Goal: Task Accomplishment & Management: Complete application form

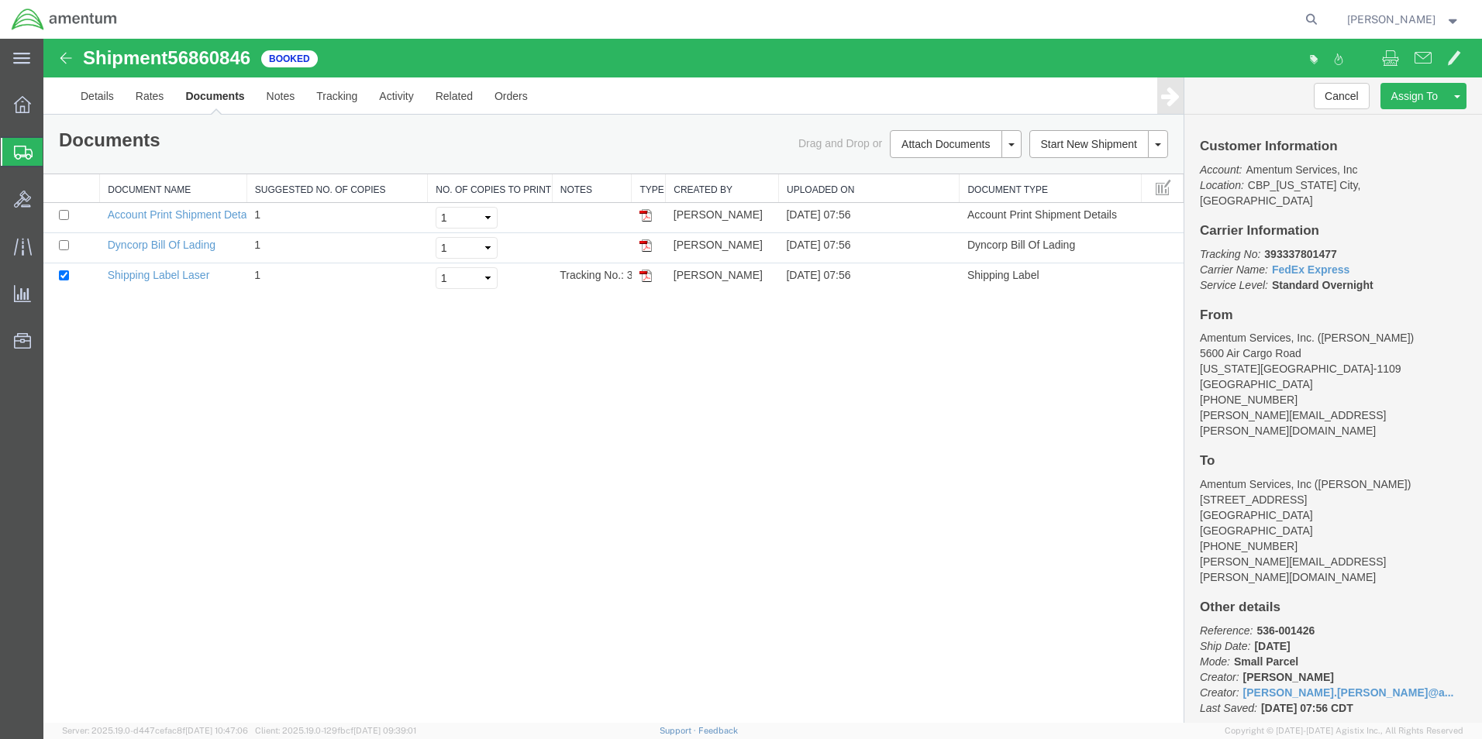
click at [17, 57] on icon at bounding box center [21, 59] width 17 height 12
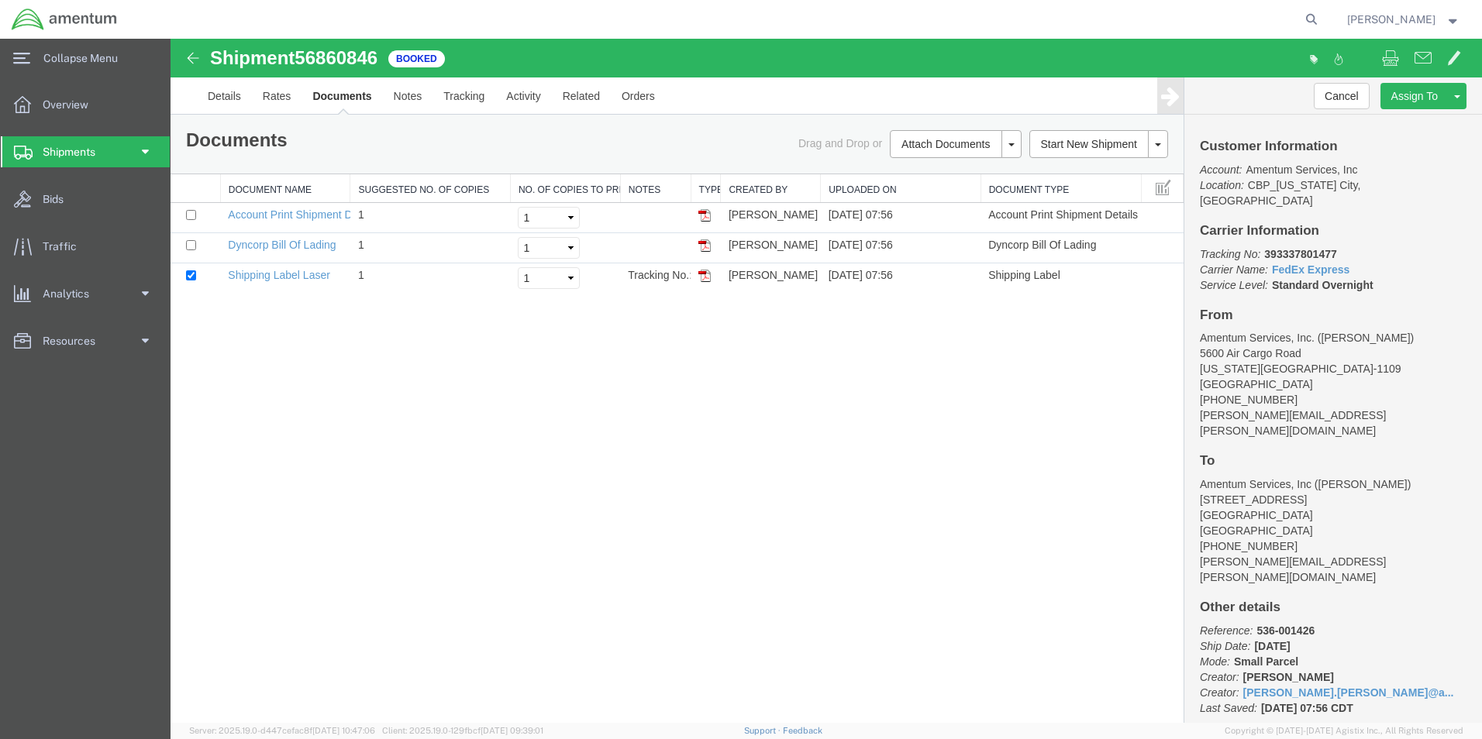
click at [141, 154] on span at bounding box center [144, 151] width 12 height 31
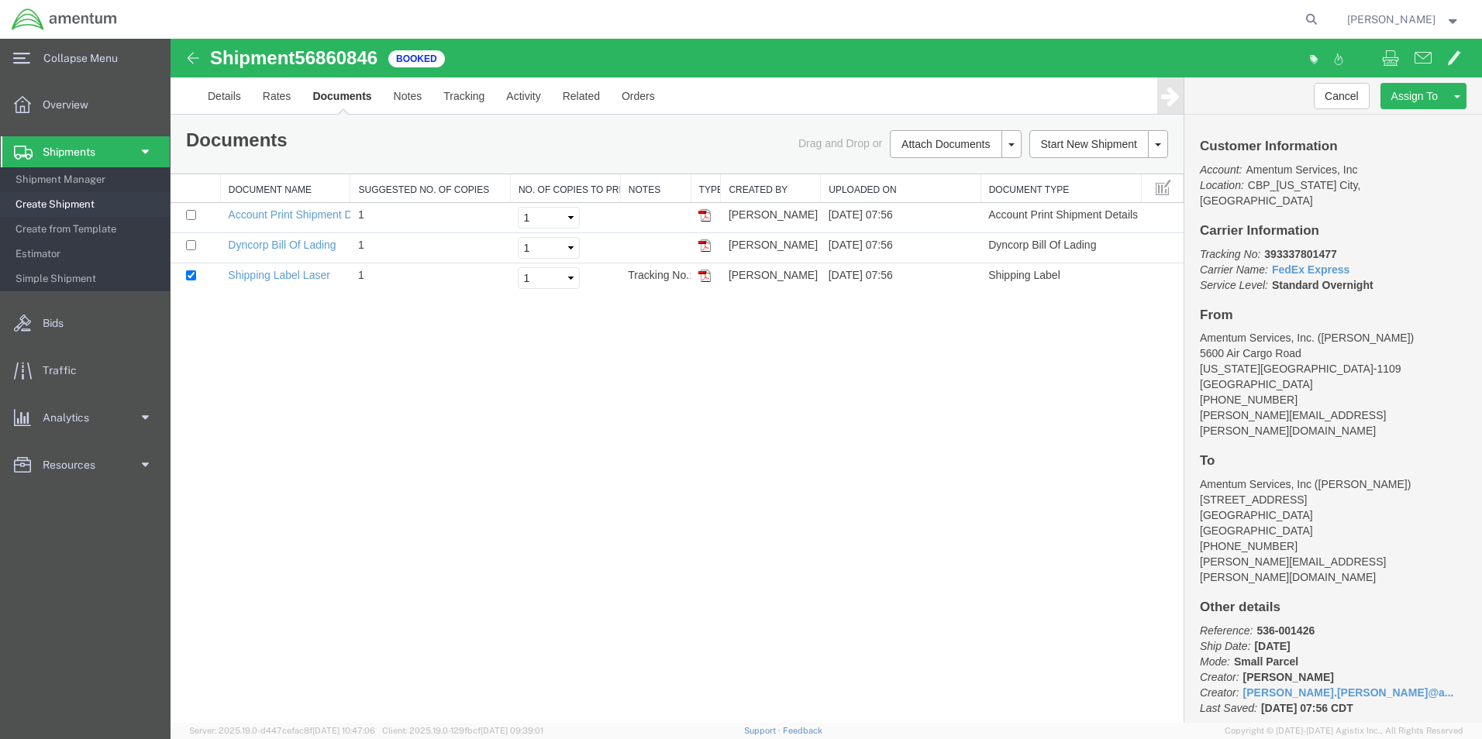
click at [57, 205] on span "Create Shipment" at bounding box center [86, 204] width 143 height 31
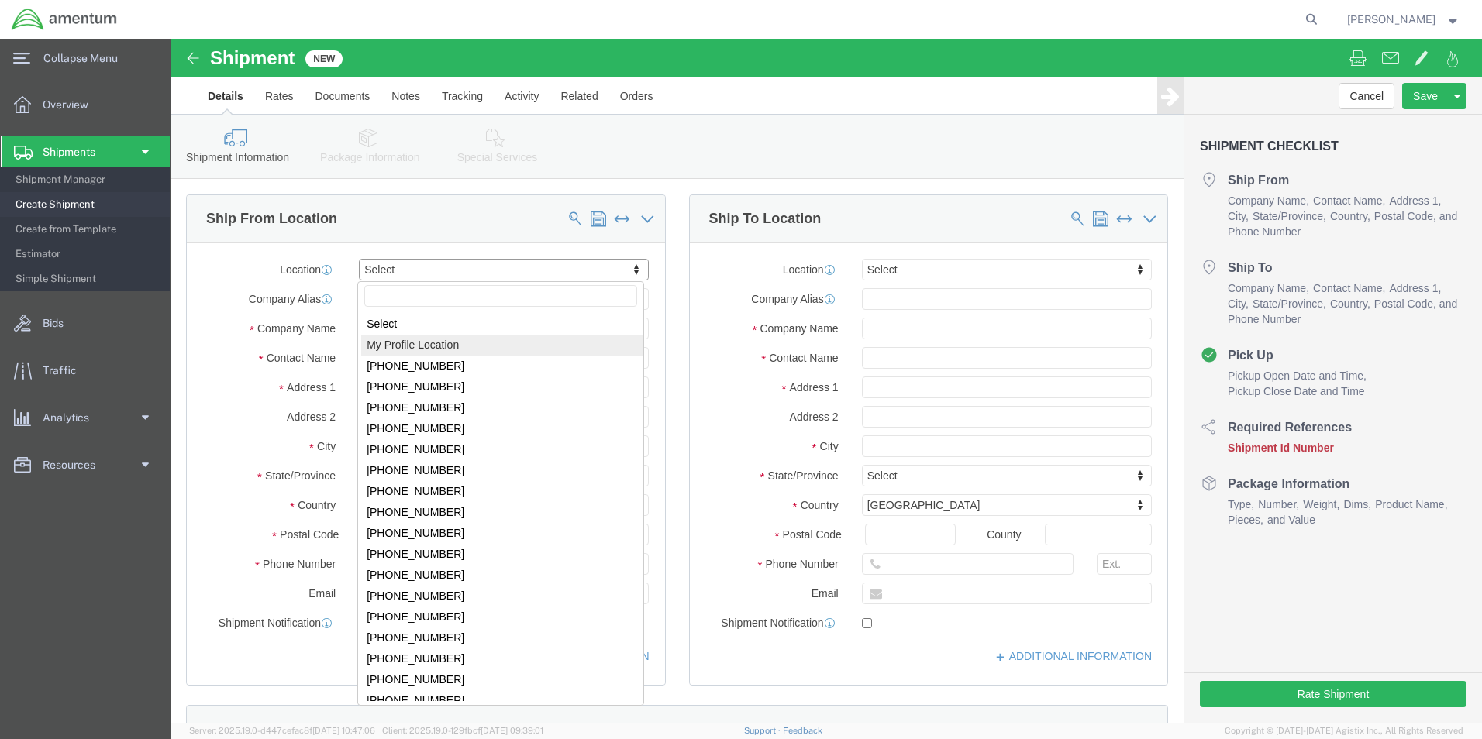
select select "MYPROFILE"
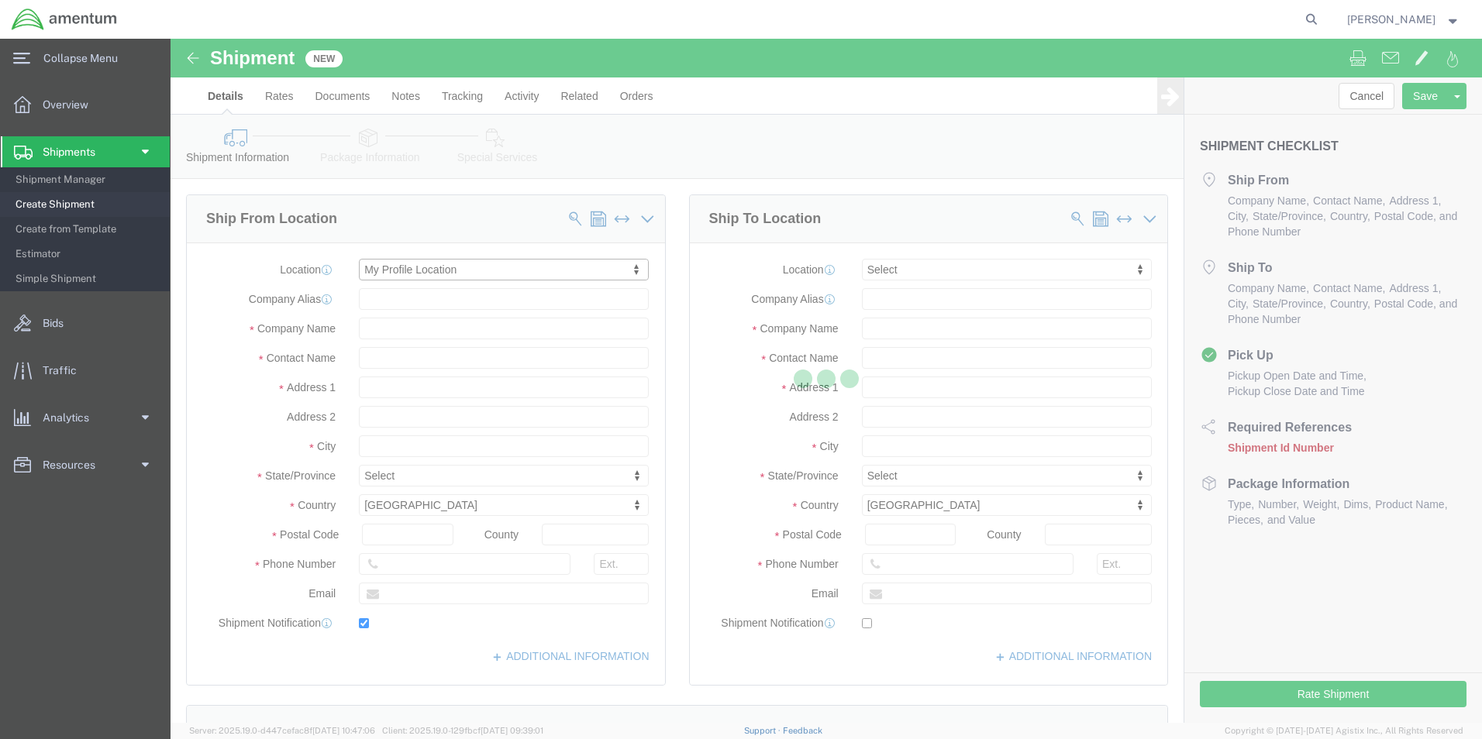
type input "5600 Air Cargo Road"
type input "73159-1109"
type input "[PHONE_NUMBER]"
type input "[PERSON_NAME][EMAIL_ADDRESS][PERSON_NAME][DOMAIN_NAME]"
checkbox input "true"
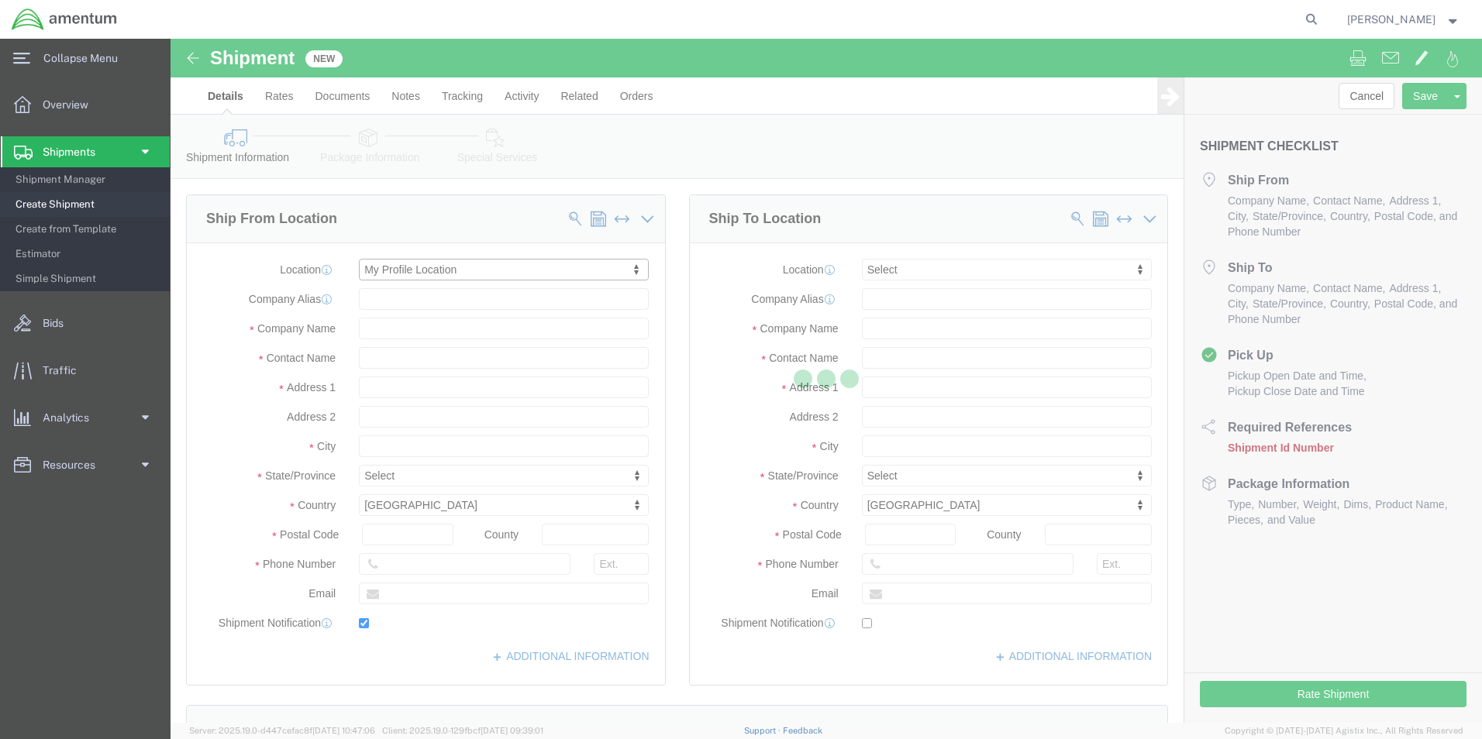
type input "Amentum Services, Inc."
type input "[PERSON_NAME]"
type input "[US_STATE][GEOGRAPHIC_DATA]"
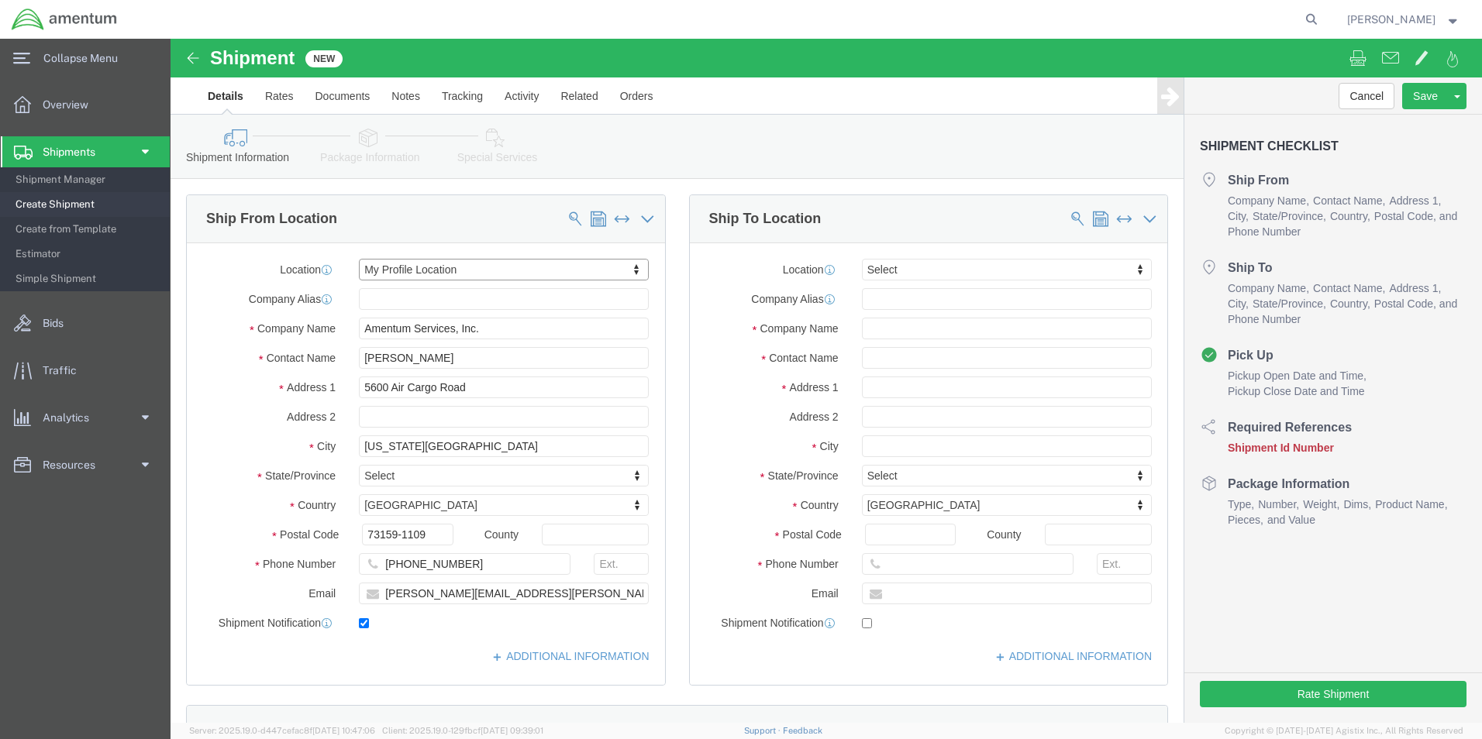
select select "OK"
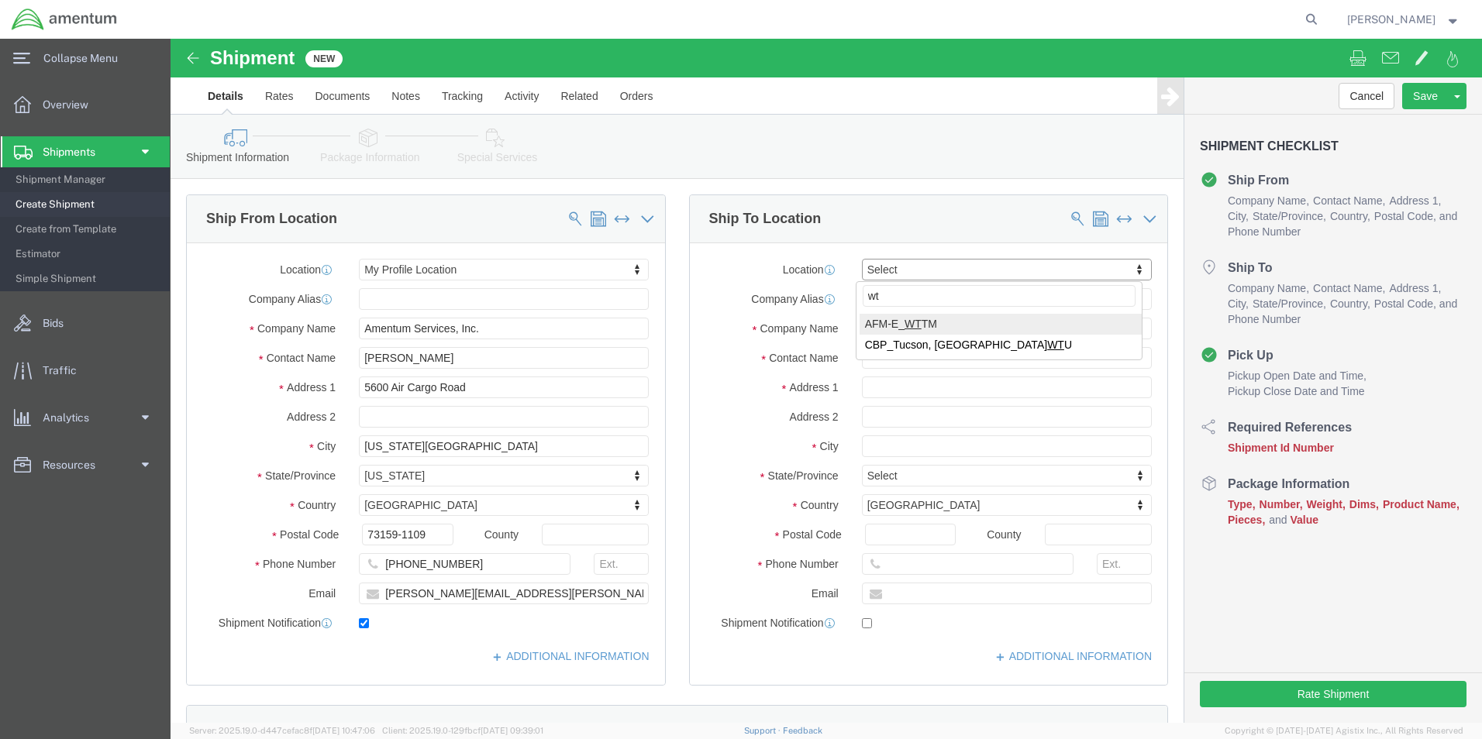
type input "wtu"
select select "49949"
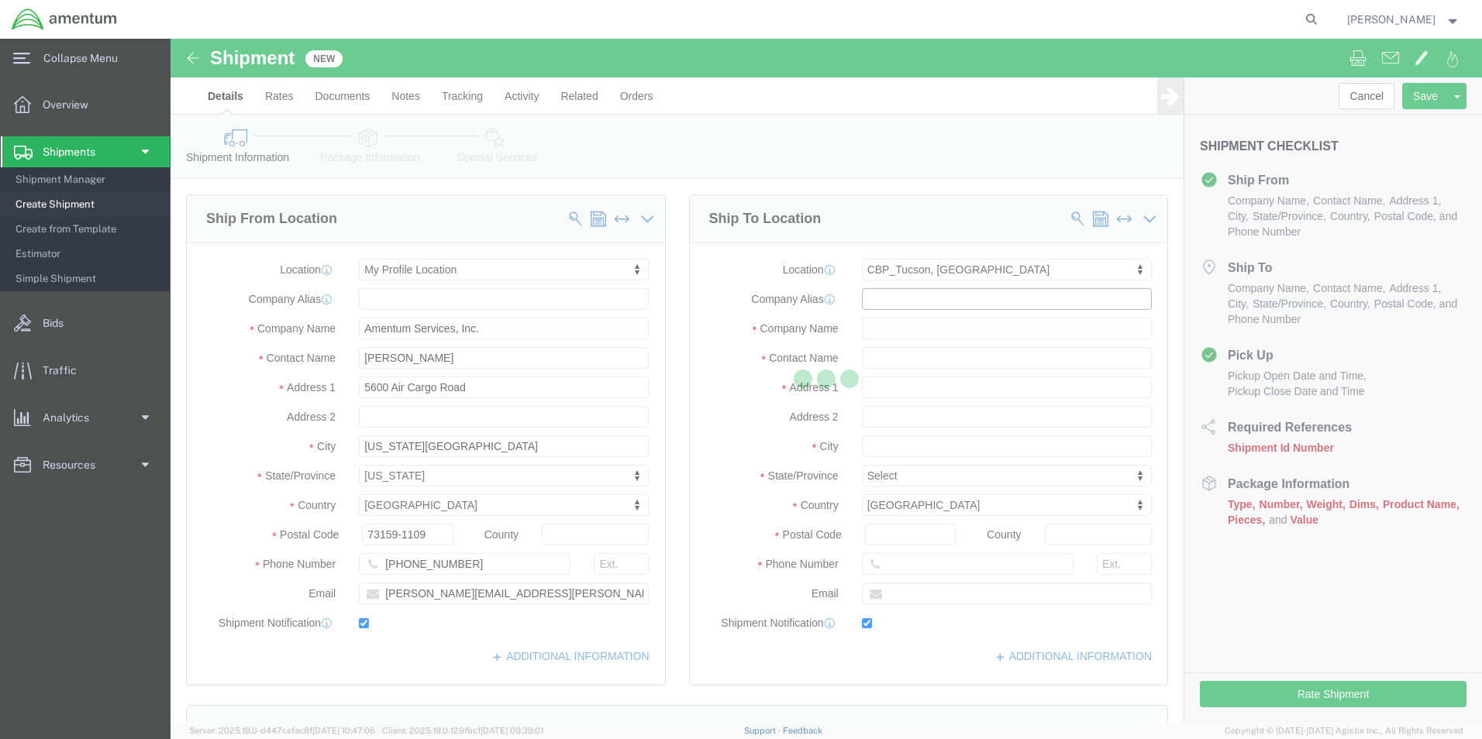
type input "[STREET_ADDRESS]"
type input "[PERSON_NAME] [GEOGRAPHIC_DATA]"
type input "85707"
type input "[PHONE_NUMBER]"
type input "[PERSON_NAME][EMAIL_ADDRESS][PERSON_NAME][DOMAIN_NAME]"
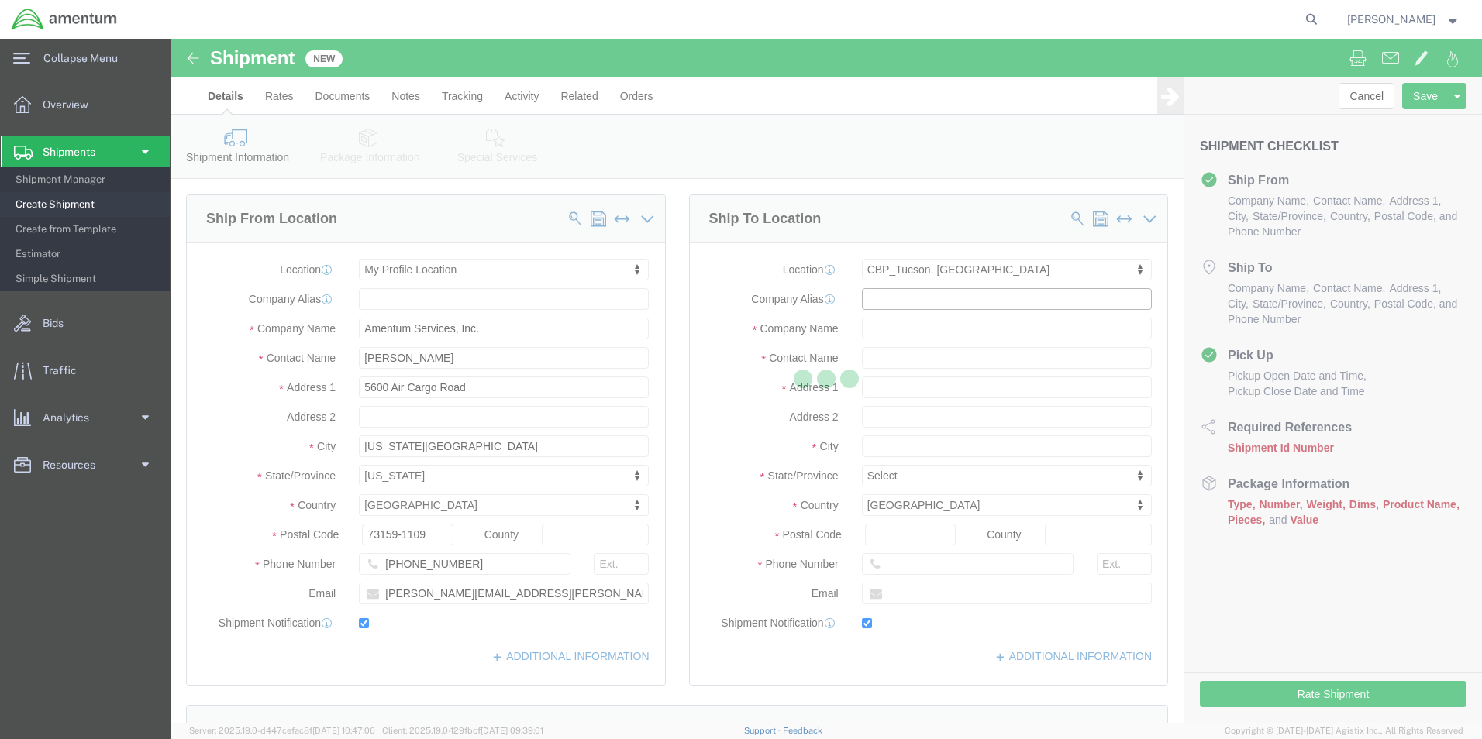
checkbox input "true"
type input "Amentum Services, Inc"
type input "[PERSON_NAME]"
type input "DM AFB"
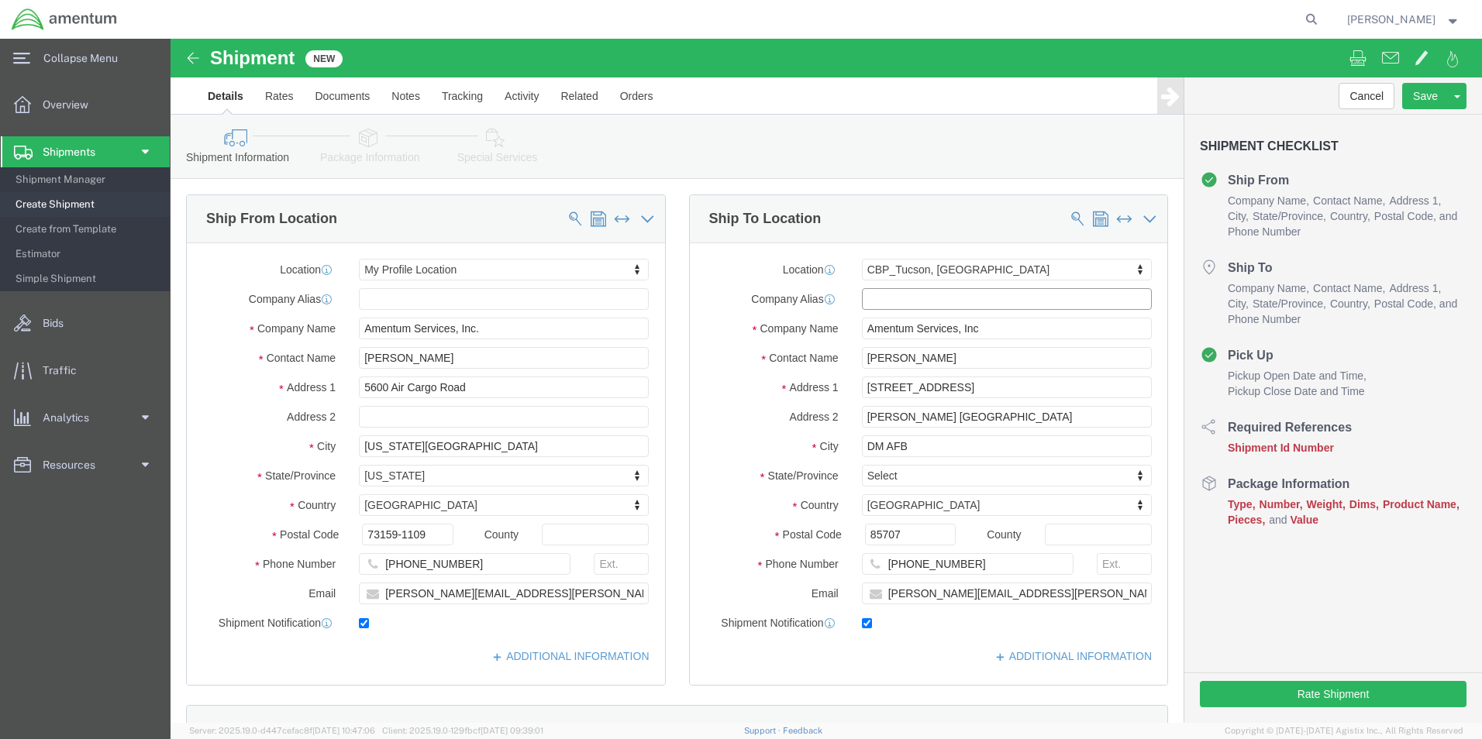
select select "AZ"
drag, startPoint x: 789, startPoint y: 320, endPoint x: 648, endPoint y: 307, distance: 141.7
click div "Location [GEOGRAPHIC_DATA], [GEOGRAPHIC_DATA] Select My Profile Location [PHONE…"
type input "ATTN: [PERSON_NAME]"
click input "[PERSON_NAME][EMAIL_ADDRESS][PERSON_NAME][DOMAIN_NAME]"
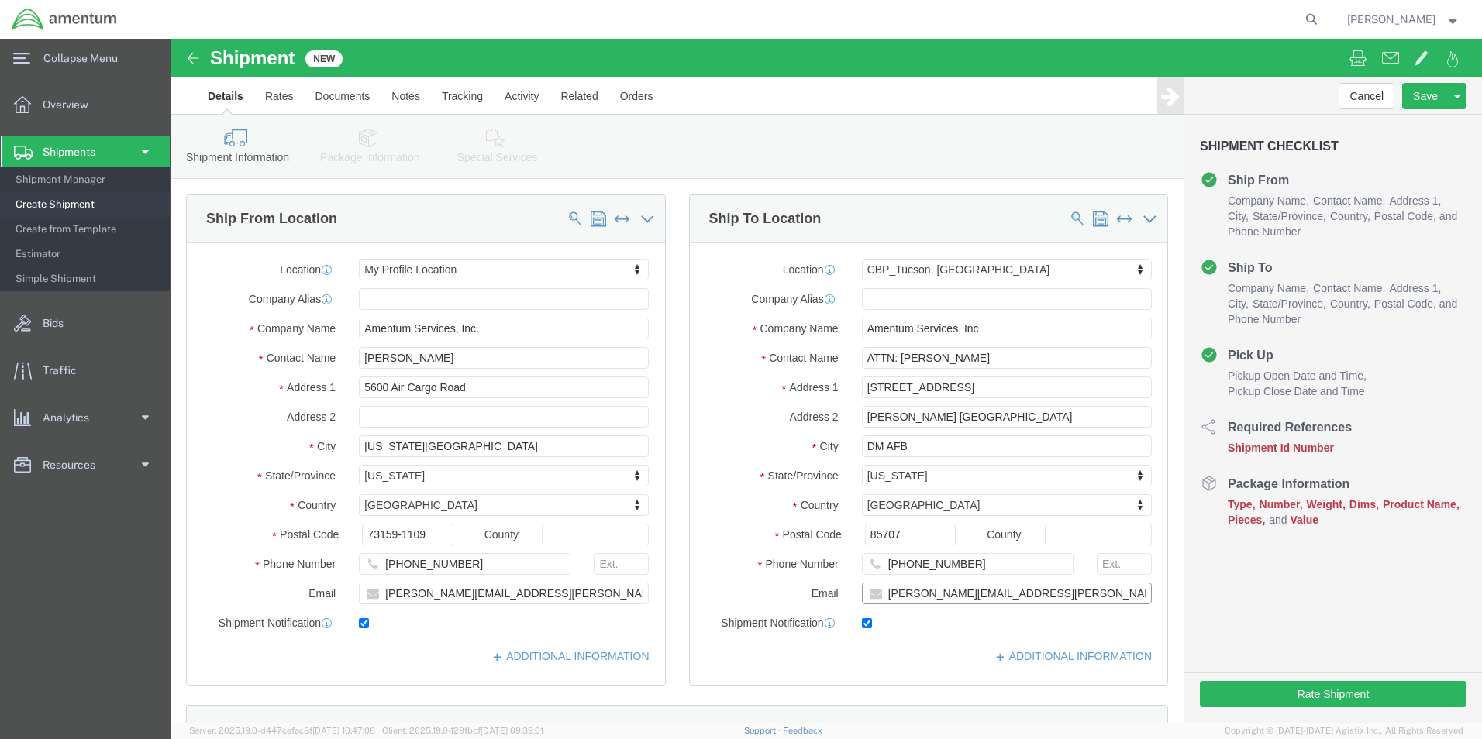
click input "[PERSON_NAME][EMAIL_ADDRESS][PERSON_NAME][DOMAIN_NAME]"
type input "t"
checkbox input "false"
click label
click input "checkbox"
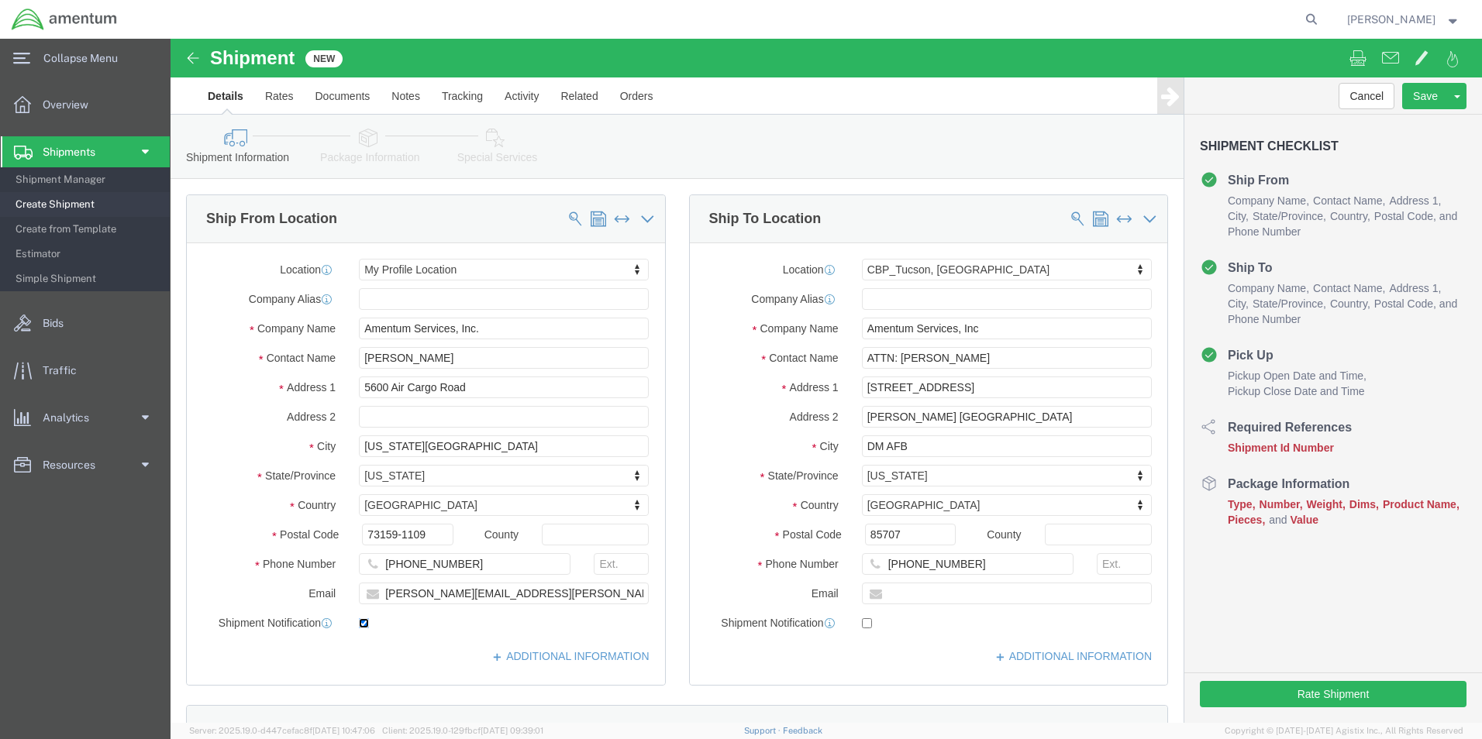
checkbox input "false"
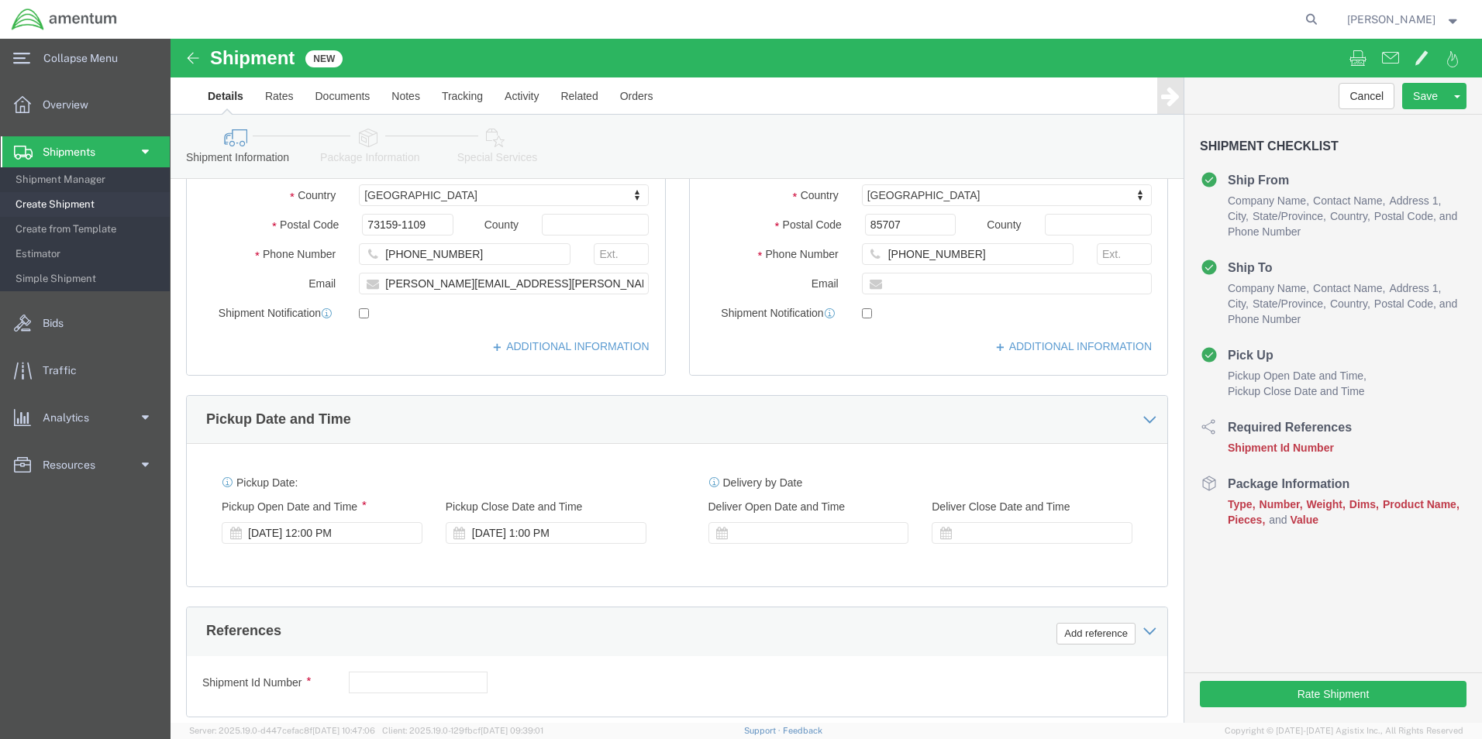
click div "[DATE] 12:00 PM"
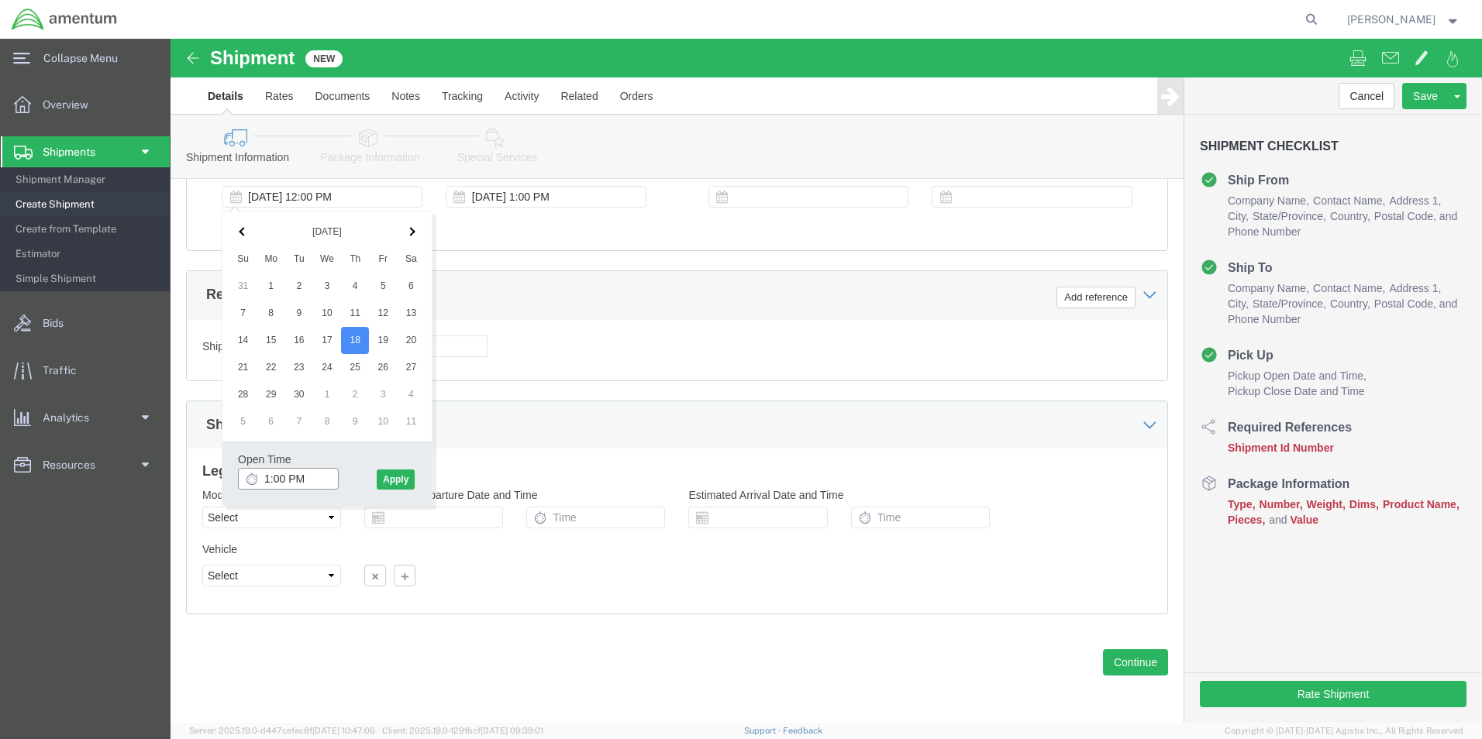
type input "1:00 PM"
click div "Open Time 1:00 PM [DATE] 12:00 PM - [DATE] 12:00 PM Cancel Apply"
click button "Apply"
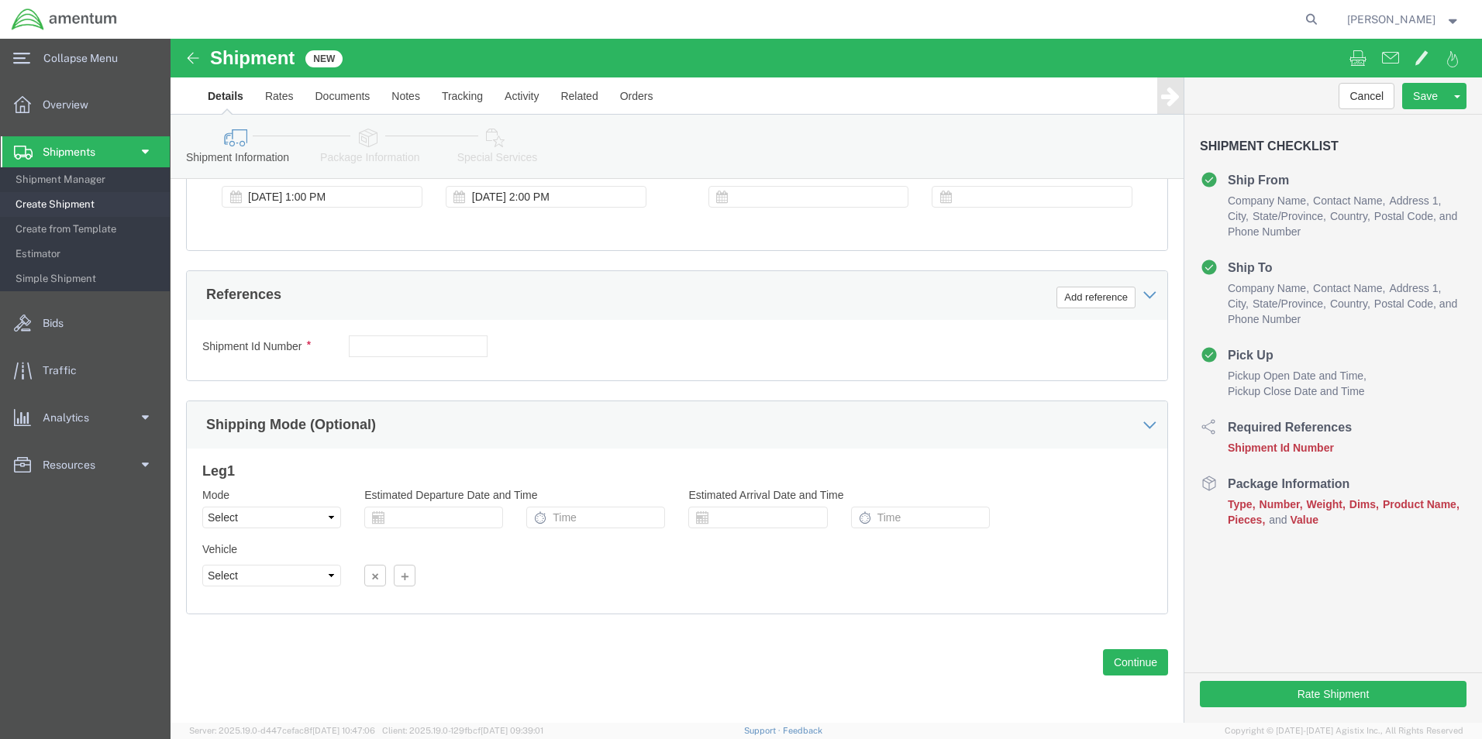
click div "[DATE] 2:00 PM"
type input "3:00 PM"
click button "Apply"
click button "Add reference"
click input "text"
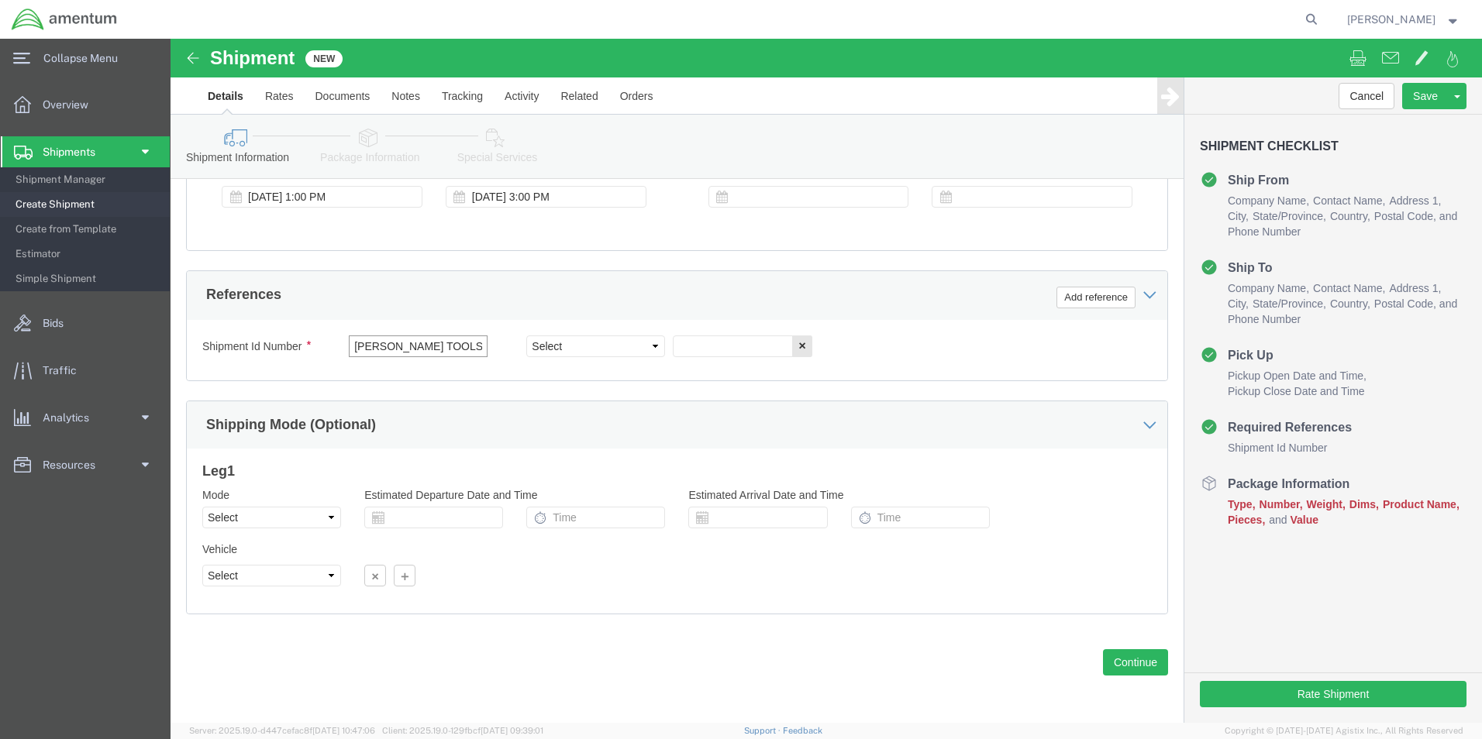
type input "[PERSON_NAME] TOOLS"
drag, startPoint x: 446, startPoint y: 298, endPoint x: 450, endPoint y: 319, distance: 21.3
click select "Select Account Type Activity ID Airline Appointment Number ASN Batch Request # …"
select select "CUSTREF"
click select "Select Account Type Activity ID Airline Appointment Number ASN Batch Request # …"
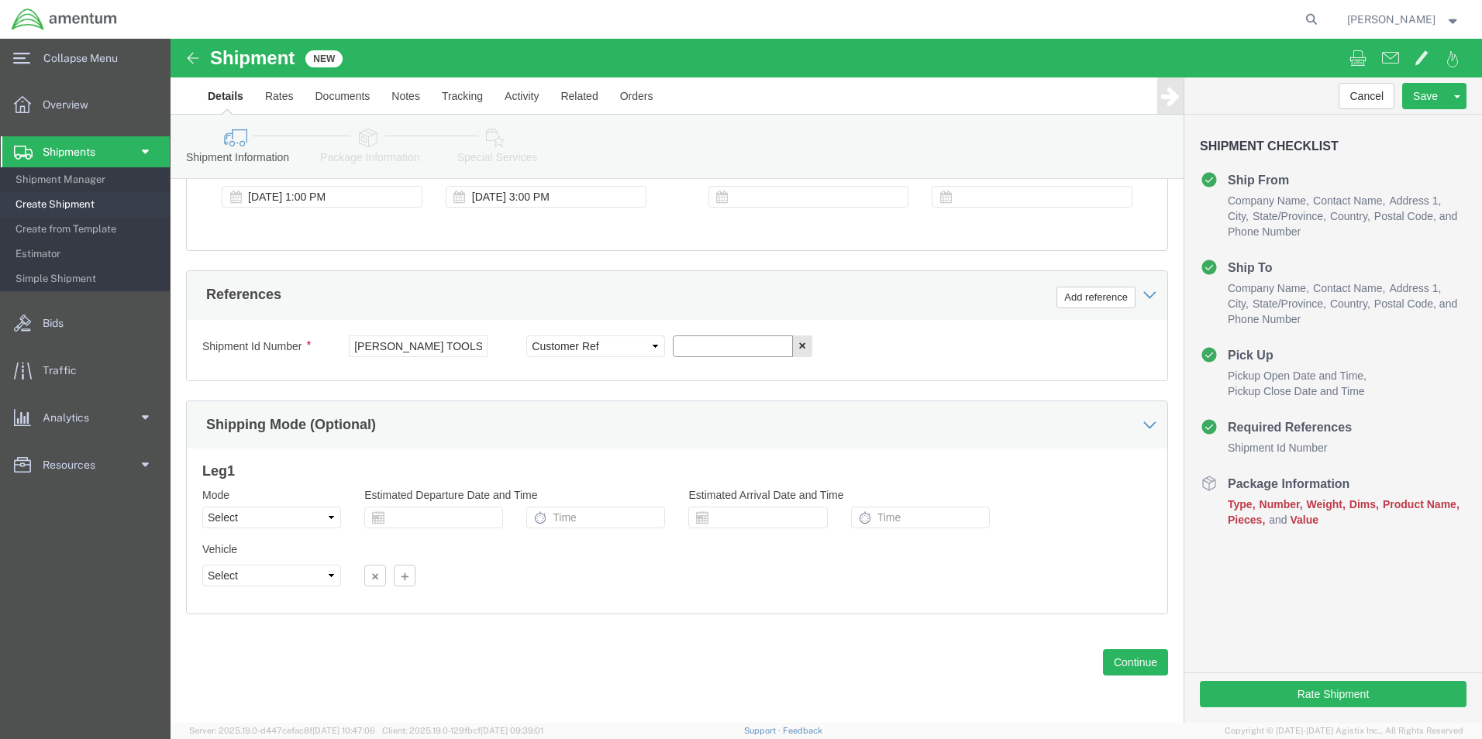
click input "text"
type input "[PERSON_NAME] TOOLS"
click input "[PERSON_NAME] TOOLS"
type input "[PERSON_NAME] TOOLS"
click button "Add reference"
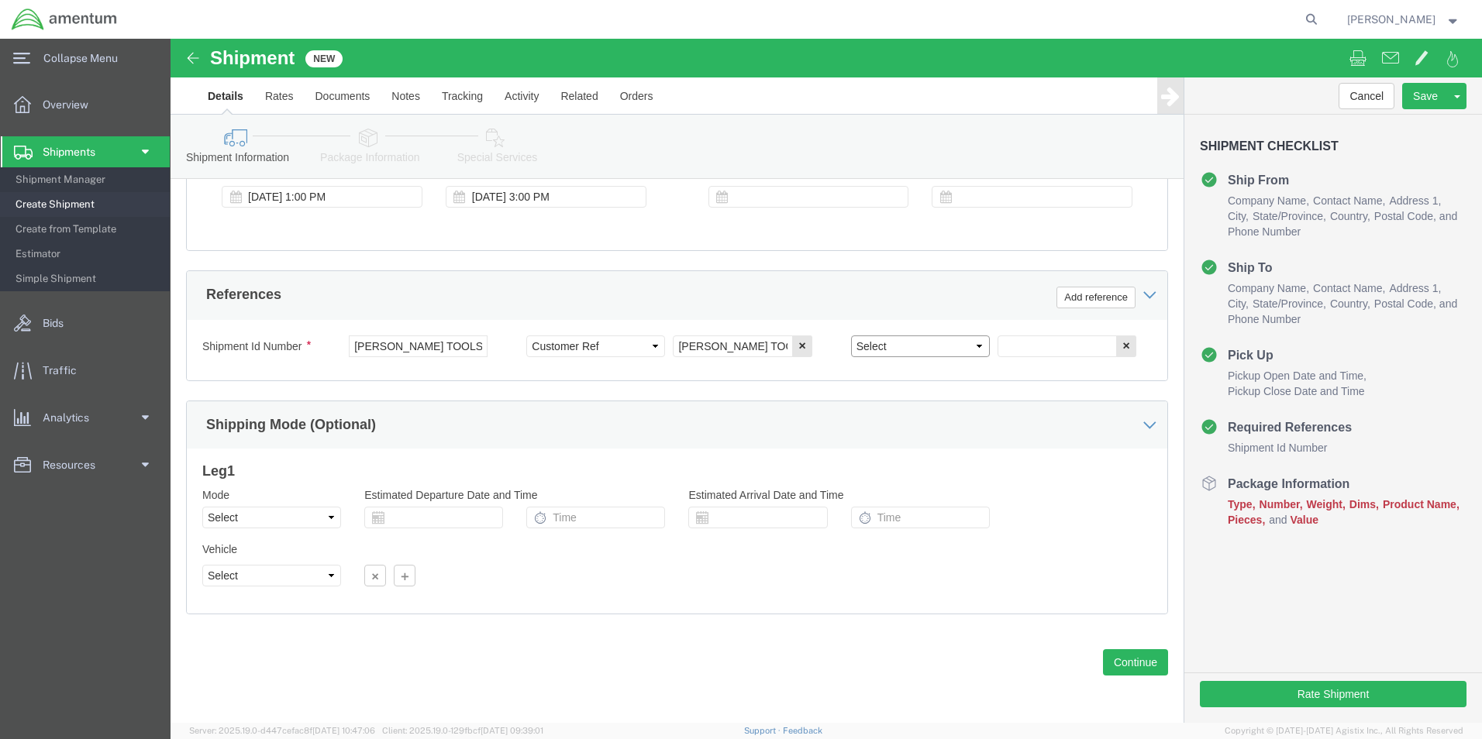
drag, startPoint x: 751, startPoint y: 311, endPoint x: 734, endPoint y: 319, distance: 19.1
click select "Select Account Type Activity ID Airline Appointment Number ASN Batch Request # …"
select select "DEPT"
click select "Select Account Type Activity ID Airline Appointment Number ASN Batch Request # …"
click input "text"
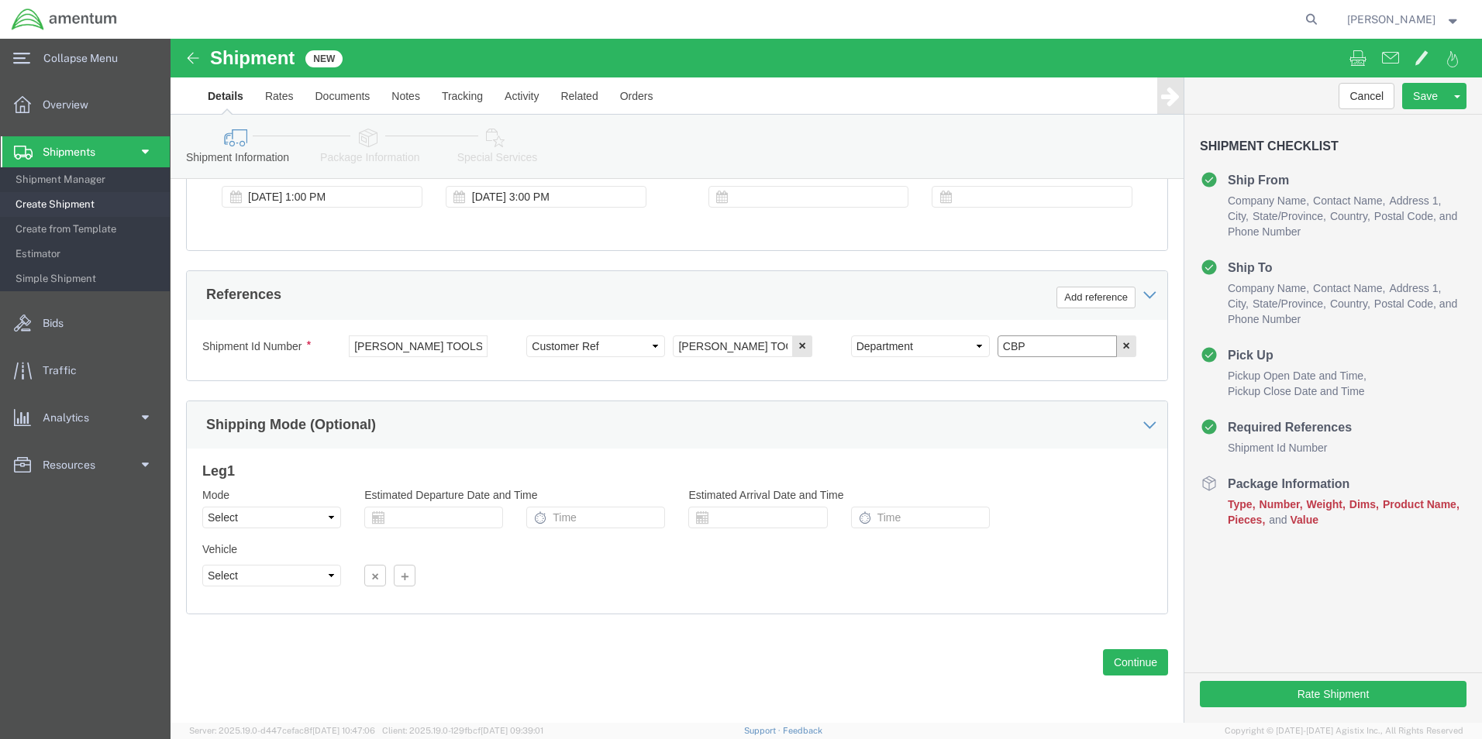
type input "CBP"
click button "Continue"
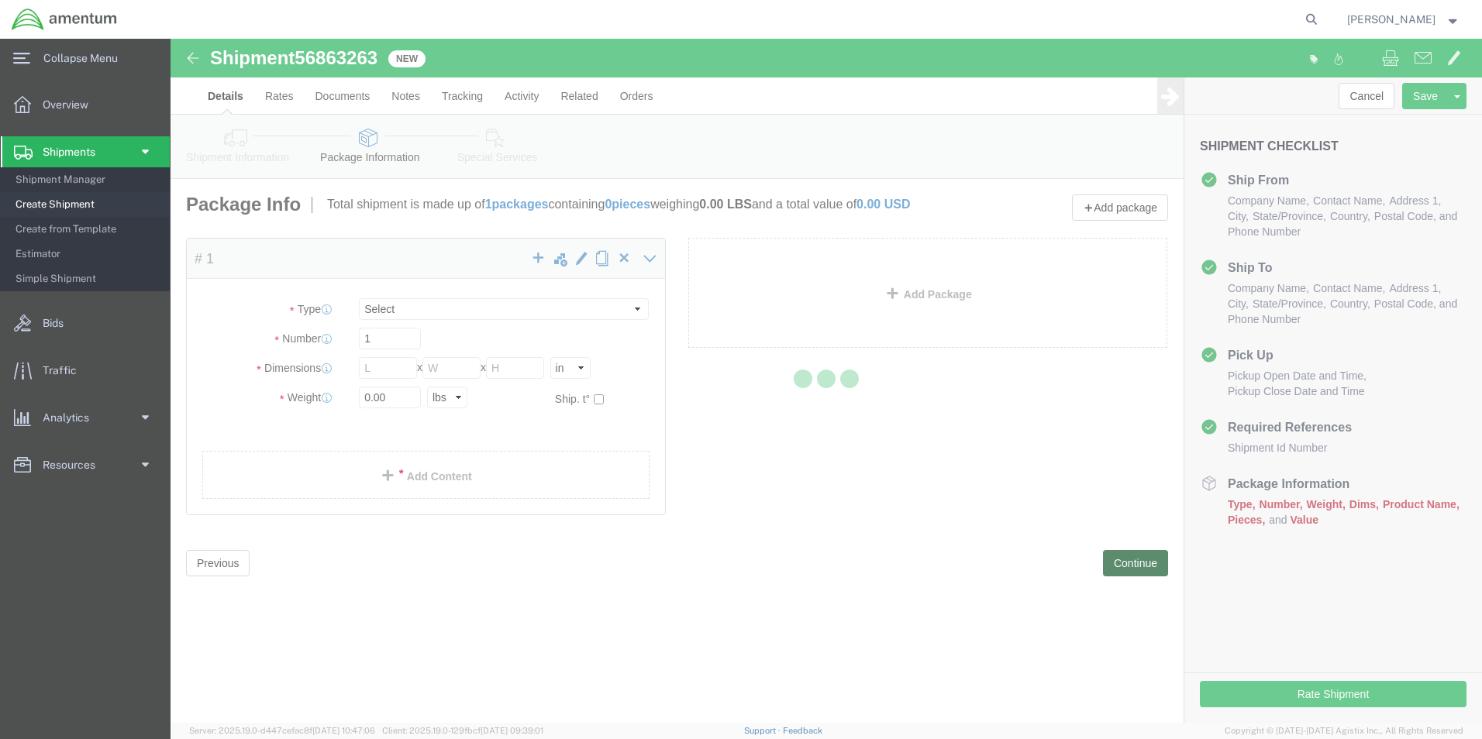
select select "CBOX"
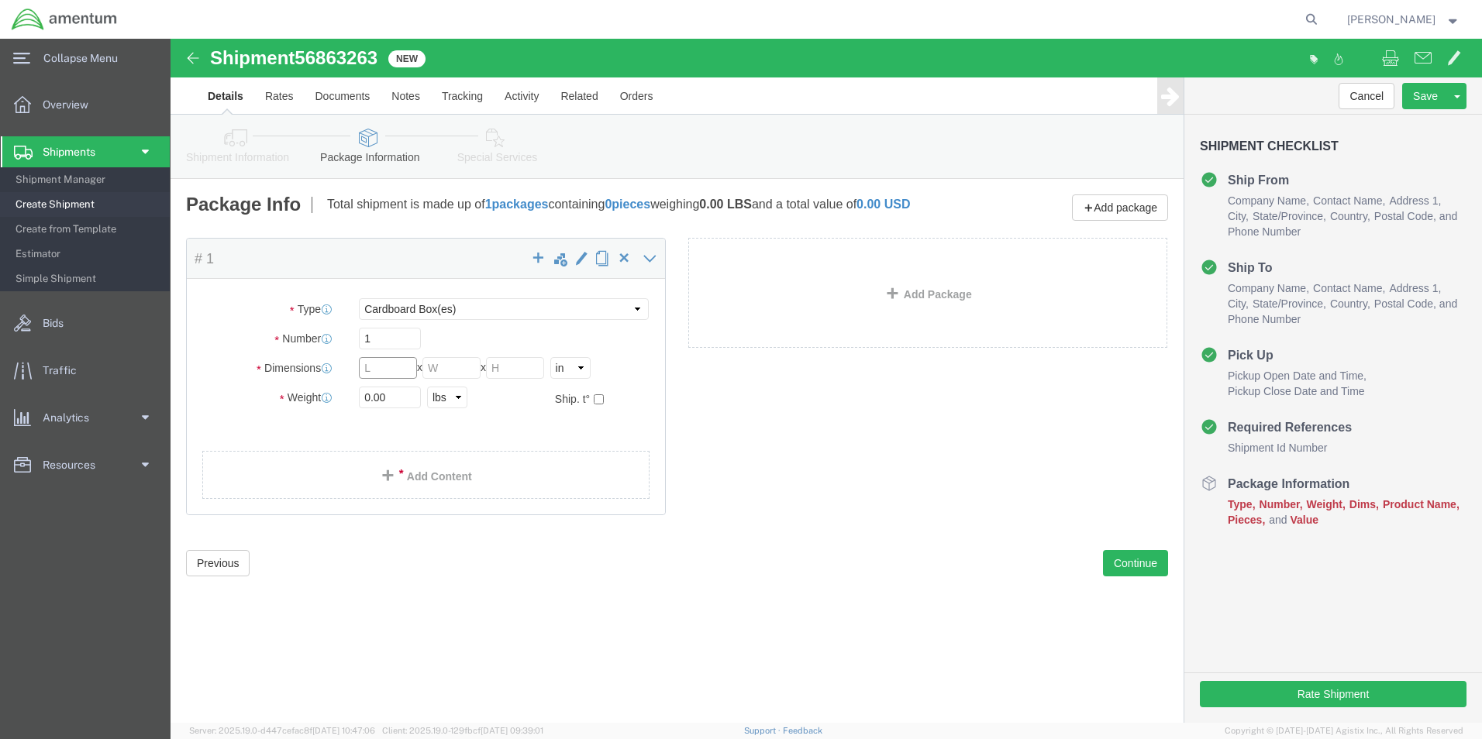
click input "text"
type input "40"
type input "26"
type input "24"
type input "118"
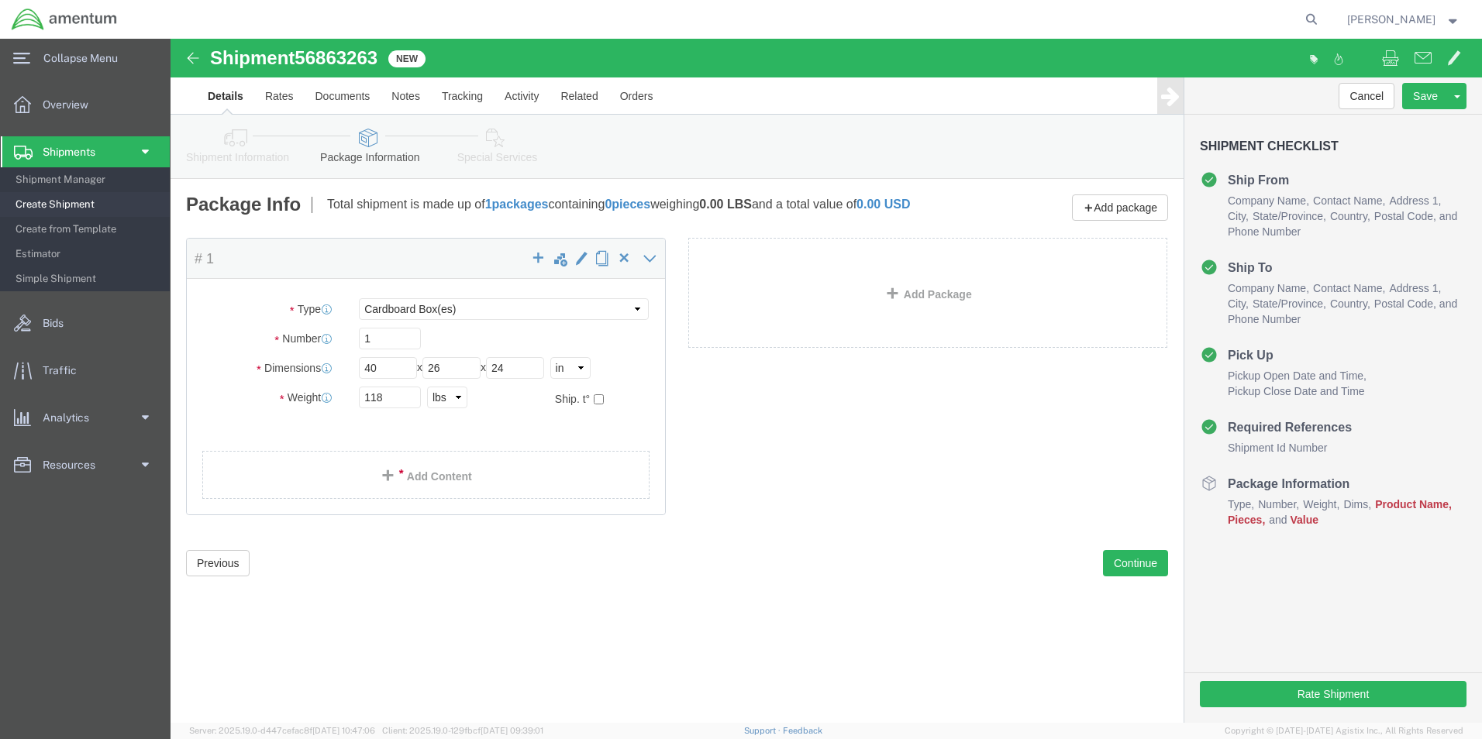
click div "Package Content # 1 x Package Type Select BCK Boxes Bale(s) Basket(s) Bolt(s) B…"
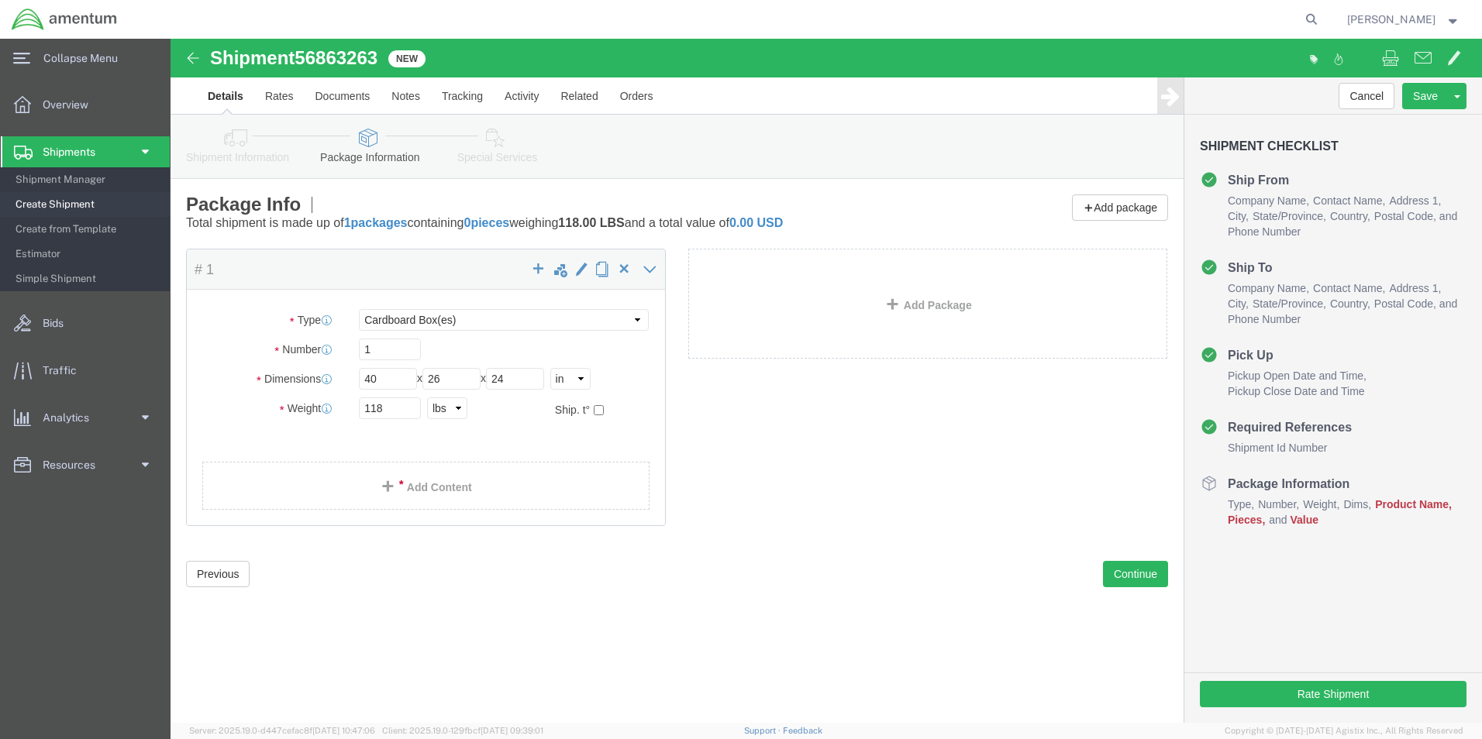
click link "Add Content"
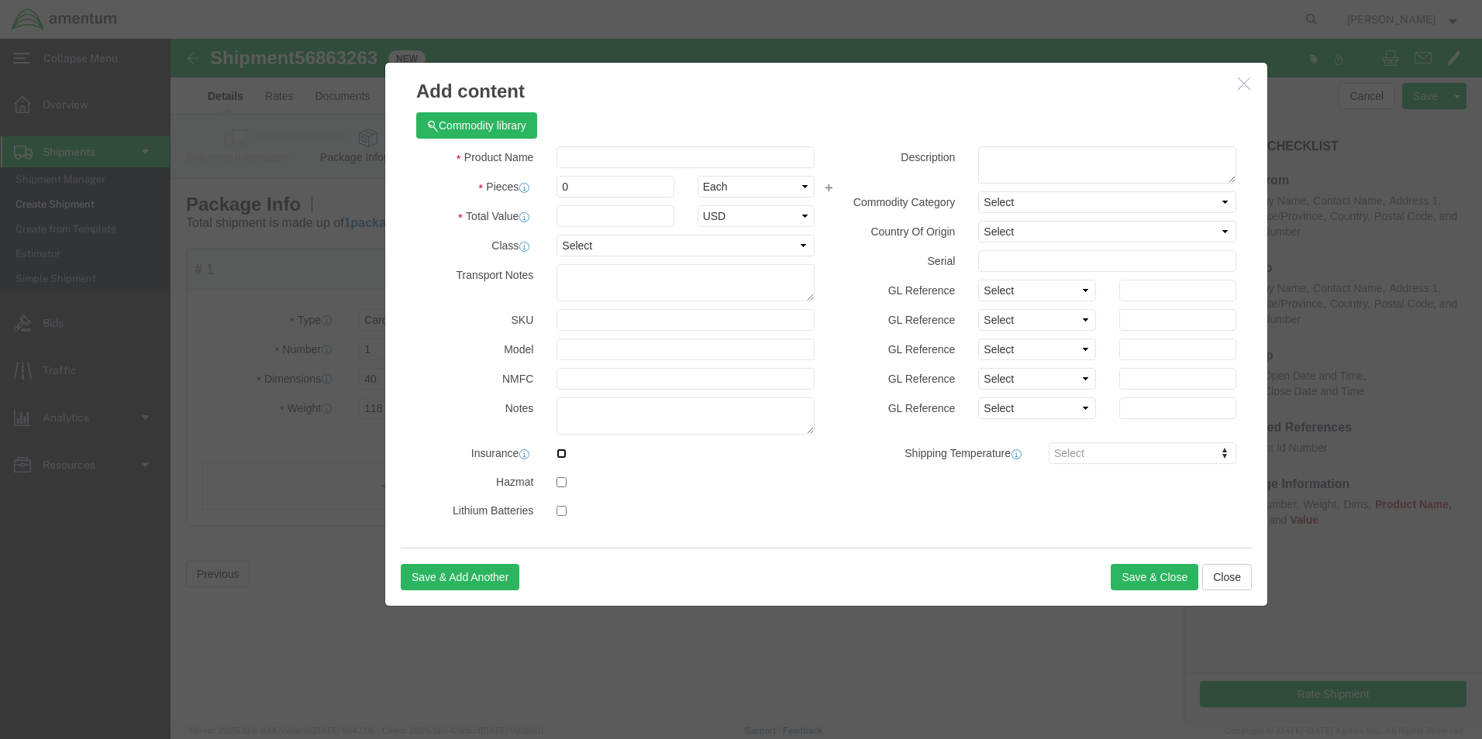
click input "checkbox"
checkbox input "true"
click input "text"
type input "TOOLS"
type input "2.00"
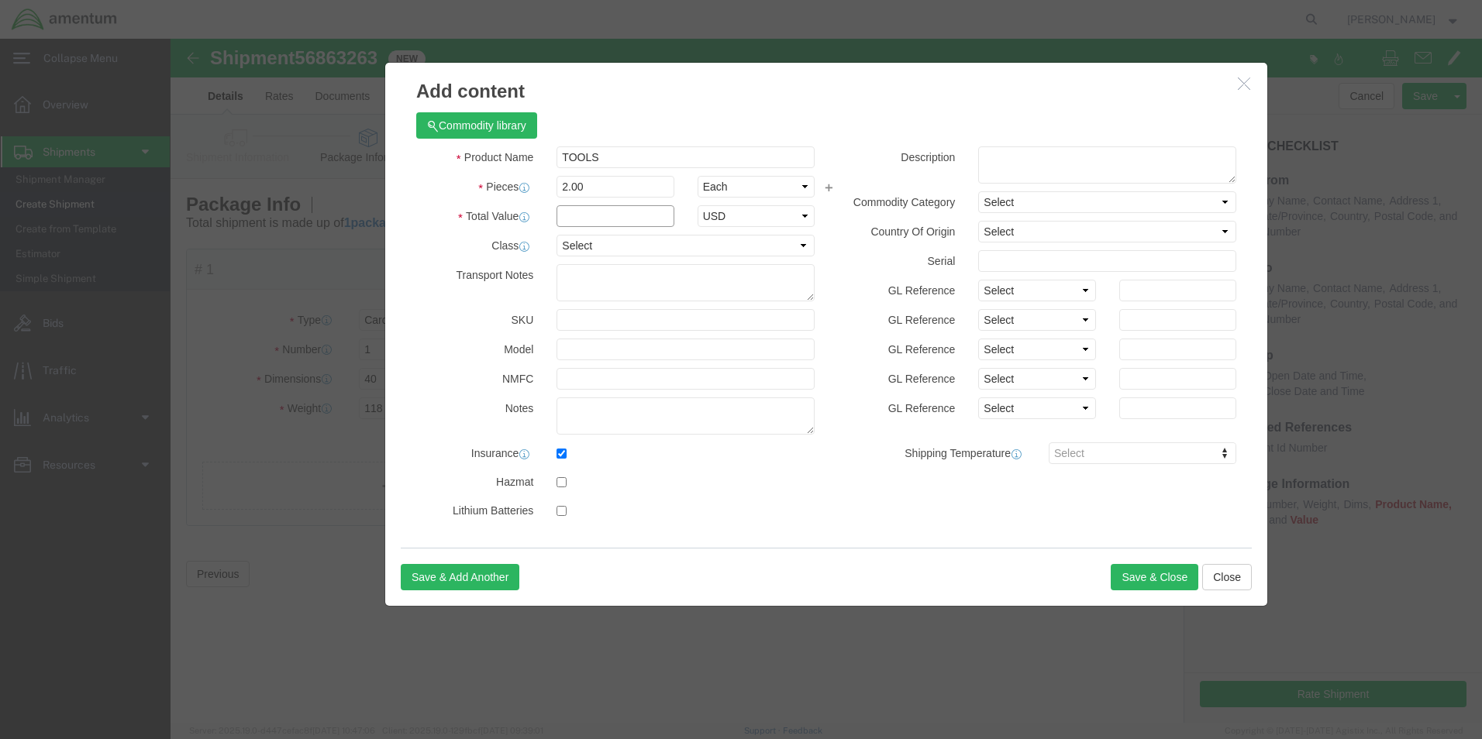
click input "text"
type input "2500.00"
select select "USD"
click button "Save & Close"
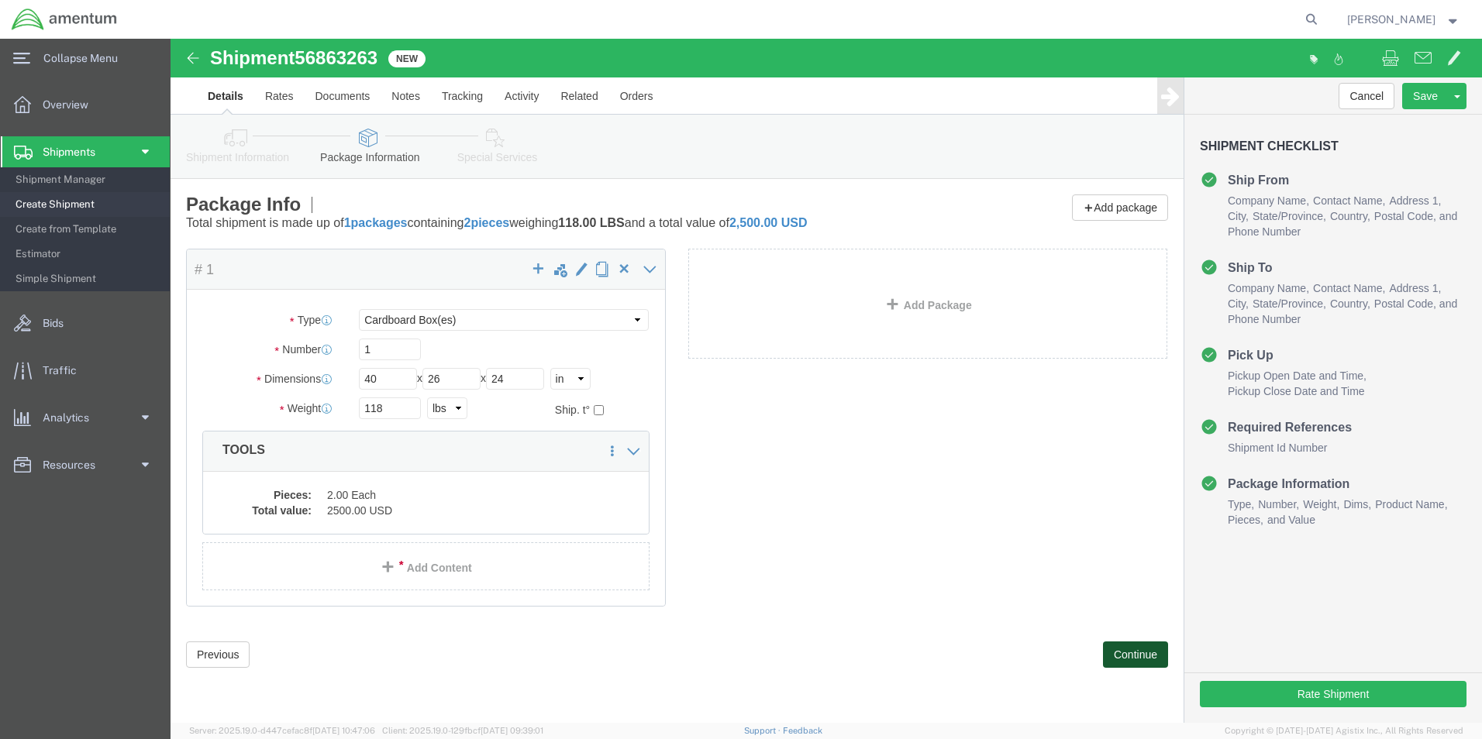
click button "Continue"
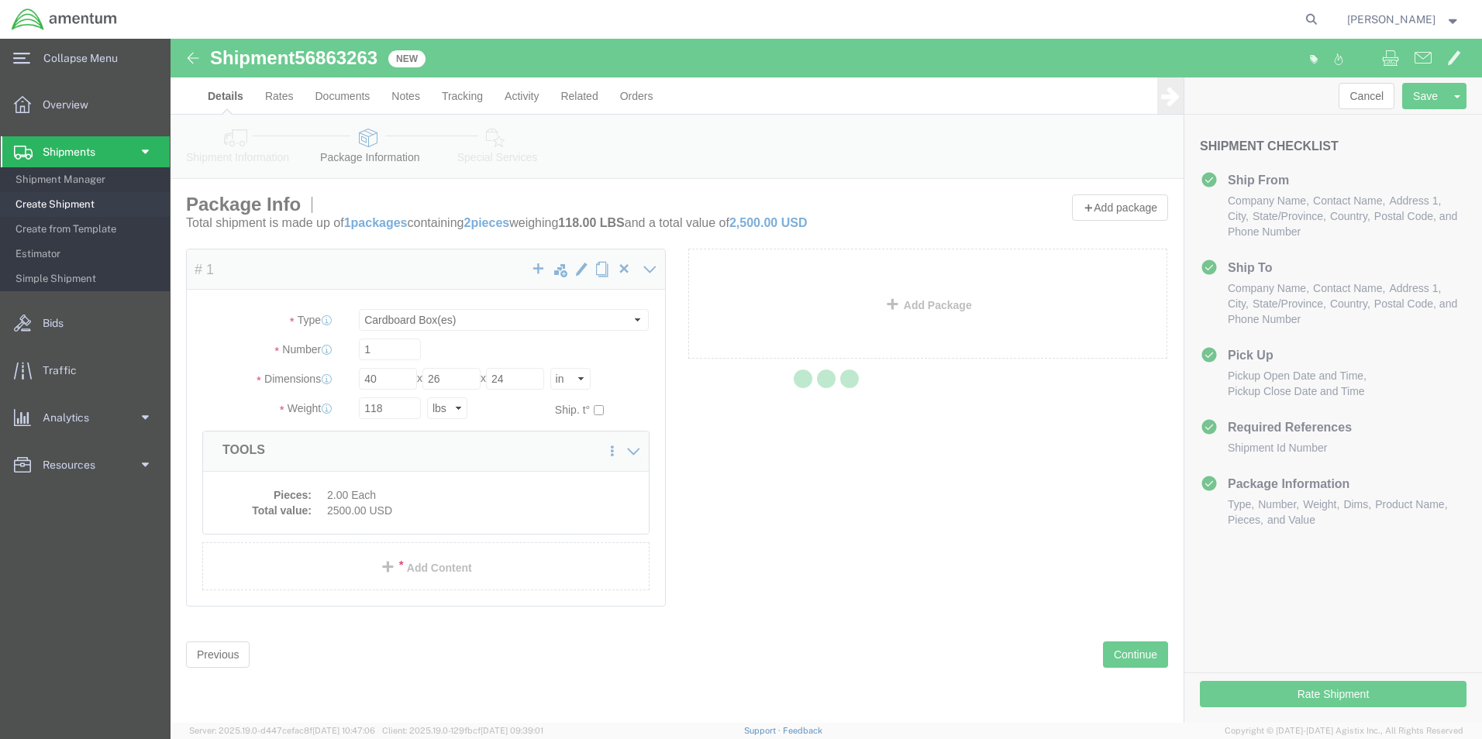
select select
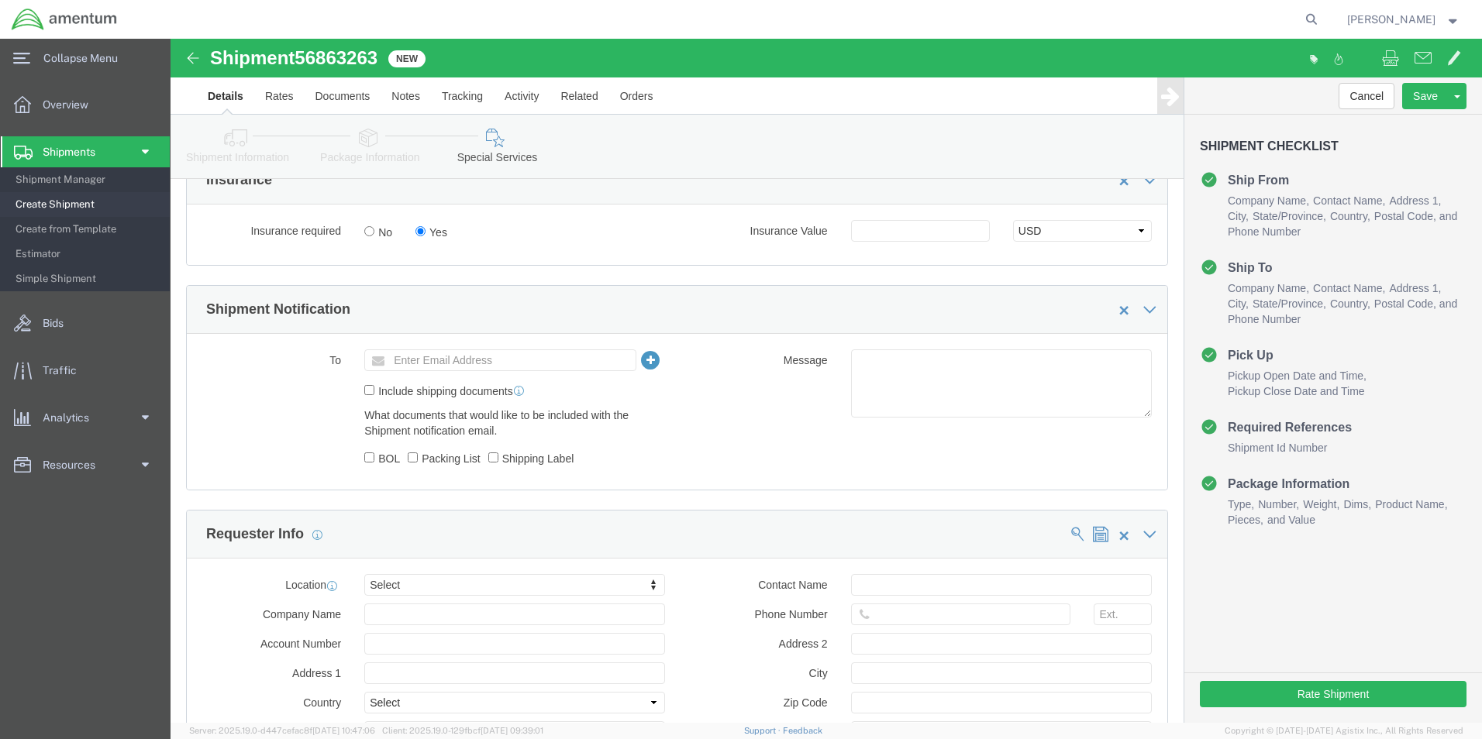
scroll to position [807, 0]
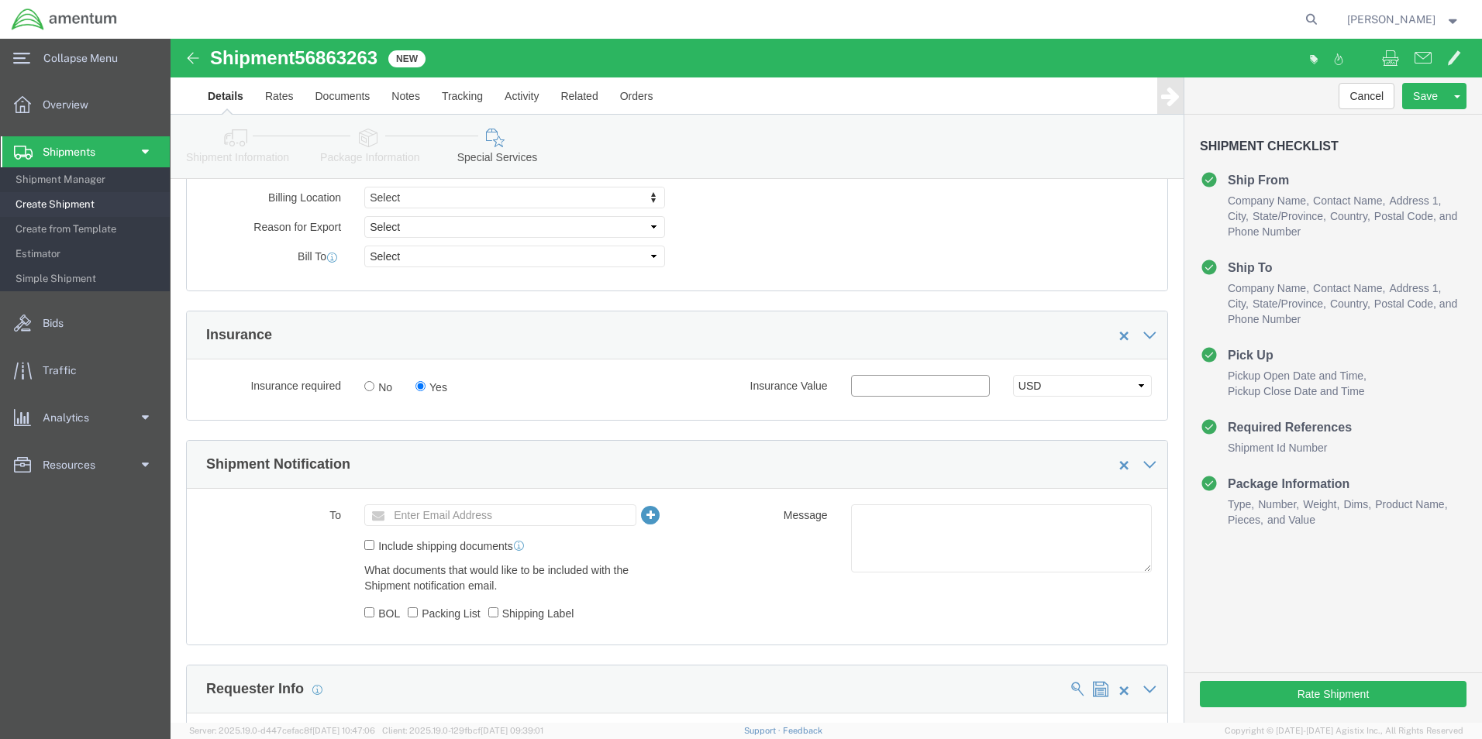
click input "text"
type input "2500.00"
click button "Rate Shipment"
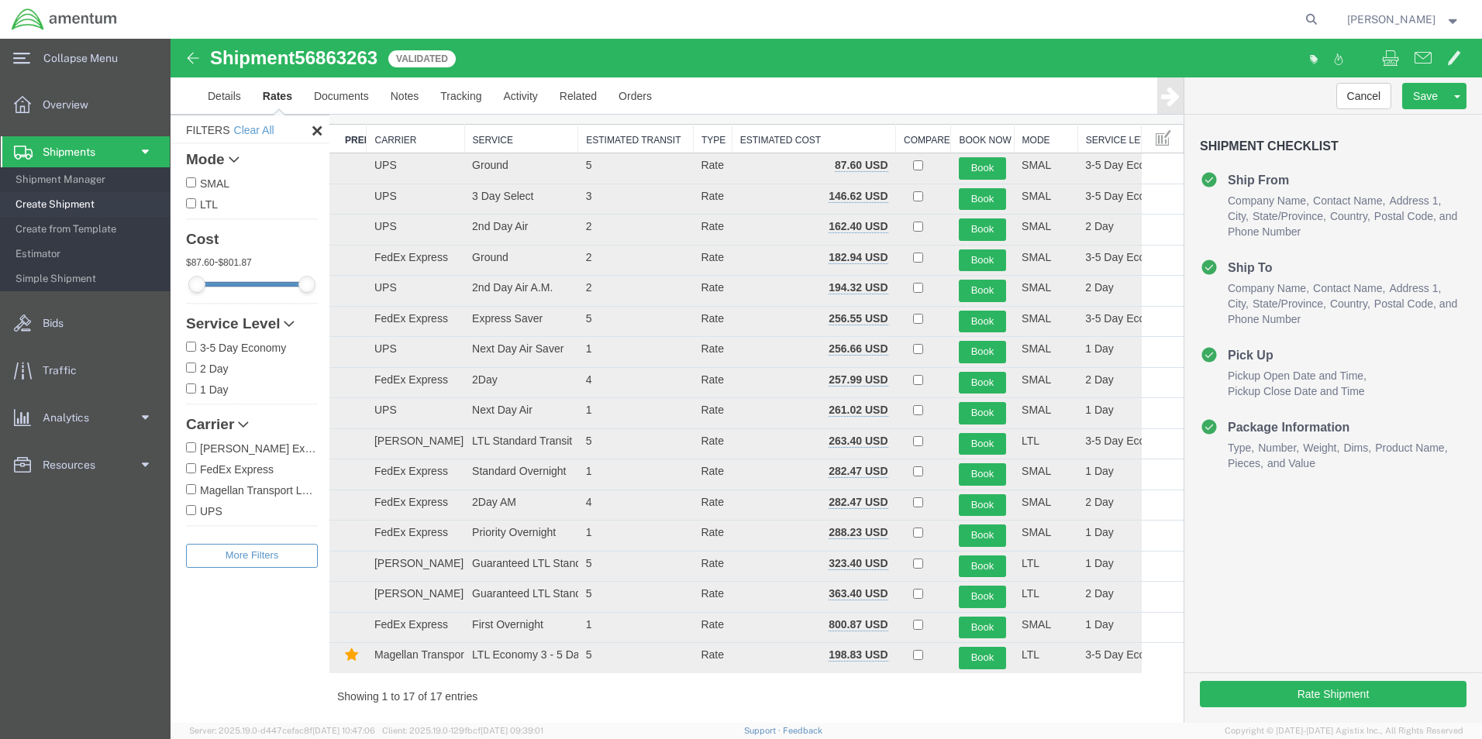
scroll to position [77, 0]
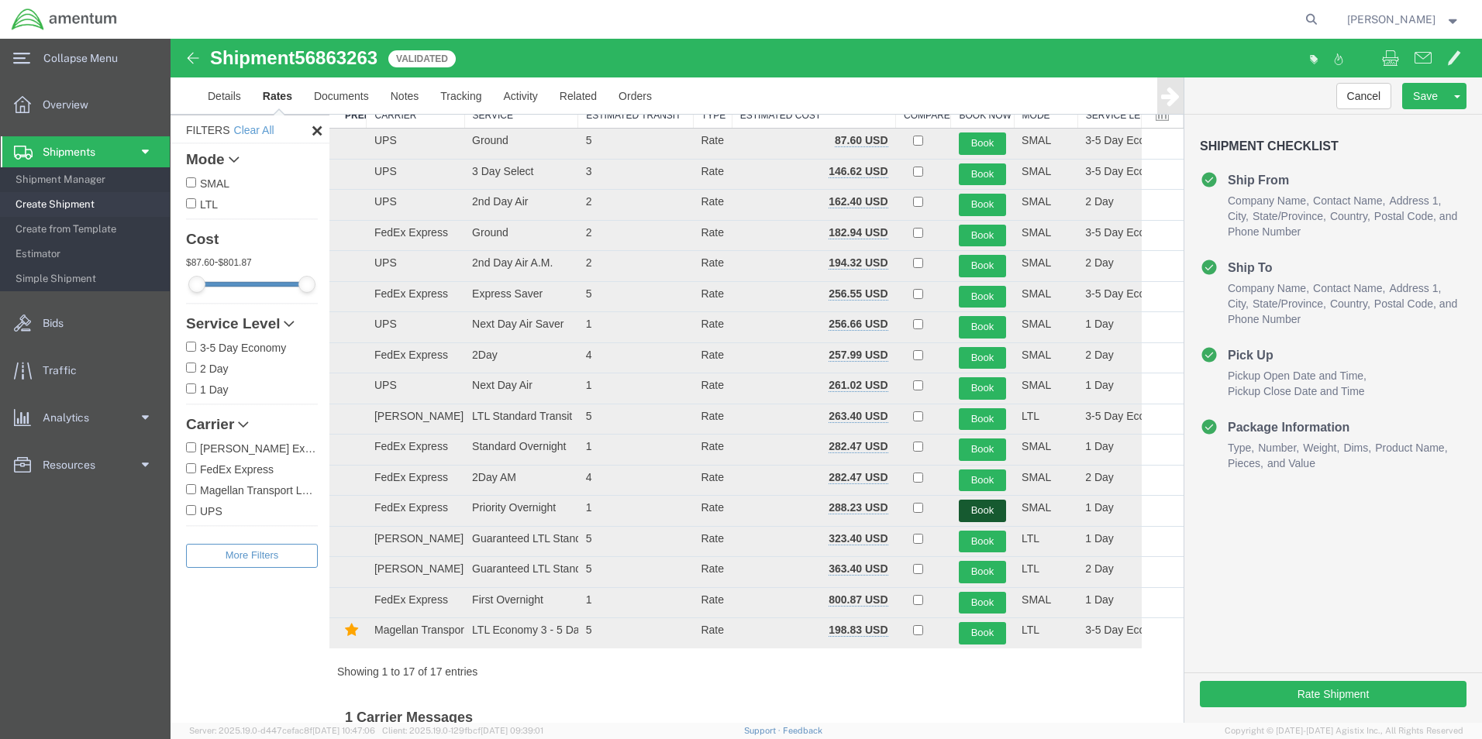
click at [973, 514] on button "Book" at bounding box center [982, 511] width 47 height 22
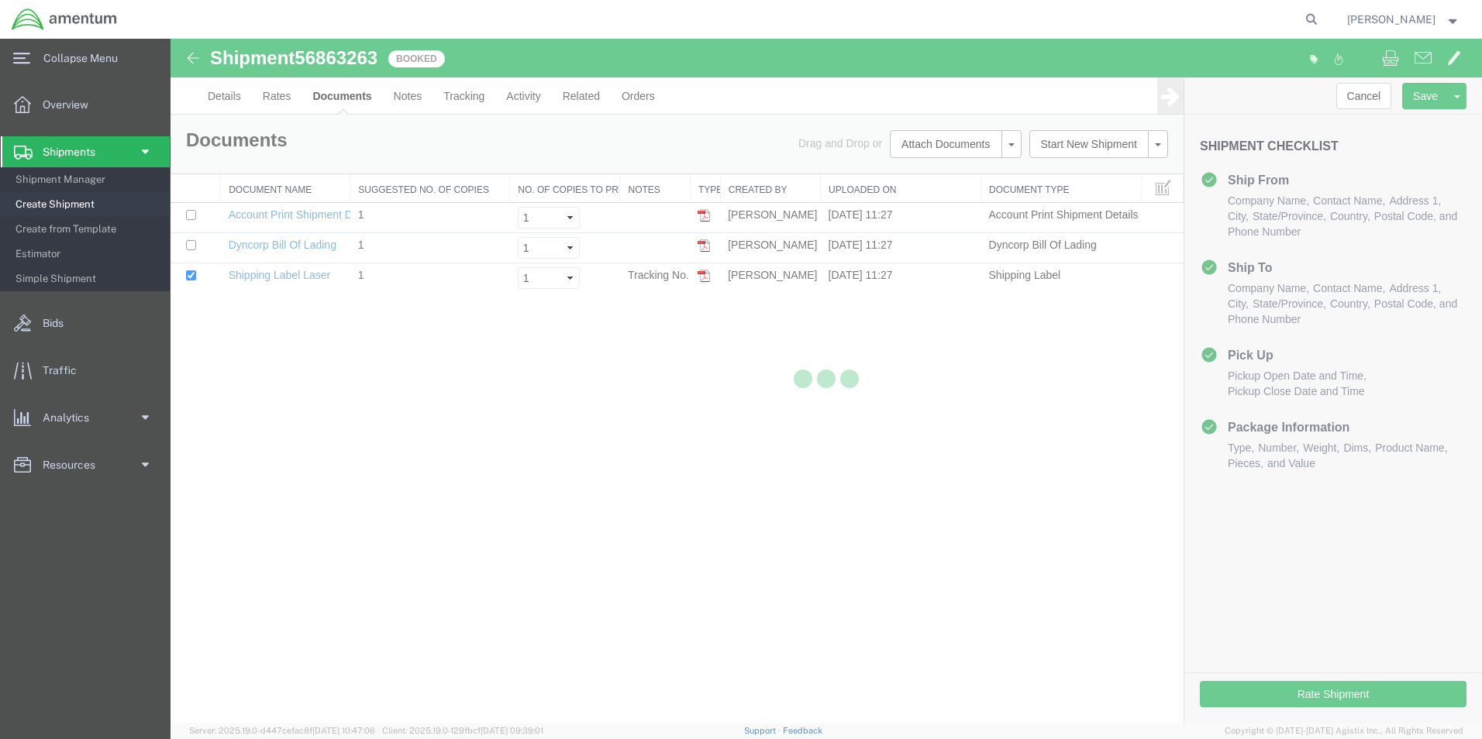
scroll to position [0, 0]
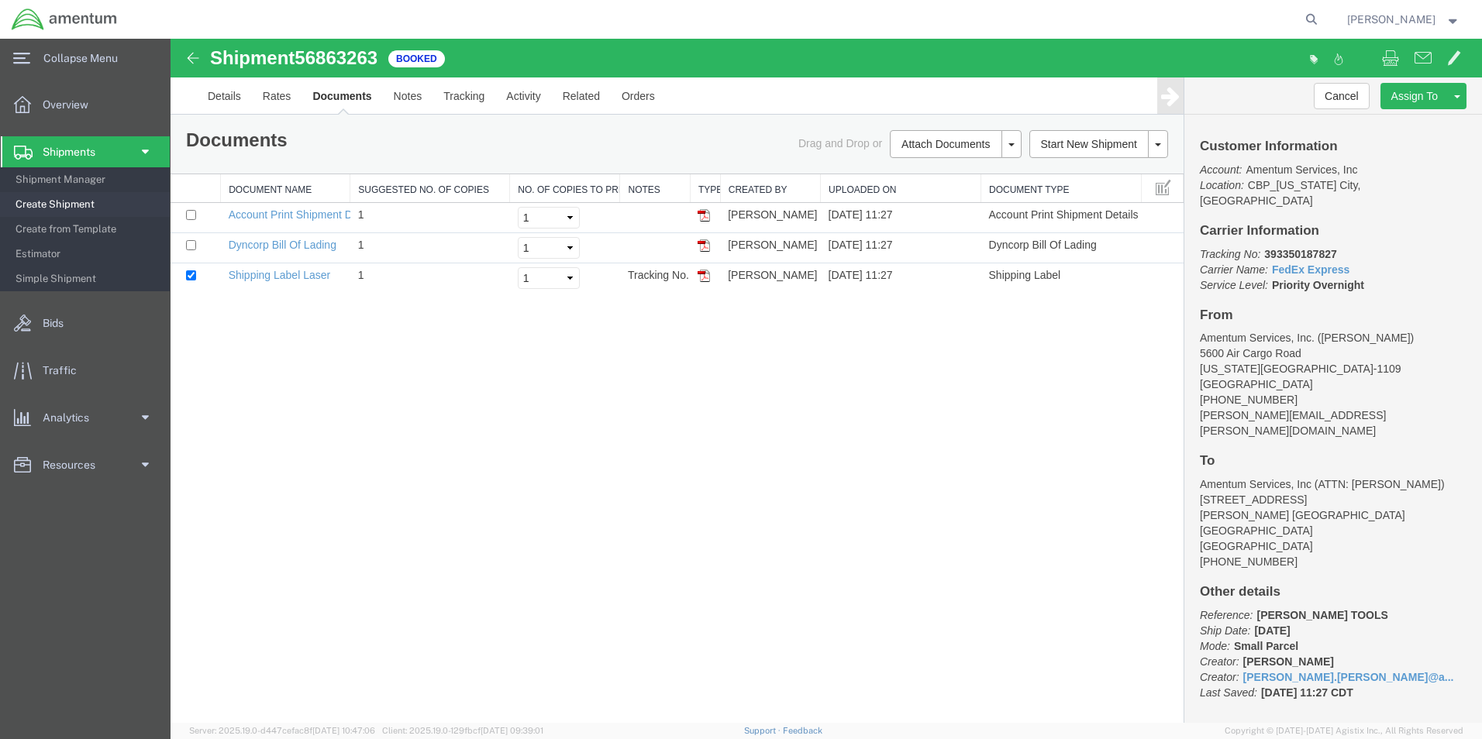
click at [705, 248] on img at bounding box center [703, 245] width 12 height 12
drag, startPoint x: 707, startPoint y: 277, endPoint x: 645, endPoint y: 40, distance: 245.1
click at [707, 277] on img at bounding box center [703, 276] width 12 height 12
click at [85, 201] on span "Create Shipment" at bounding box center [86, 204] width 143 height 31
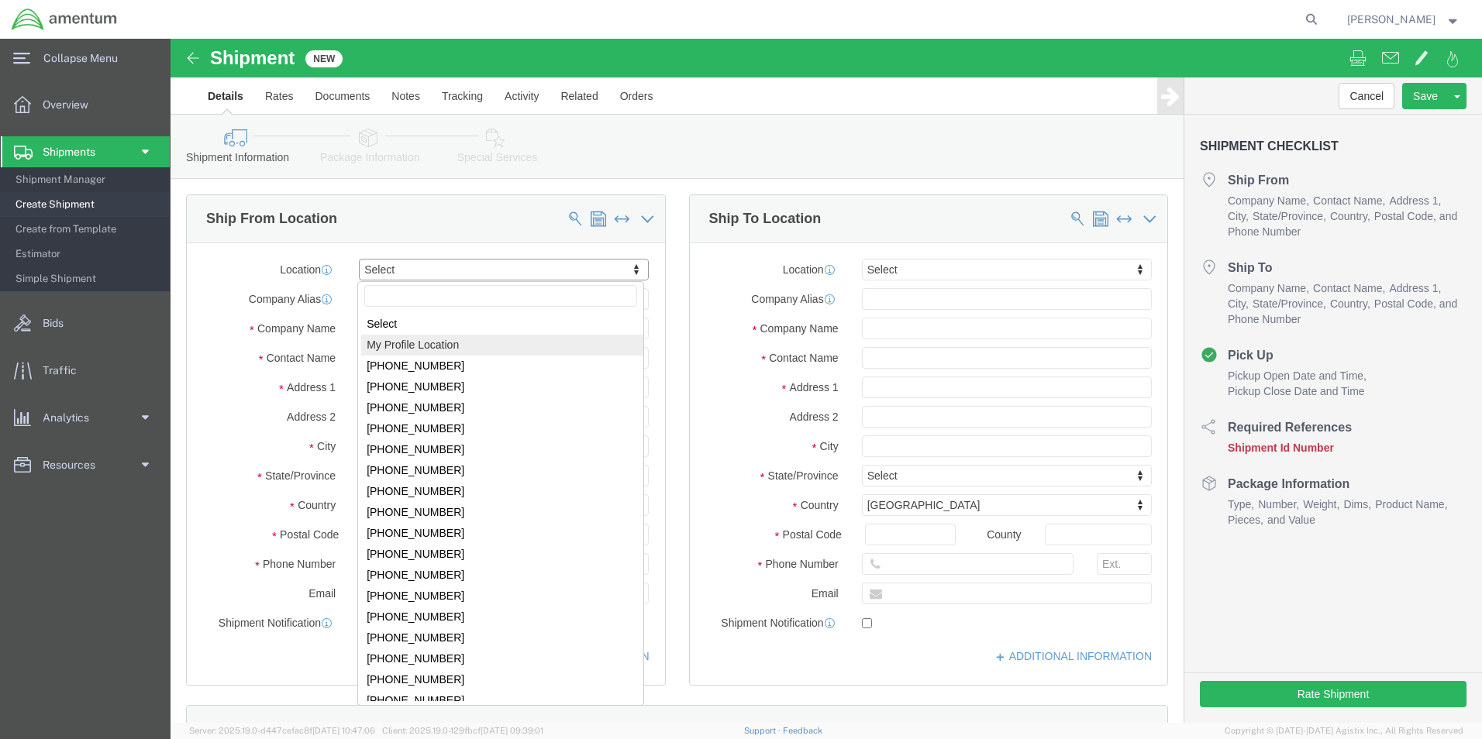
select select "MYPROFILE"
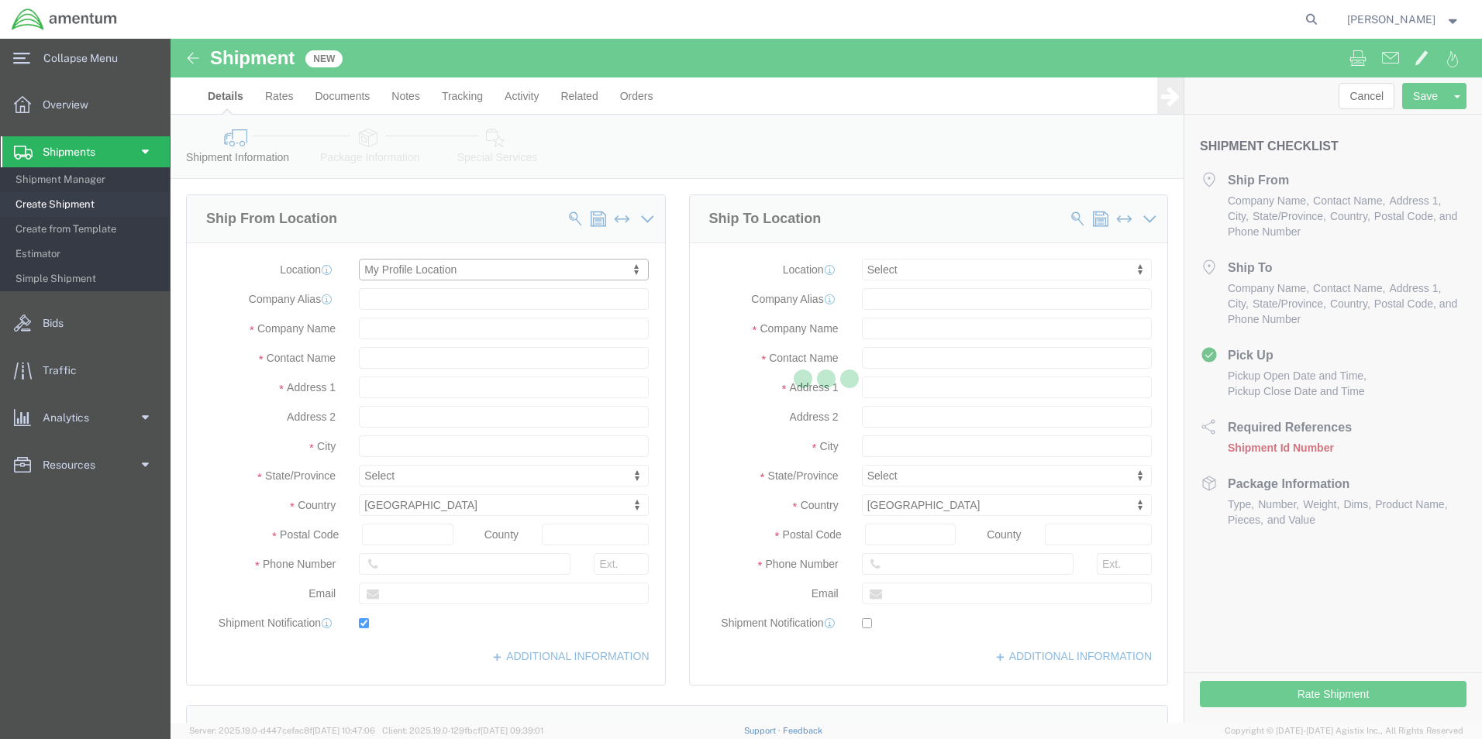
type input "5600 Air Cargo Road"
type input "73159-1109"
type input "[PHONE_NUMBER]"
type input "[PERSON_NAME][EMAIL_ADDRESS][PERSON_NAME][DOMAIN_NAME]"
checkbox input "true"
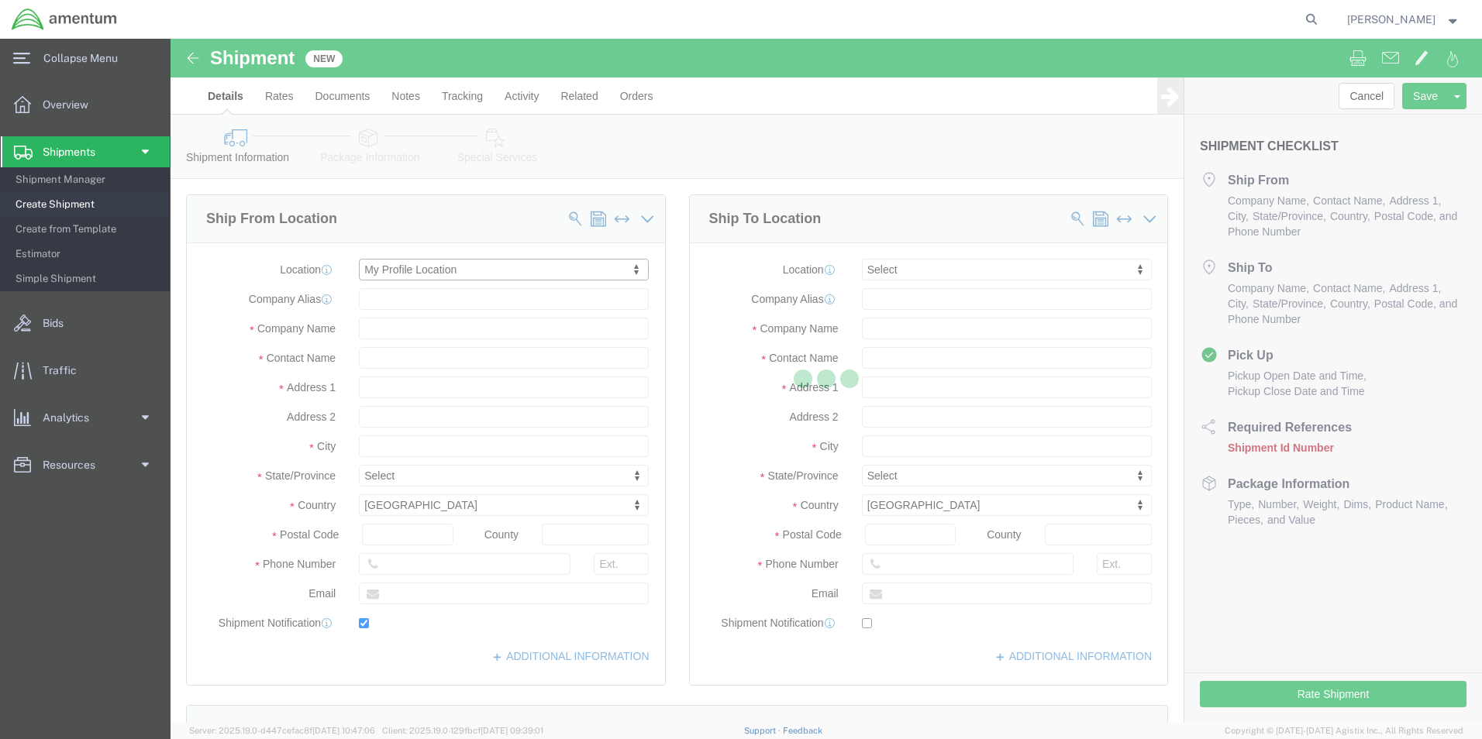
type input "Amentum Services, Inc."
type input "[PERSON_NAME]"
type input "[US_STATE][GEOGRAPHIC_DATA]"
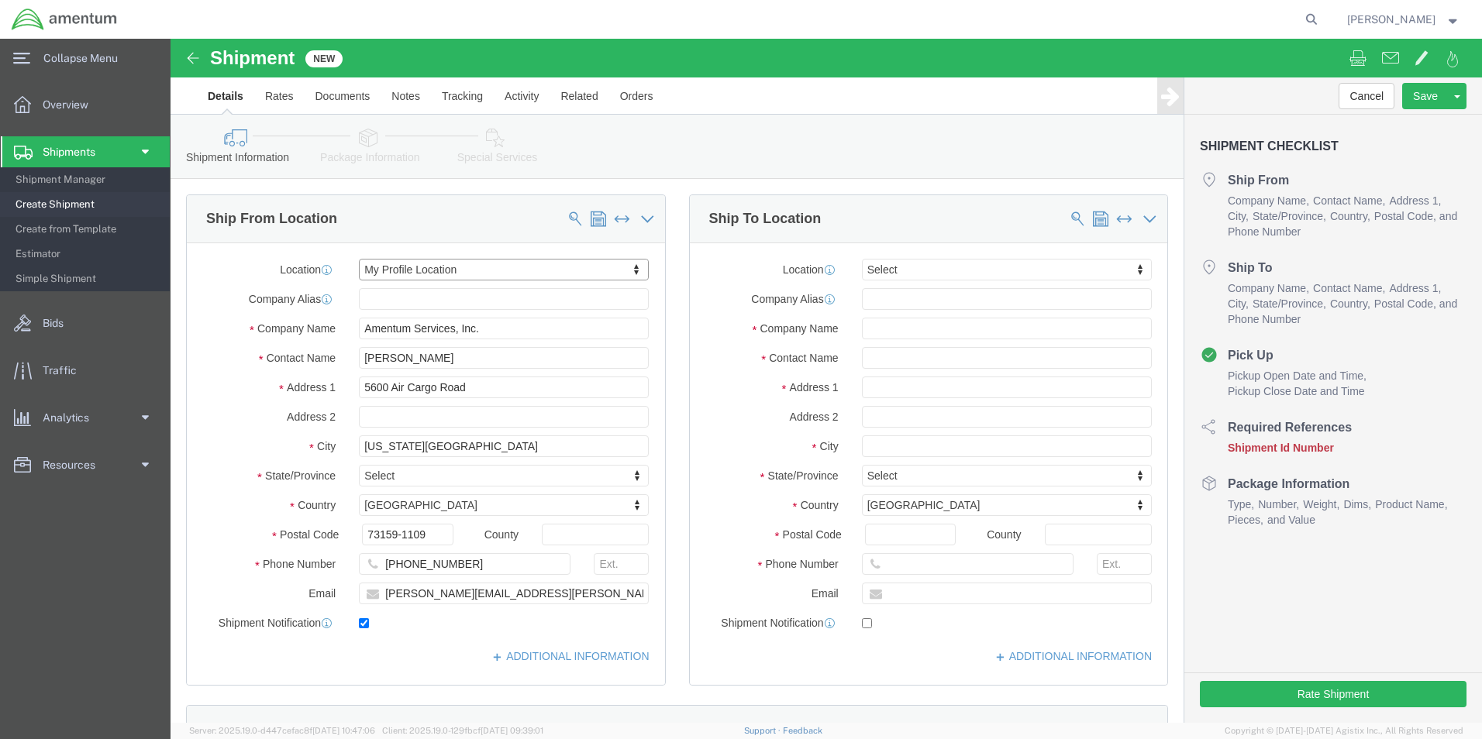
select select "OK"
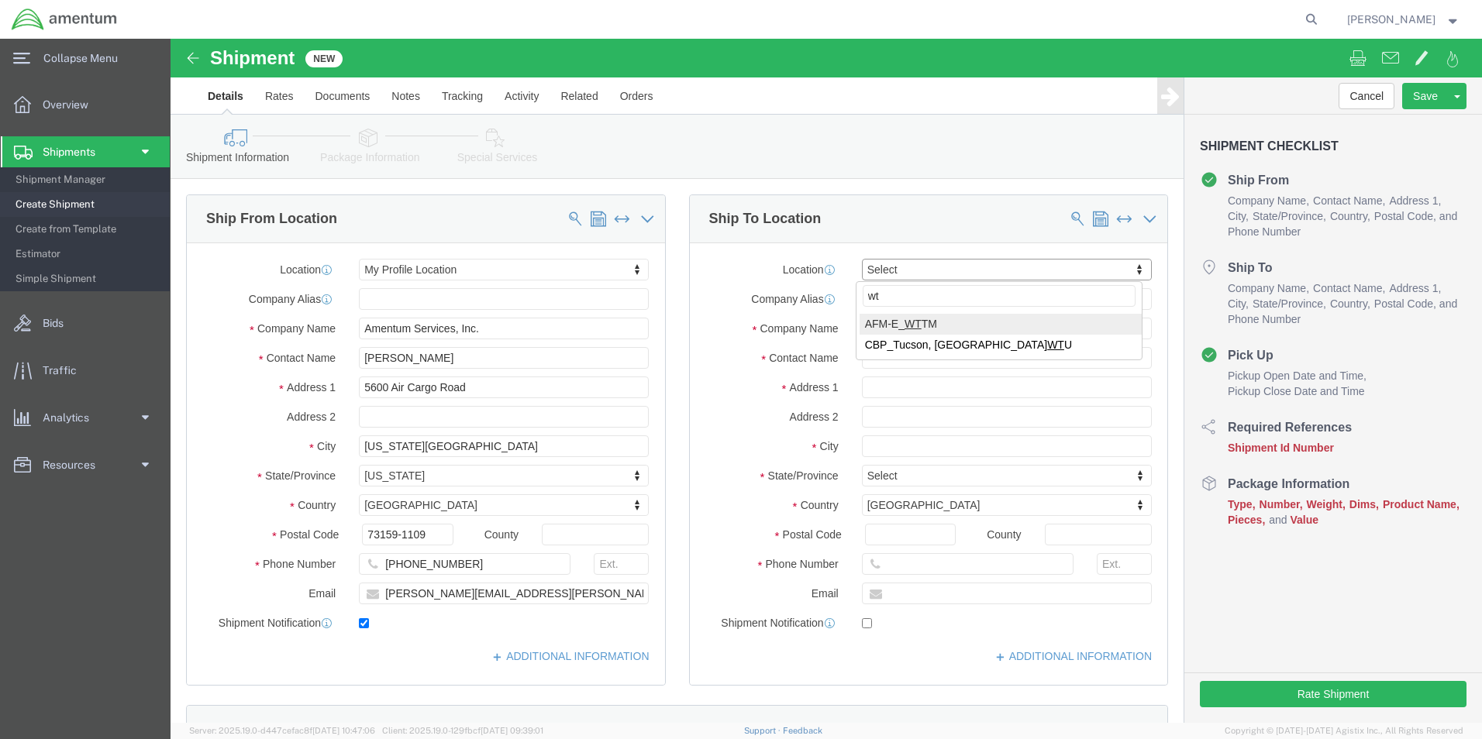
type input "wtu"
select select "49949"
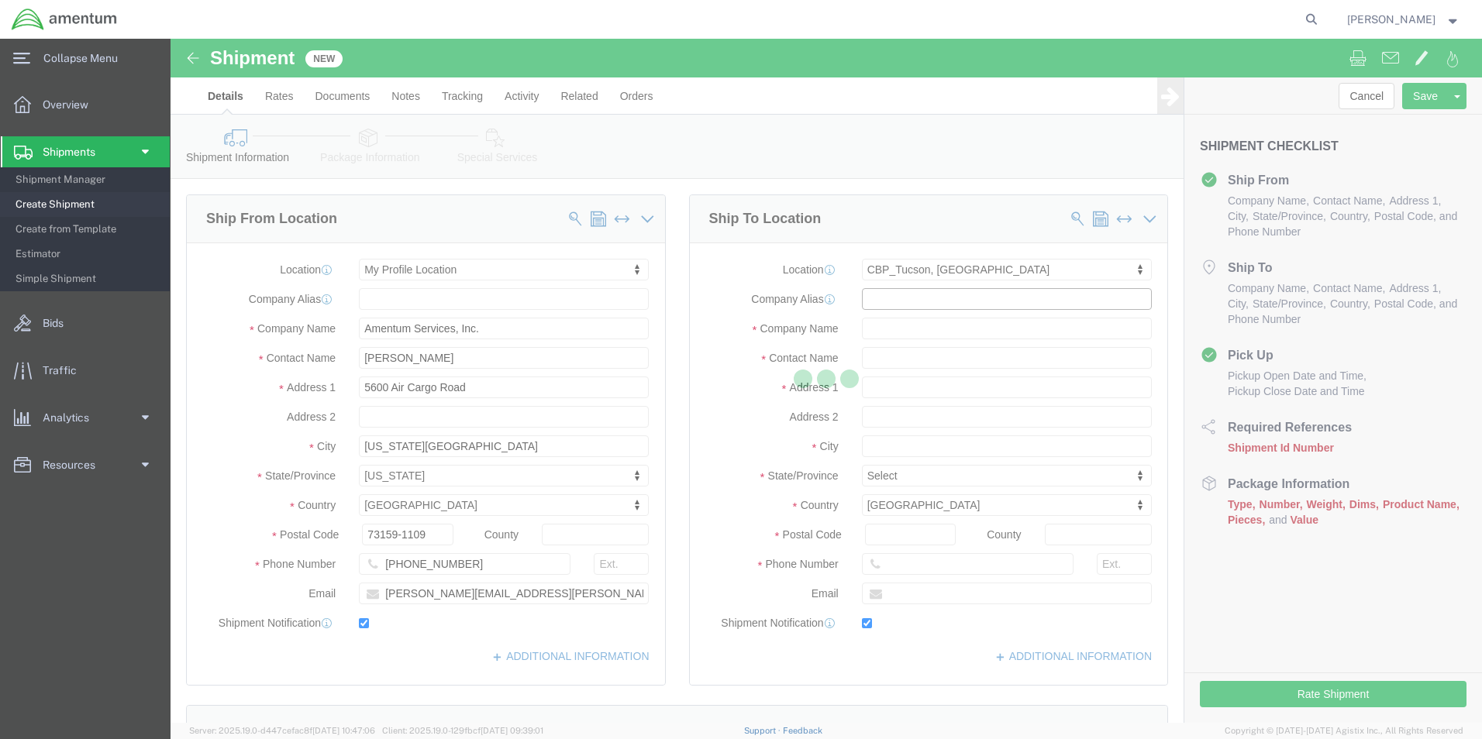
type input "[STREET_ADDRESS]"
type input "[PERSON_NAME] [GEOGRAPHIC_DATA]"
type input "85707"
type input "[PHONE_NUMBER]"
type input "[PERSON_NAME][EMAIL_ADDRESS][PERSON_NAME][DOMAIN_NAME]"
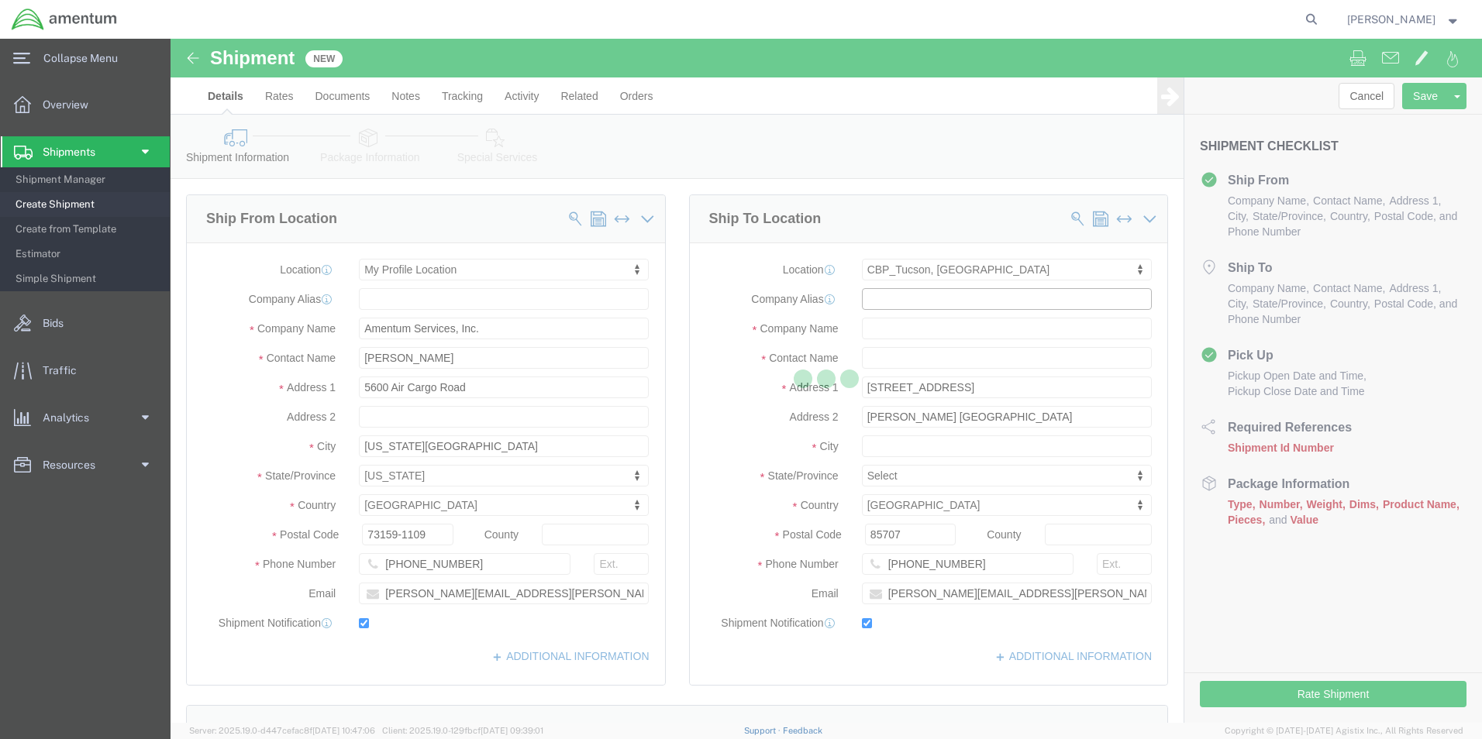
checkbox input "true"
type input "Amentum Services, Inc"
type input "[PERSON_NAME]"
type input "DM AFB"
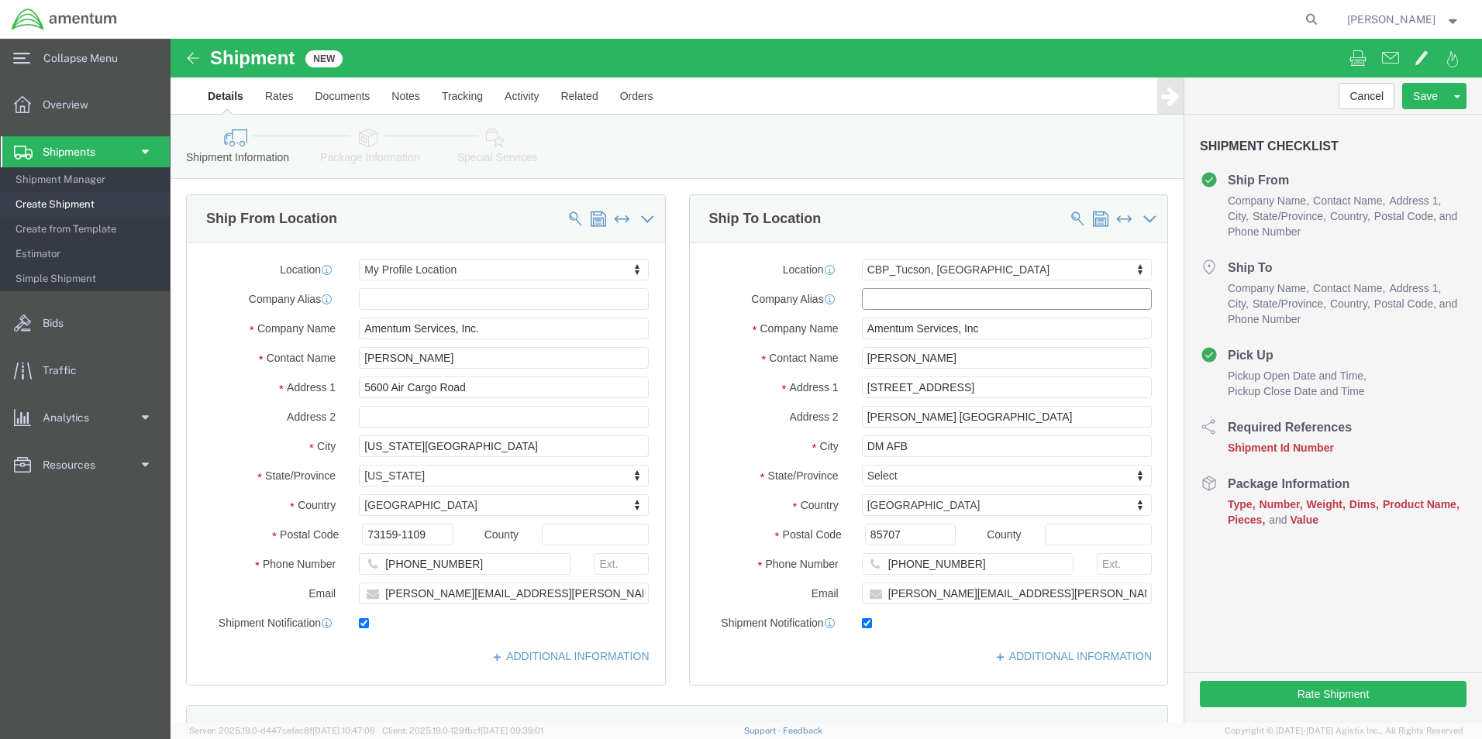
select select "AZ"
click input "[PERSON_NAME]"
type input "ATTN: [PERSON_NAME]"
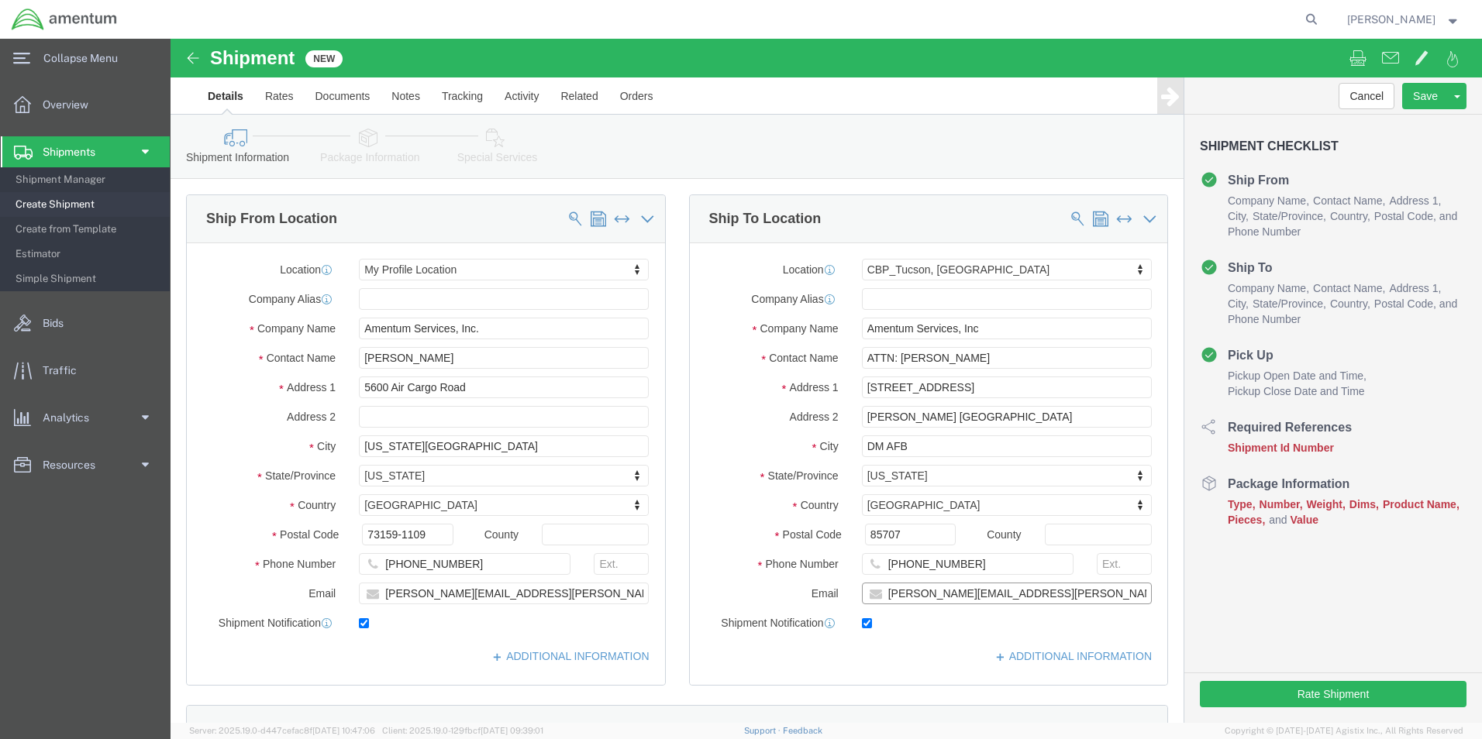
drag, startPoint x: 873, startPoint y: 563, endPoint x: 622, endPoint y: 571, distance: 251.2
click div "Location [GEOGRAPHIC_DATA], [GEOGRAPHIC_DATA] Select My Profile Location [PHONE…"
checkbox input "false"
click input "text"
type input "a"
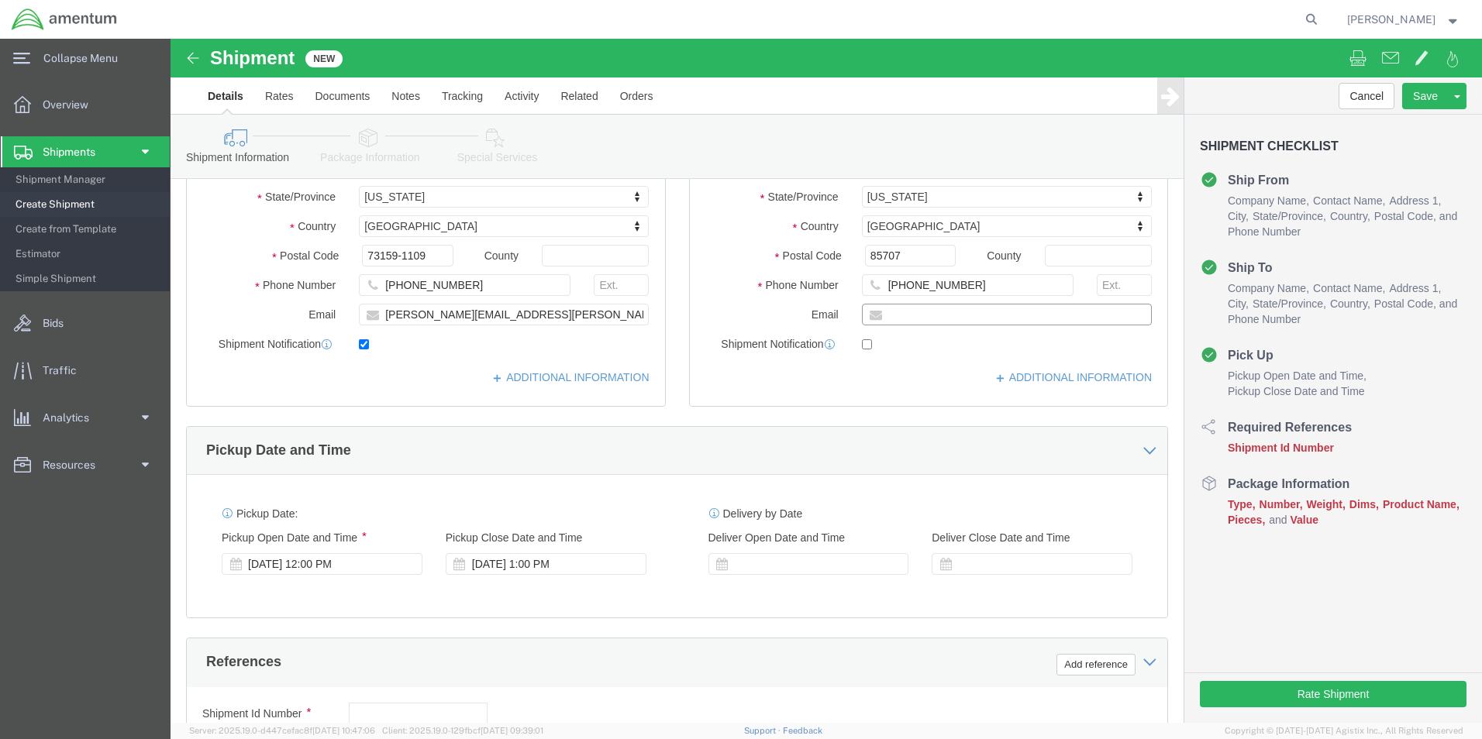
scroll to position [310, 0]
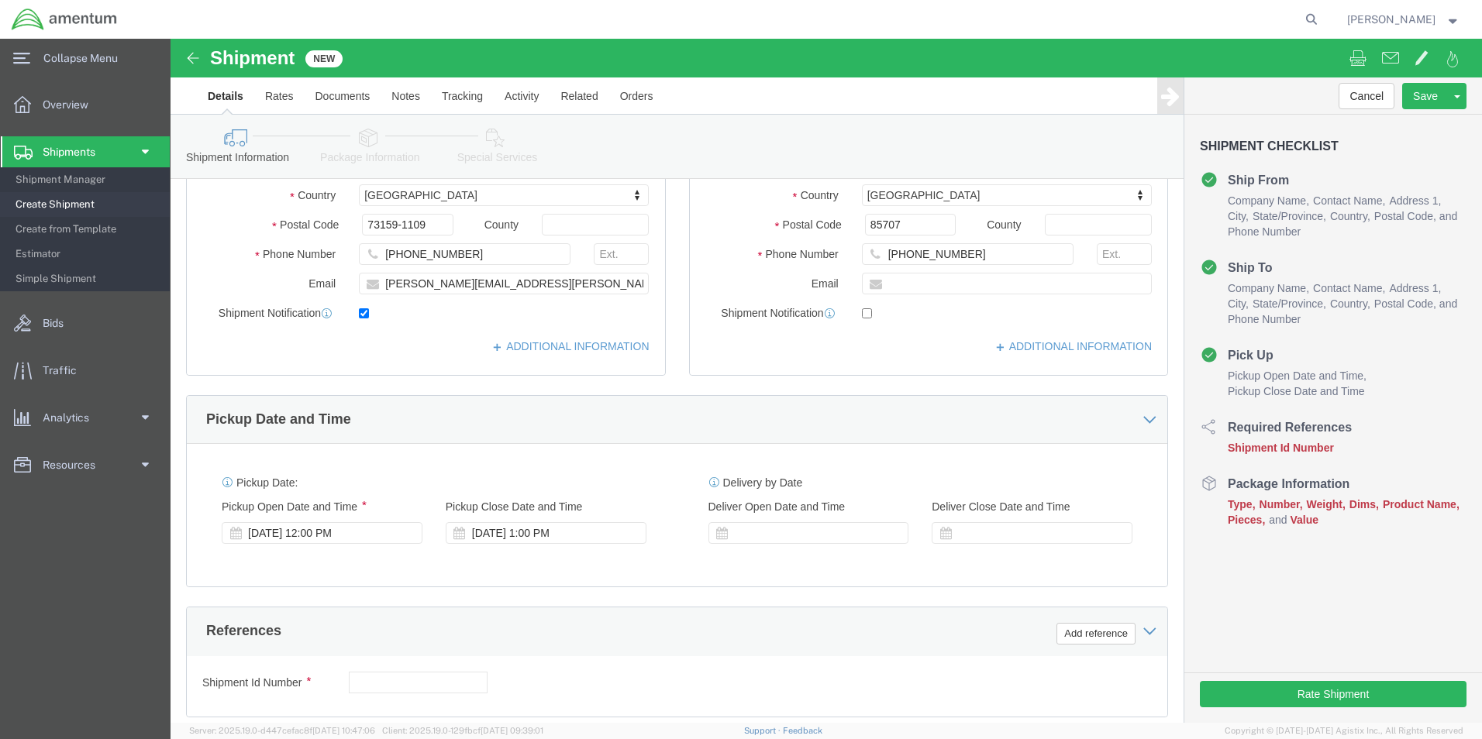
click div "[DATE] 12:00 PM"
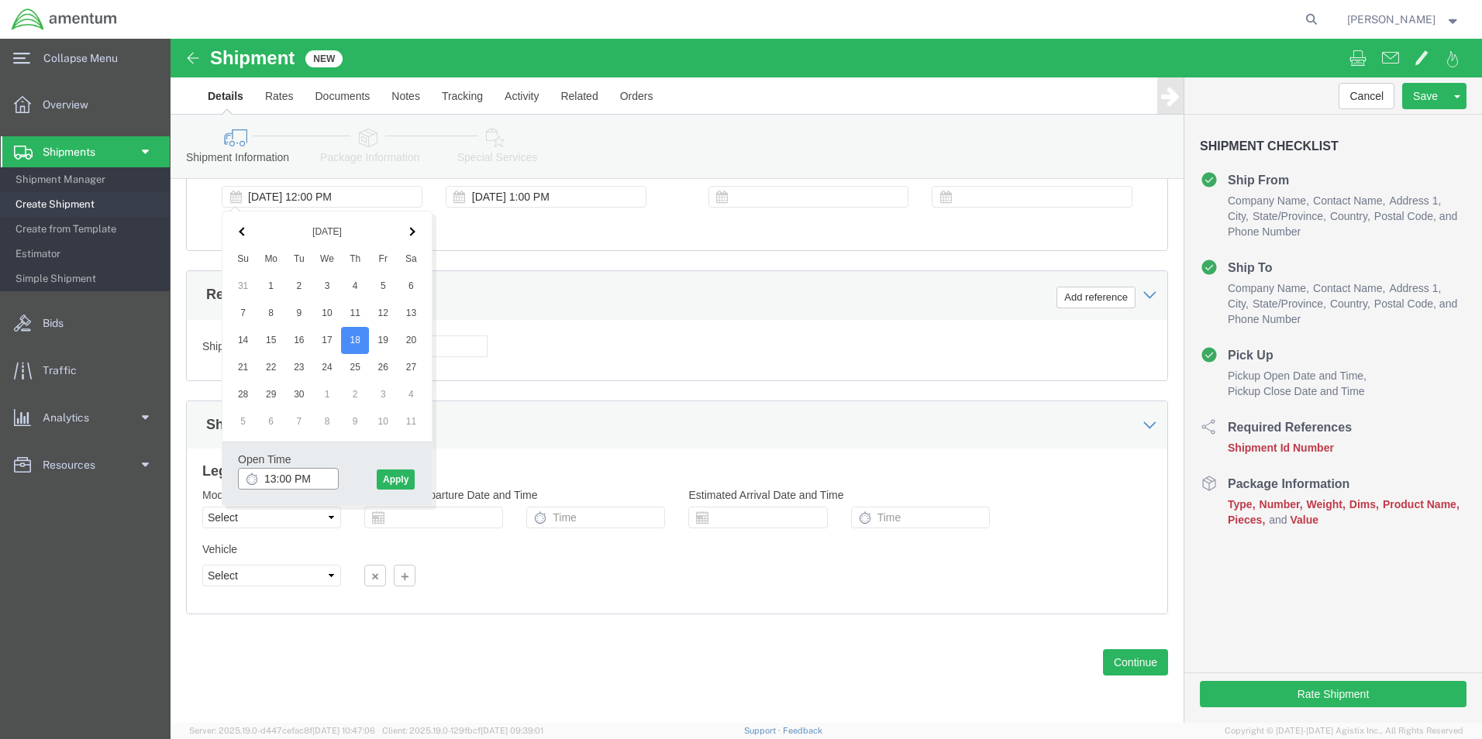
type input "1:00 PM"
click button "Apply"
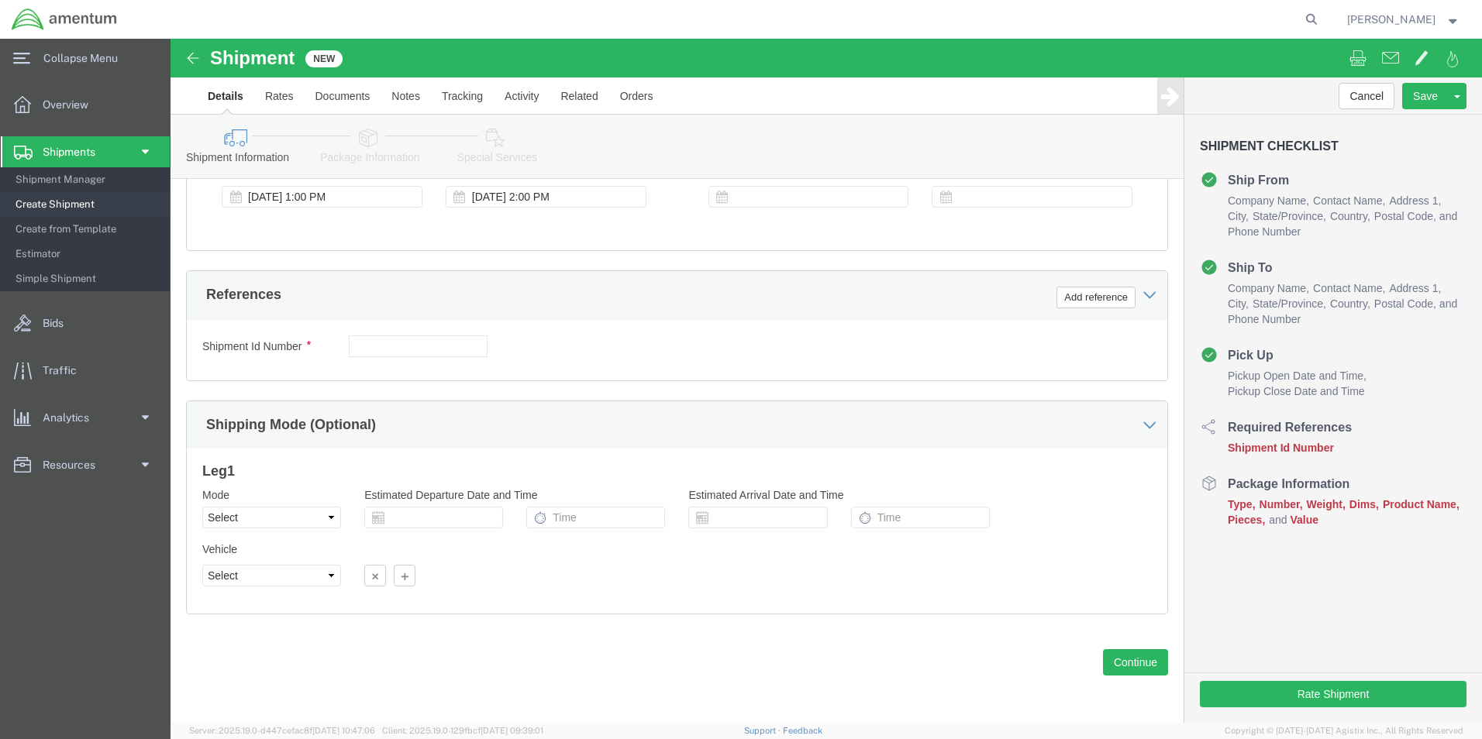
click div "[DATE] 2:00 PM"
type input "3:00 PM"
click button "Apply"
click button "Add reference"
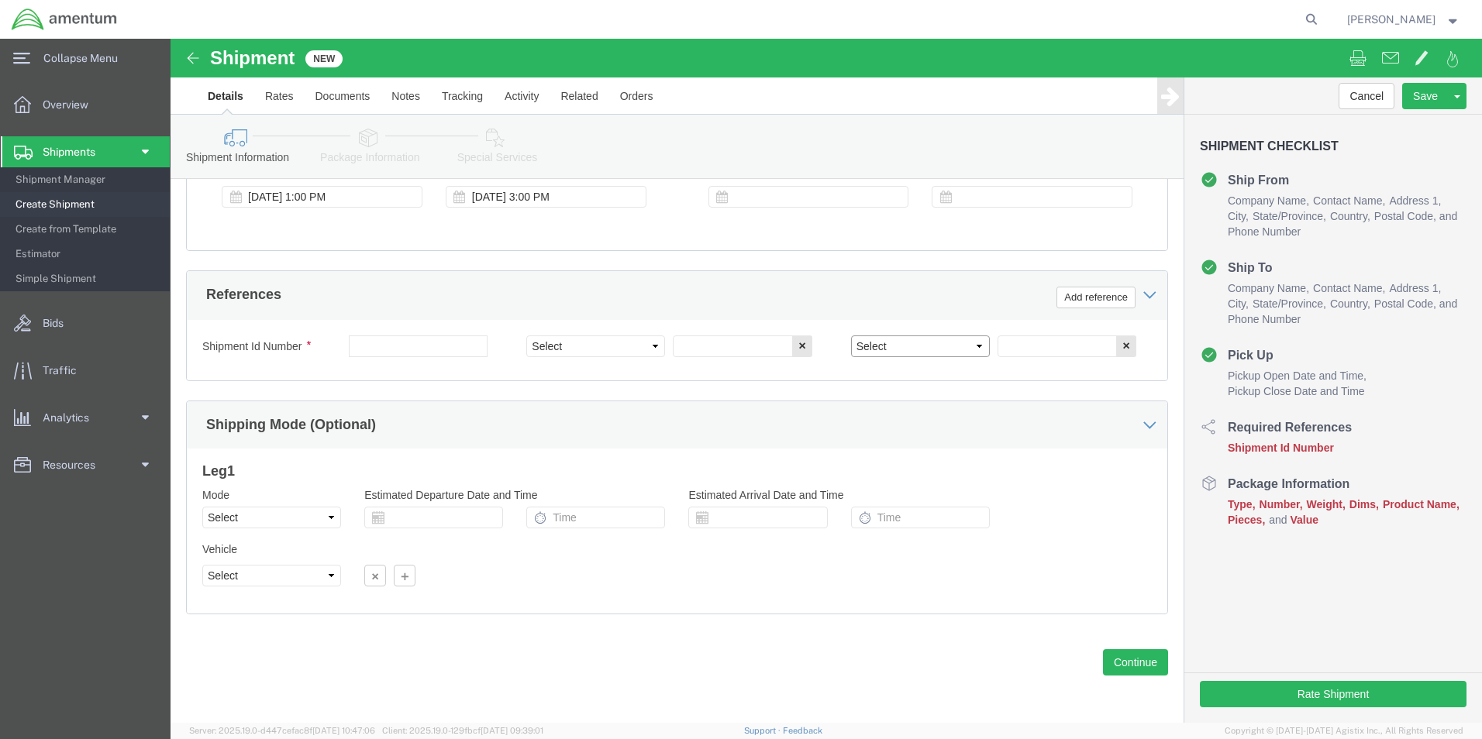
drag, startPoint x: 746, startPoint y: 308, endPoint x: 742, endPoint y: 319, distance: 12.3
click select "Select Account Type Activity ID Airline Appointment Number ASN Batch Request # …"
select select "DEPT"
click select "Select Account Type Activity ID Airline Appointment Number ASN Batch Request # …"
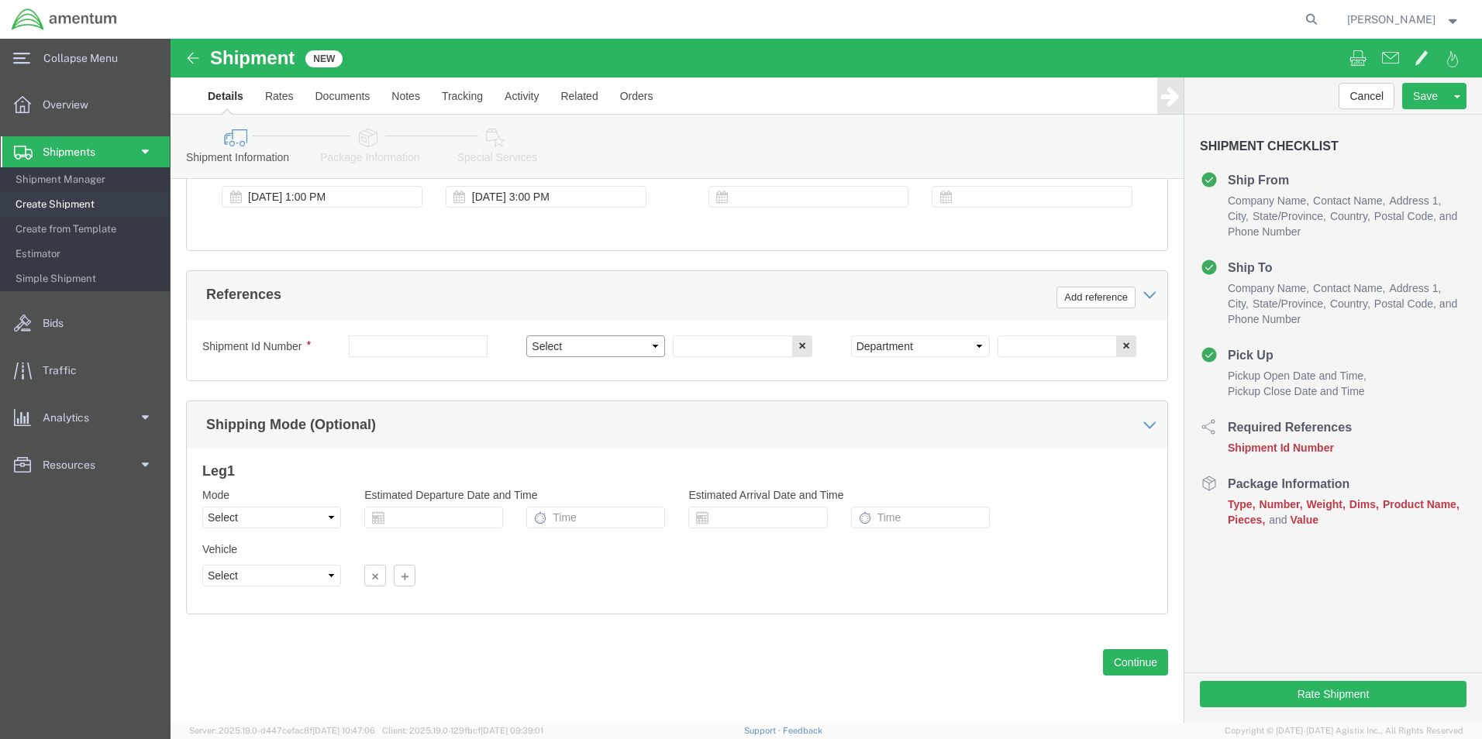
select select "CUSTREF"
click select "Select Account Type Activity ID Airline Appointment Number ASN Batch Request # …"
click input "text"
type input "a"
type input "[PERSON_NAME] TOOLS"
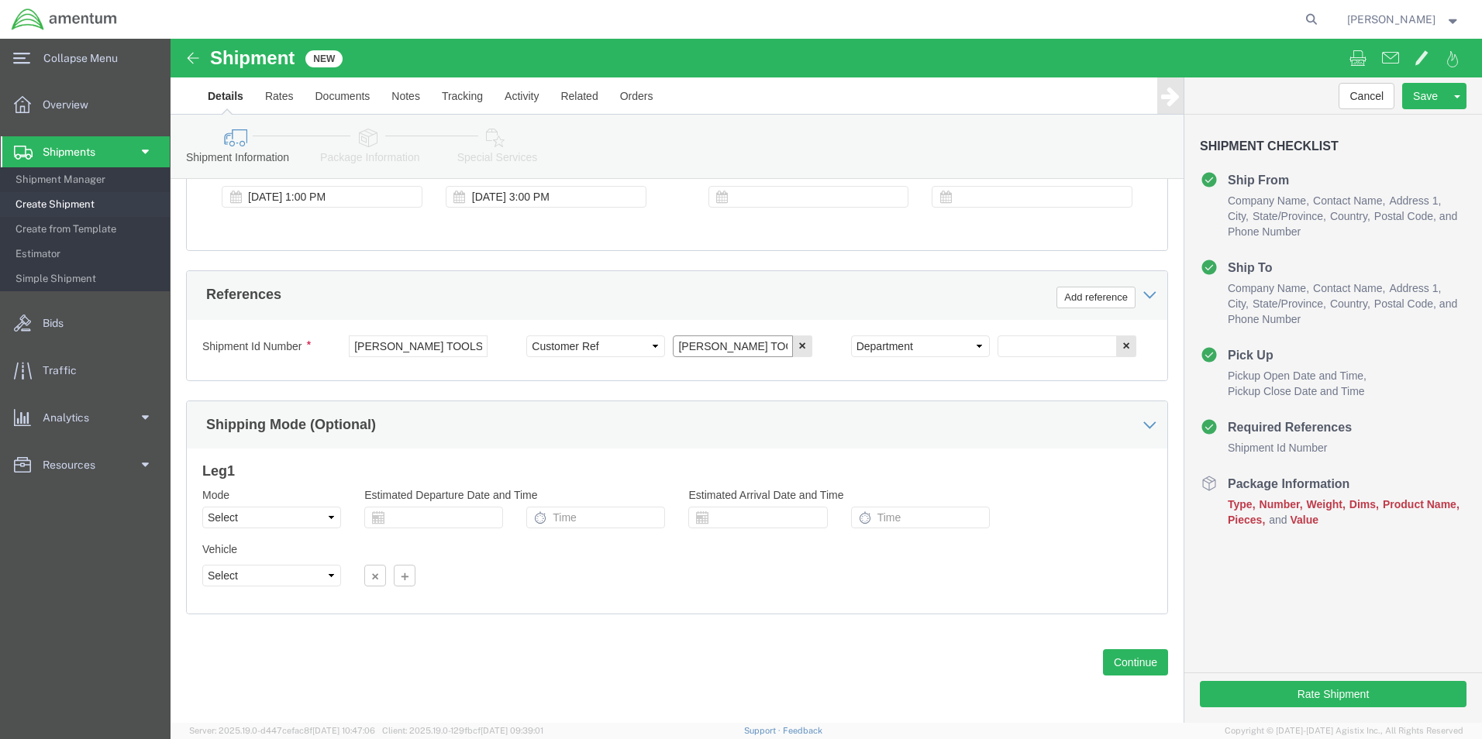
type input "[PERSON_NAME] TOOLS"
type input "CBP"
click button "Continue"
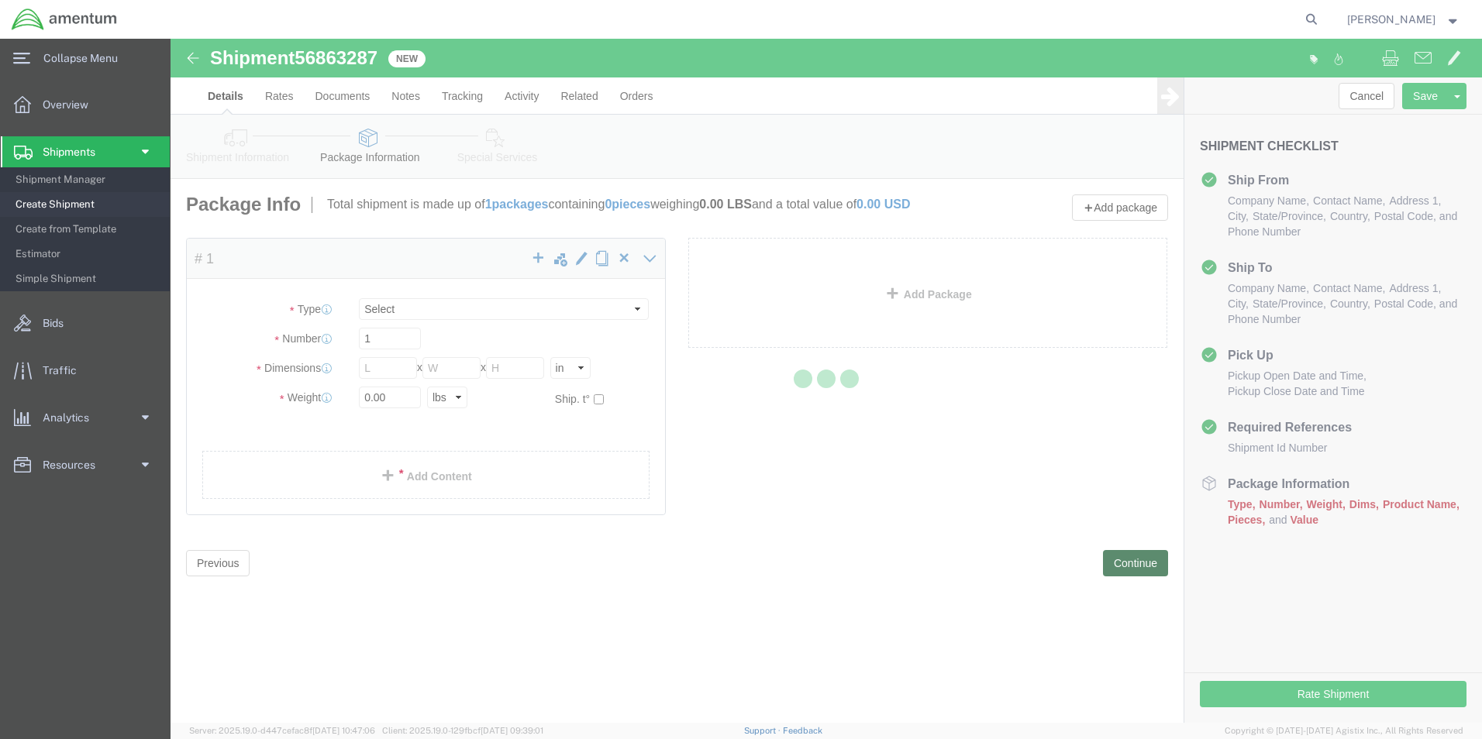
select select "CBOX"
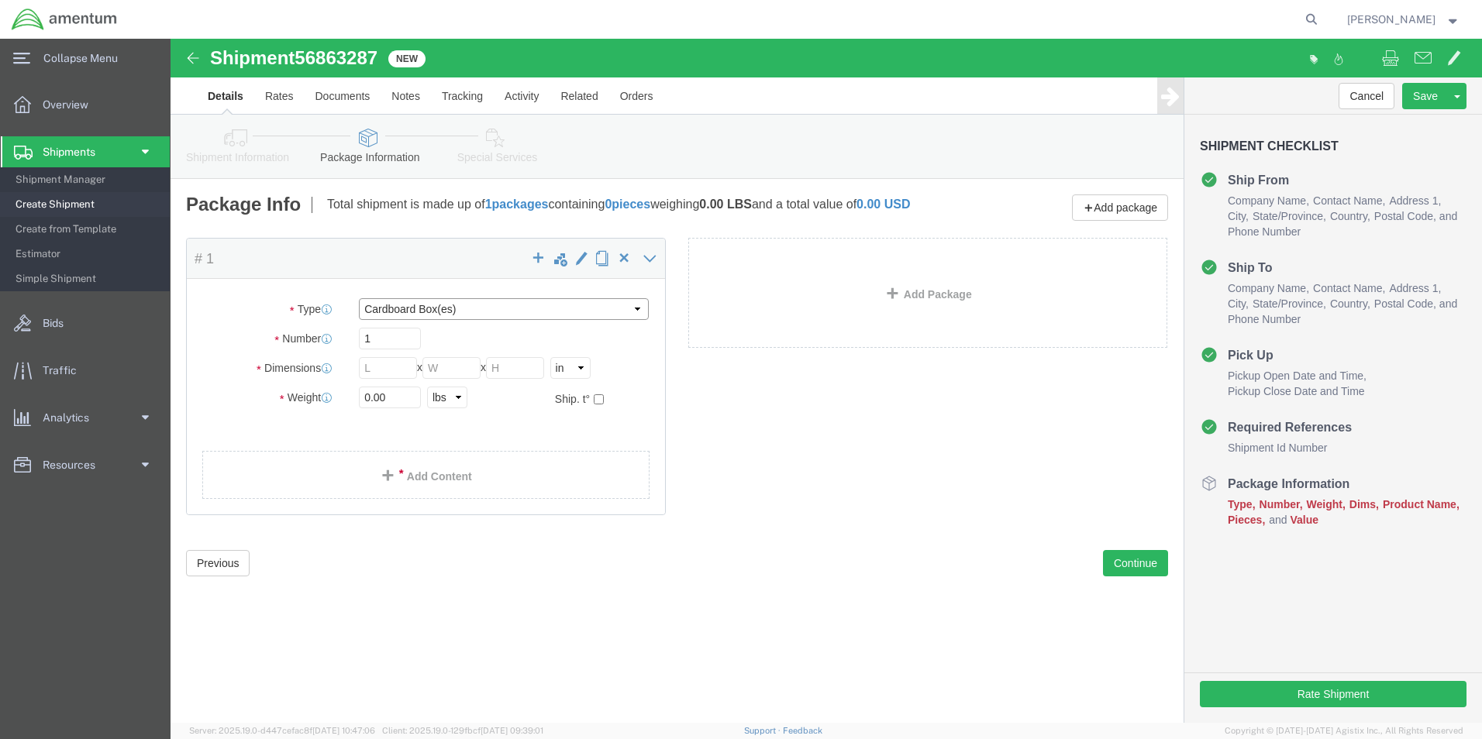
click select "Select BCK Boxes Bale(s) Basket(s) Bolt(s) Bottle(s) Buckets Bulk Bundle(s) Can…"
click div "Package Type Select BCK Boxes Bale(s) Basket(s) Bolt(s) Bottle(s) Buckets Bulk …"
click input "text"
type input "30"
type input "25"
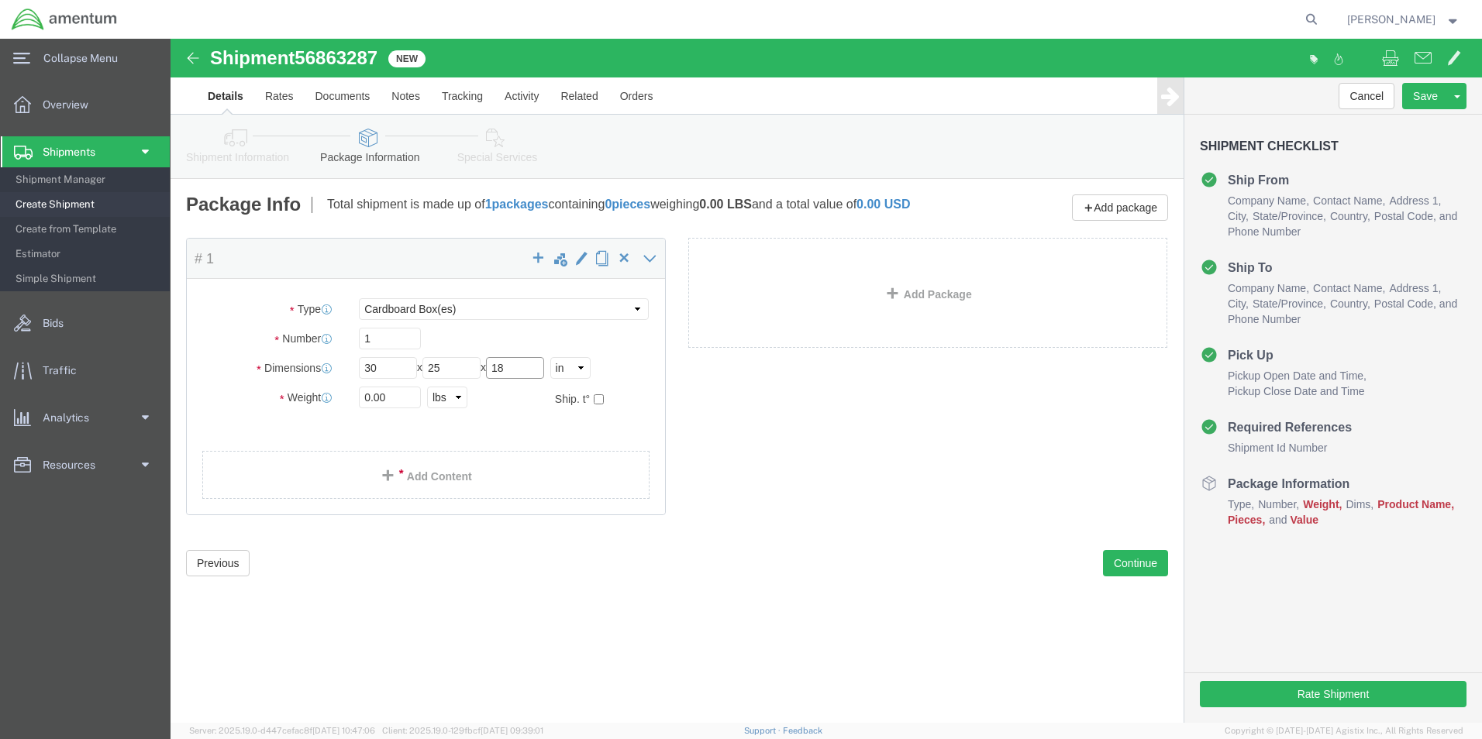
type input "18"
type input "52"
click link "Add Content"
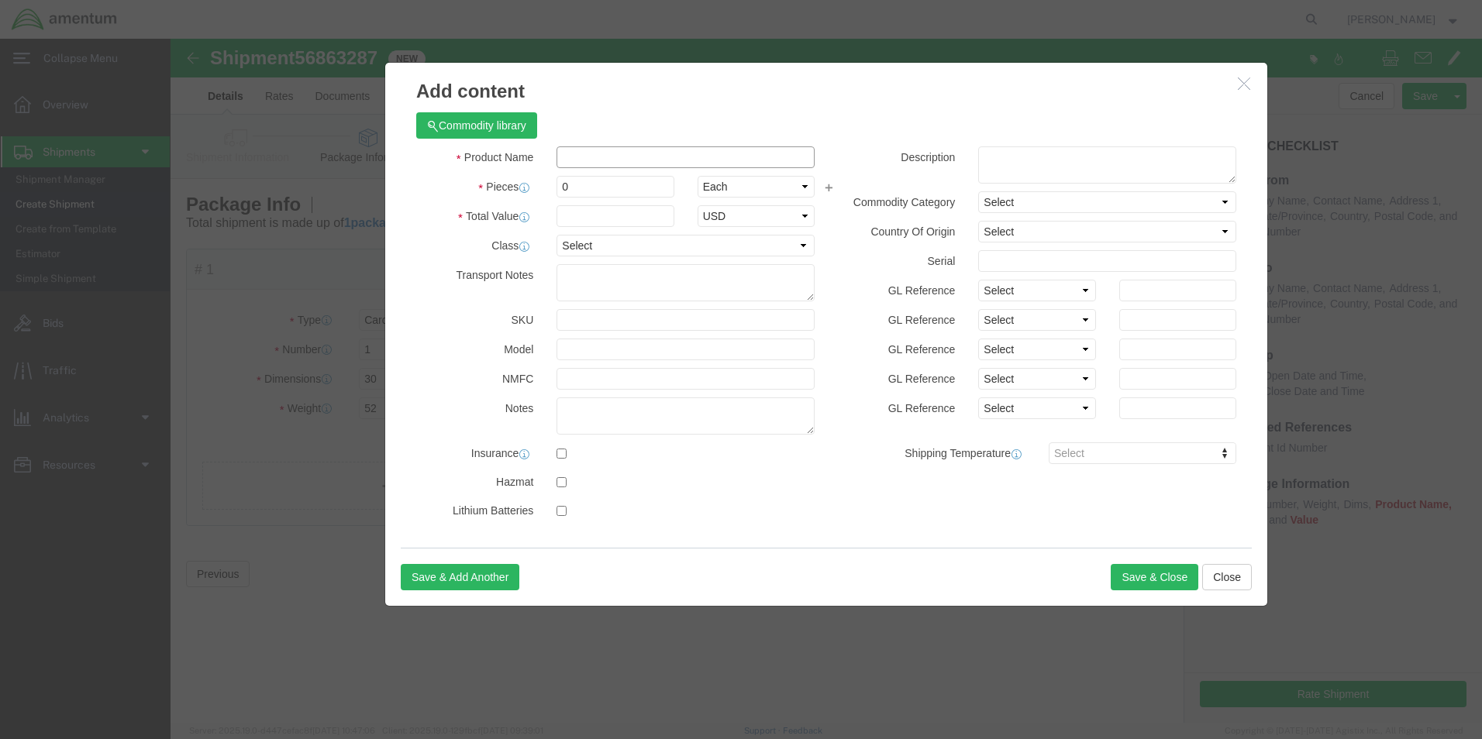
click input "text"
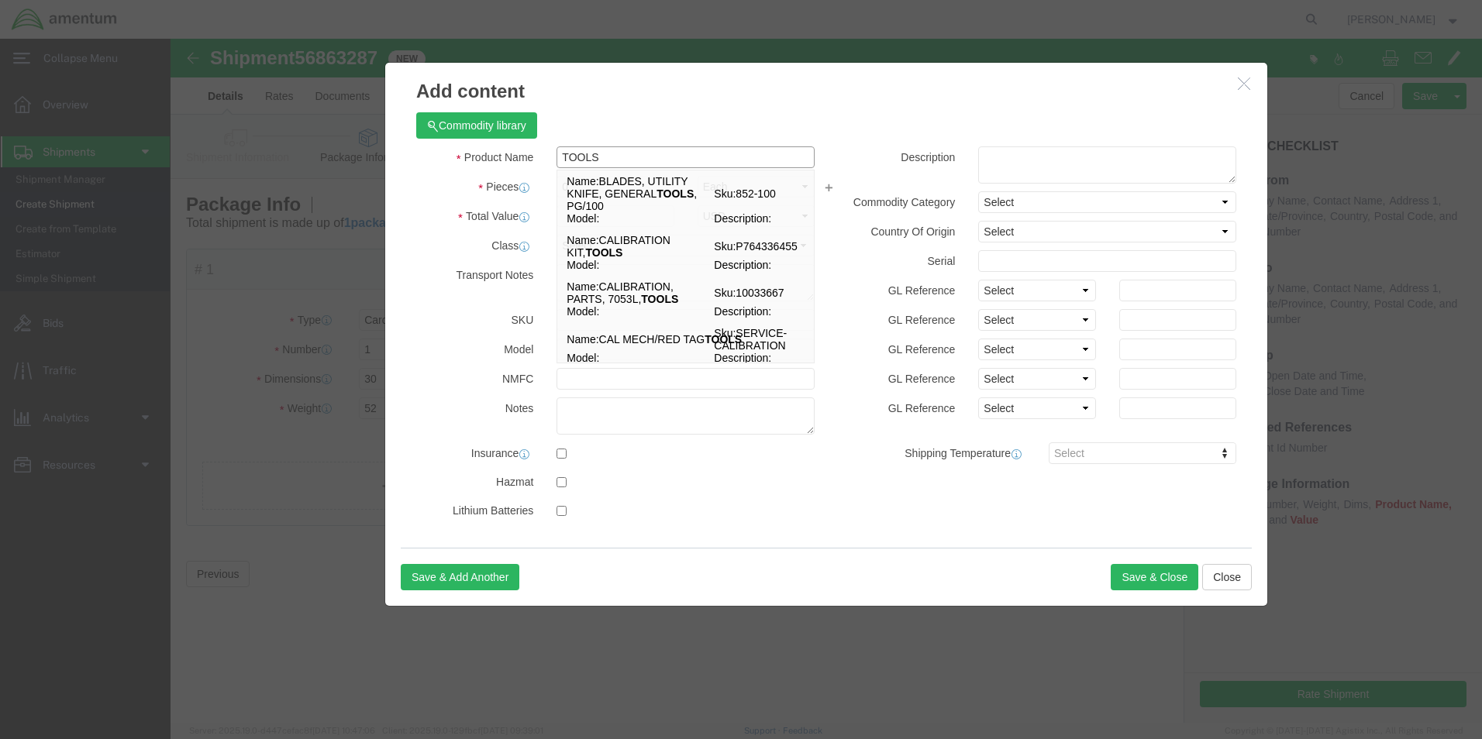
type input "TOOLS"
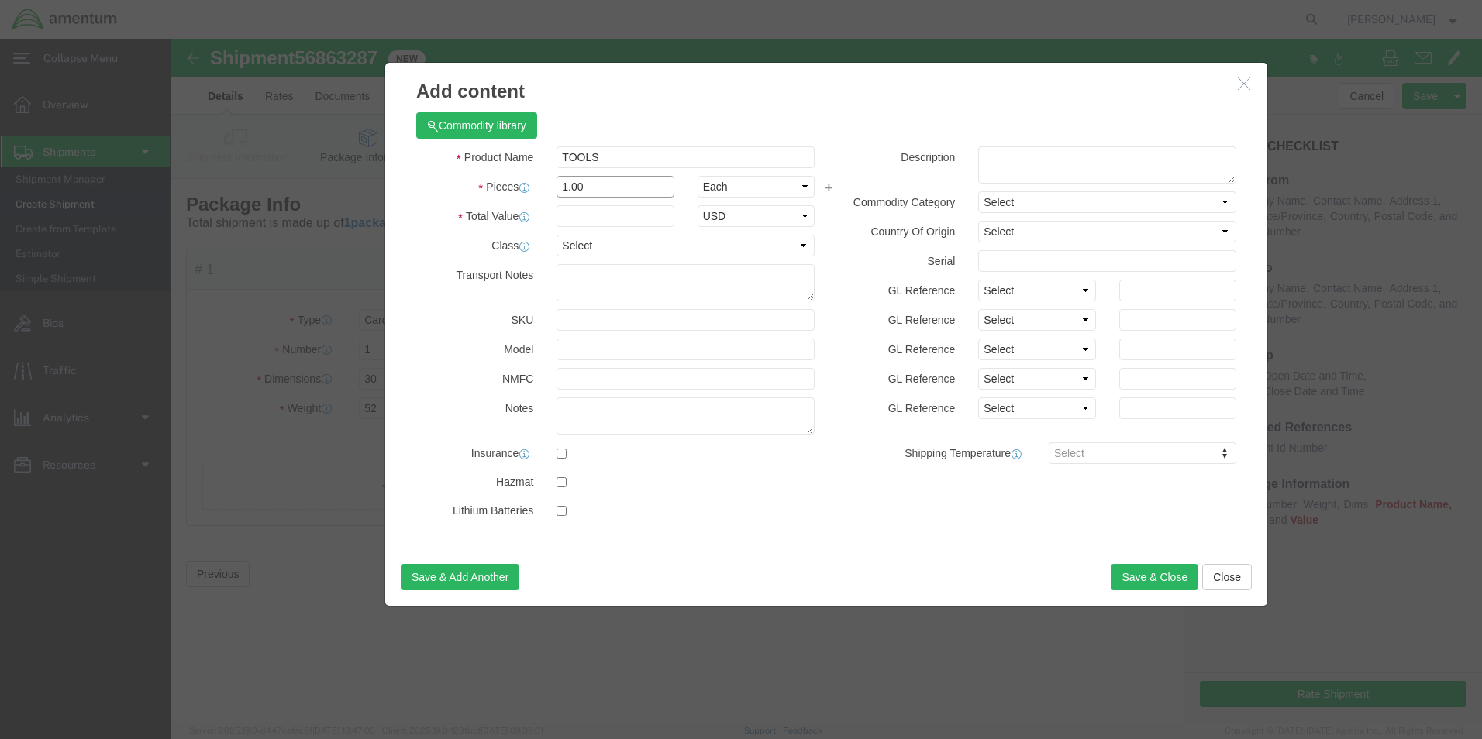
type input "1.00"
type input "2500.00"
click input "checkbox"
checkbox input "true"
click button "Save & Close"
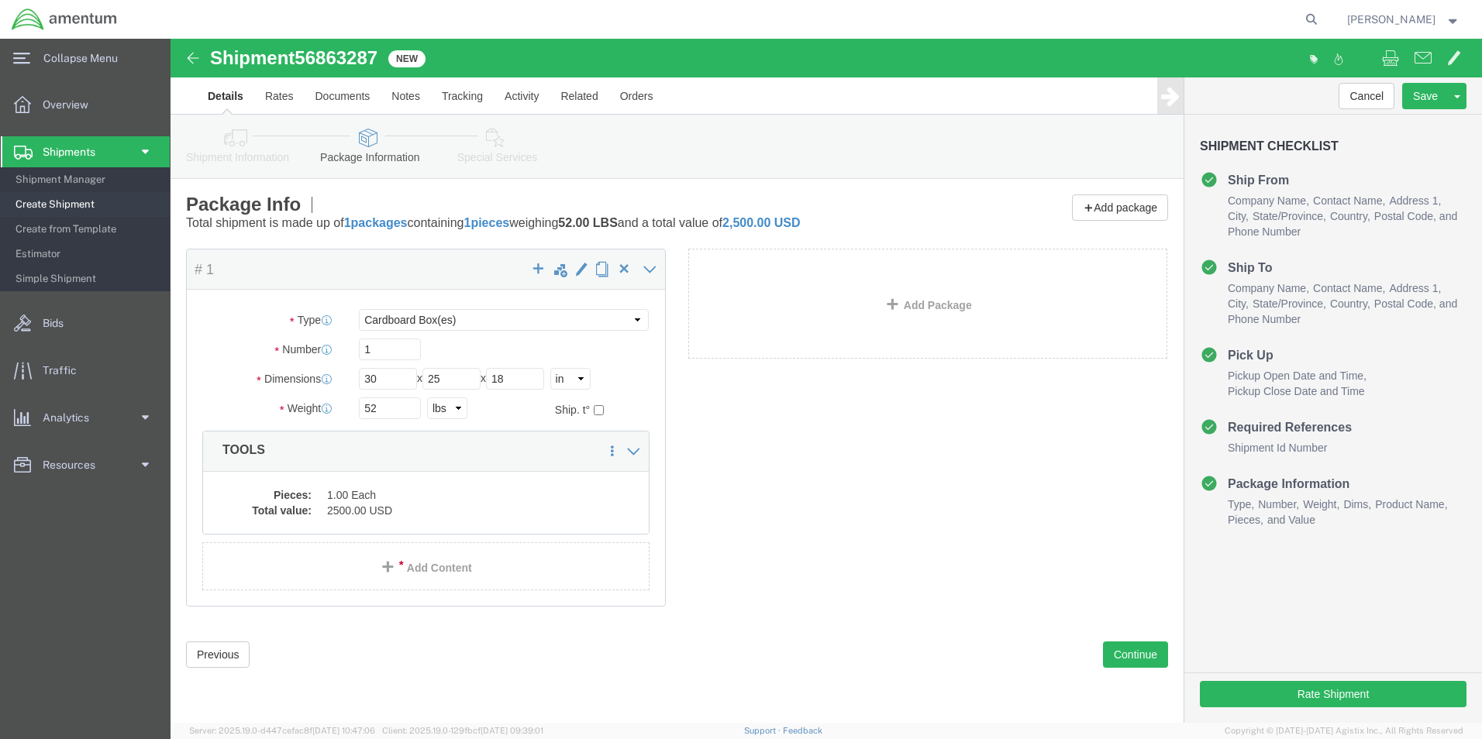
click link "Add Package"
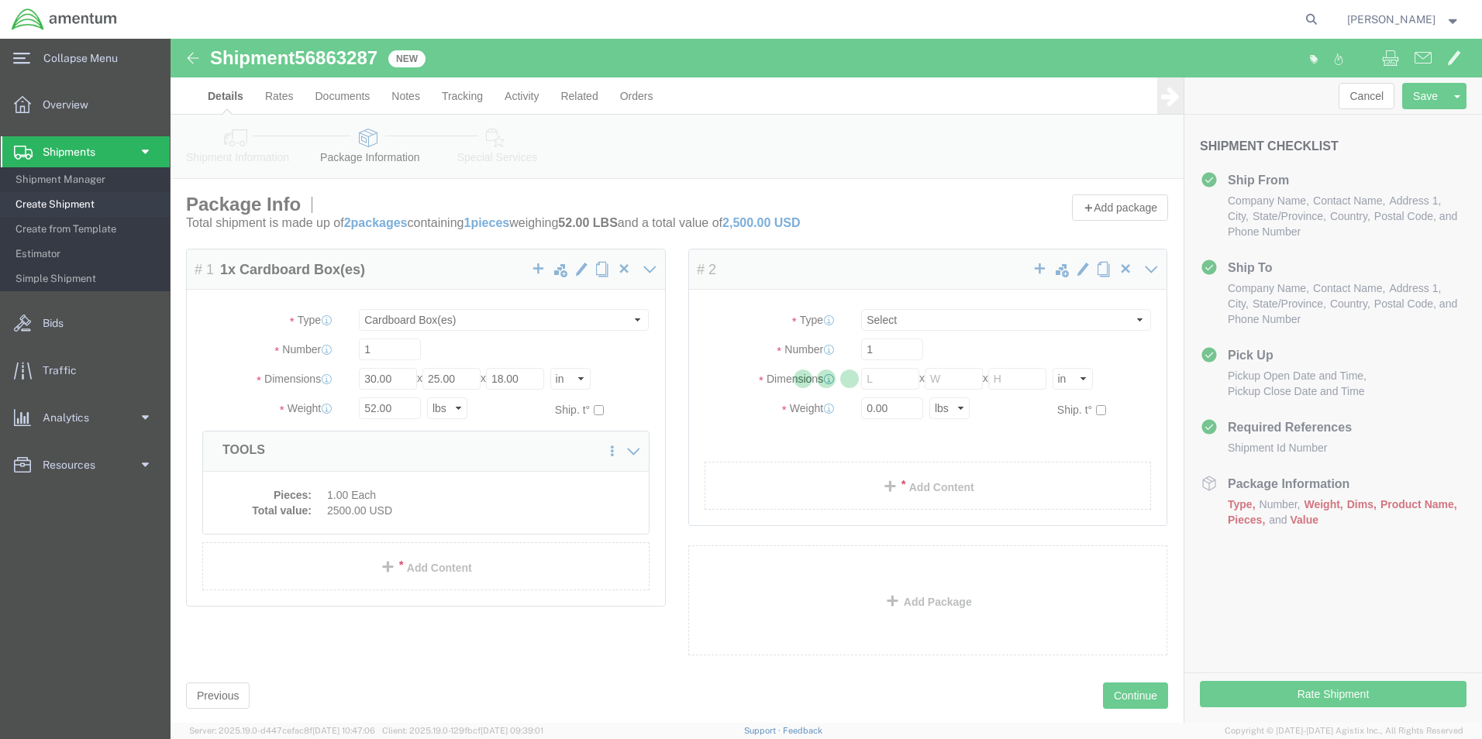
select select "CBOX"
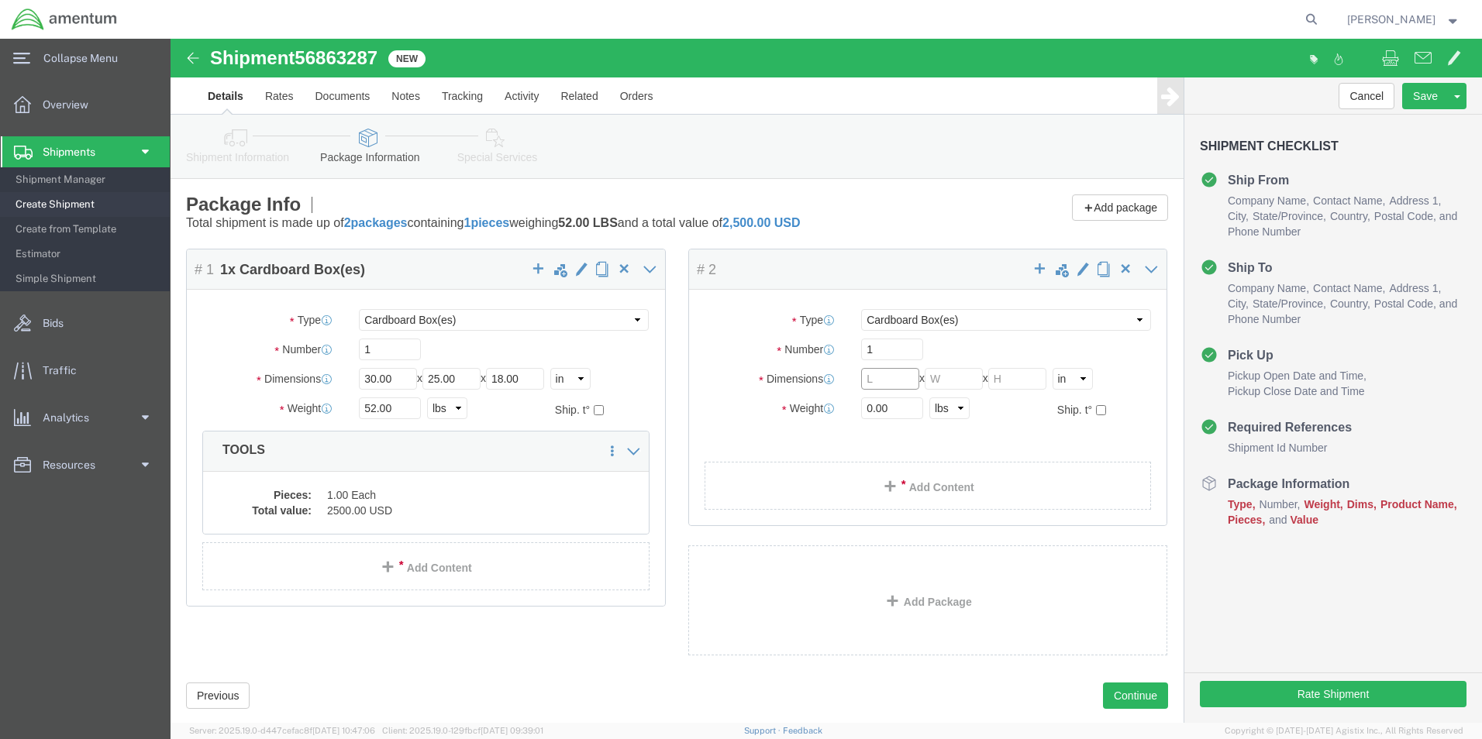
click input "text"
type input "13"
type input "16"
type input "25"
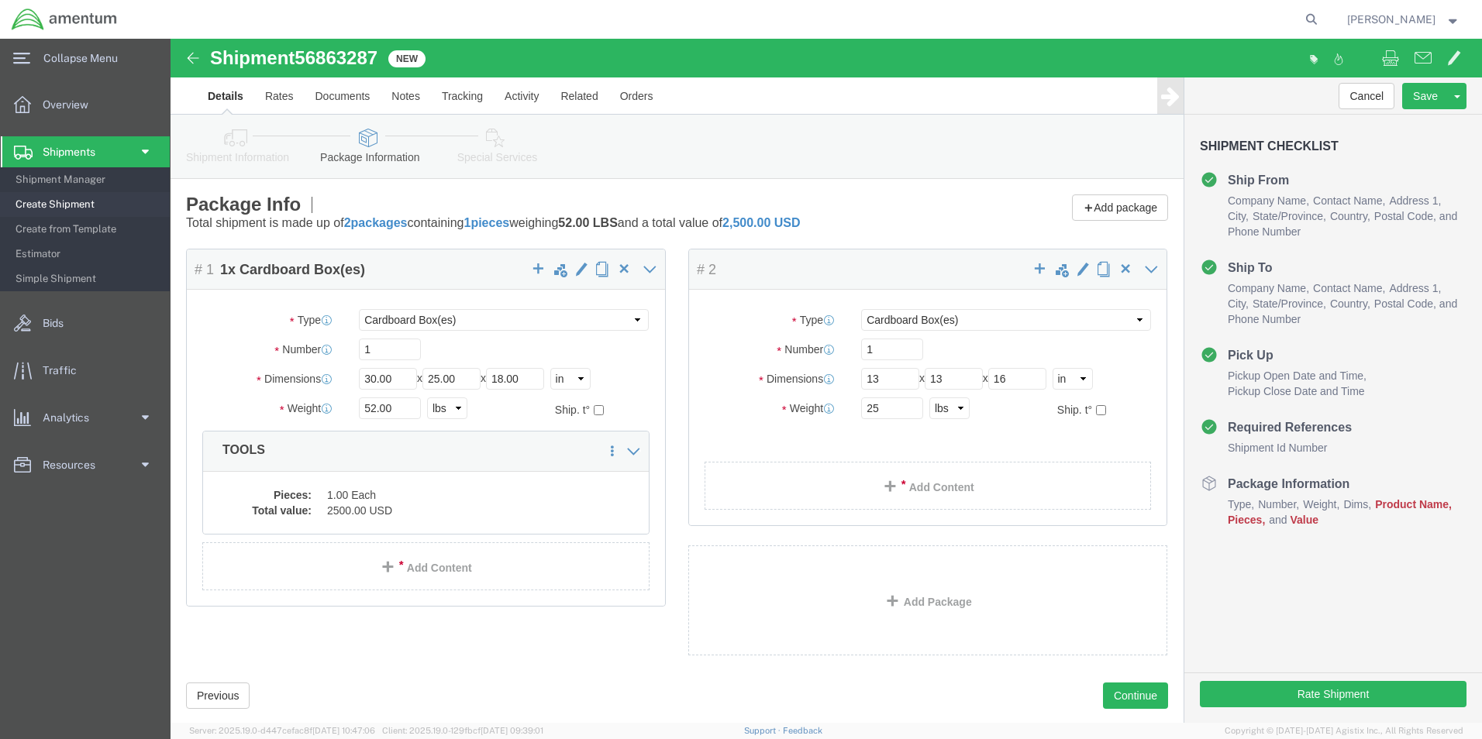
click link "Add Content"
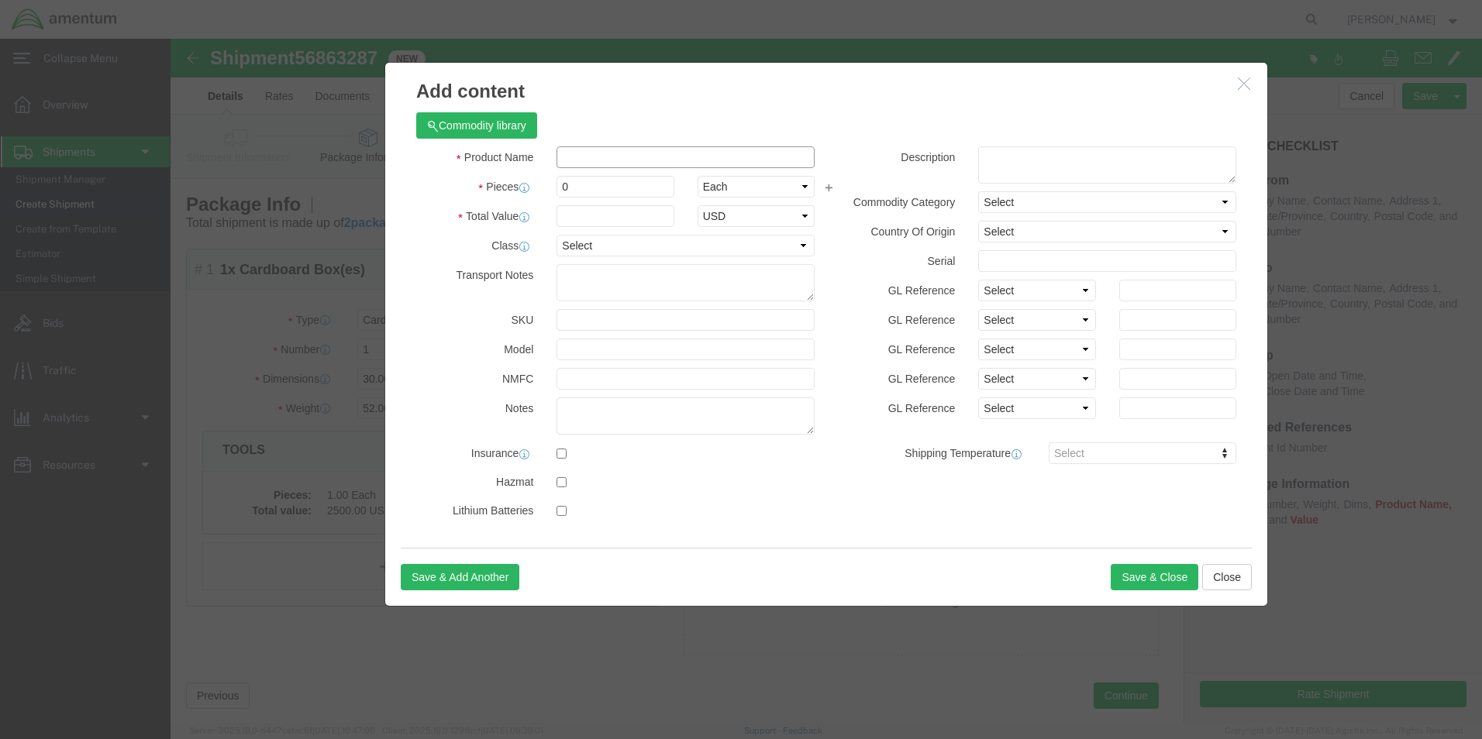
click input "text"
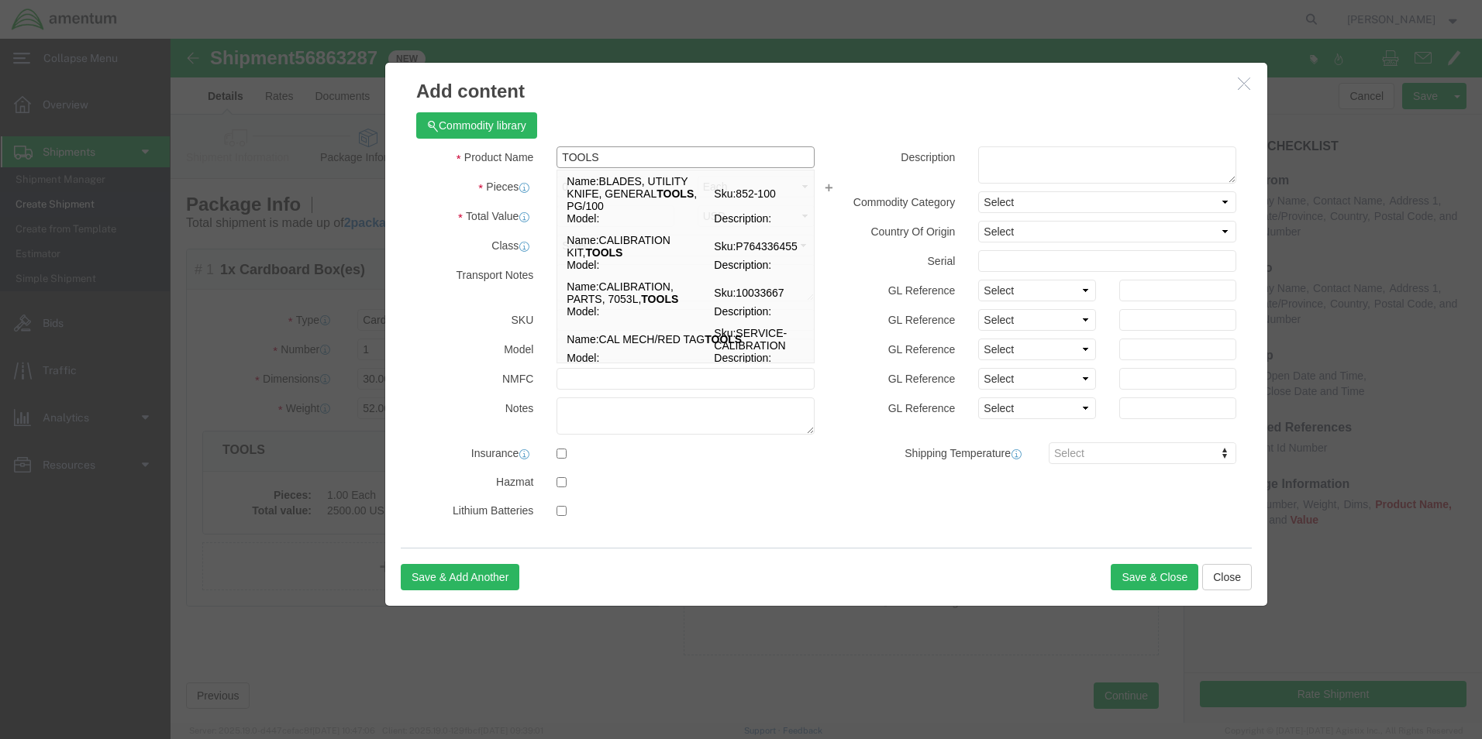
type input "TOOLS"
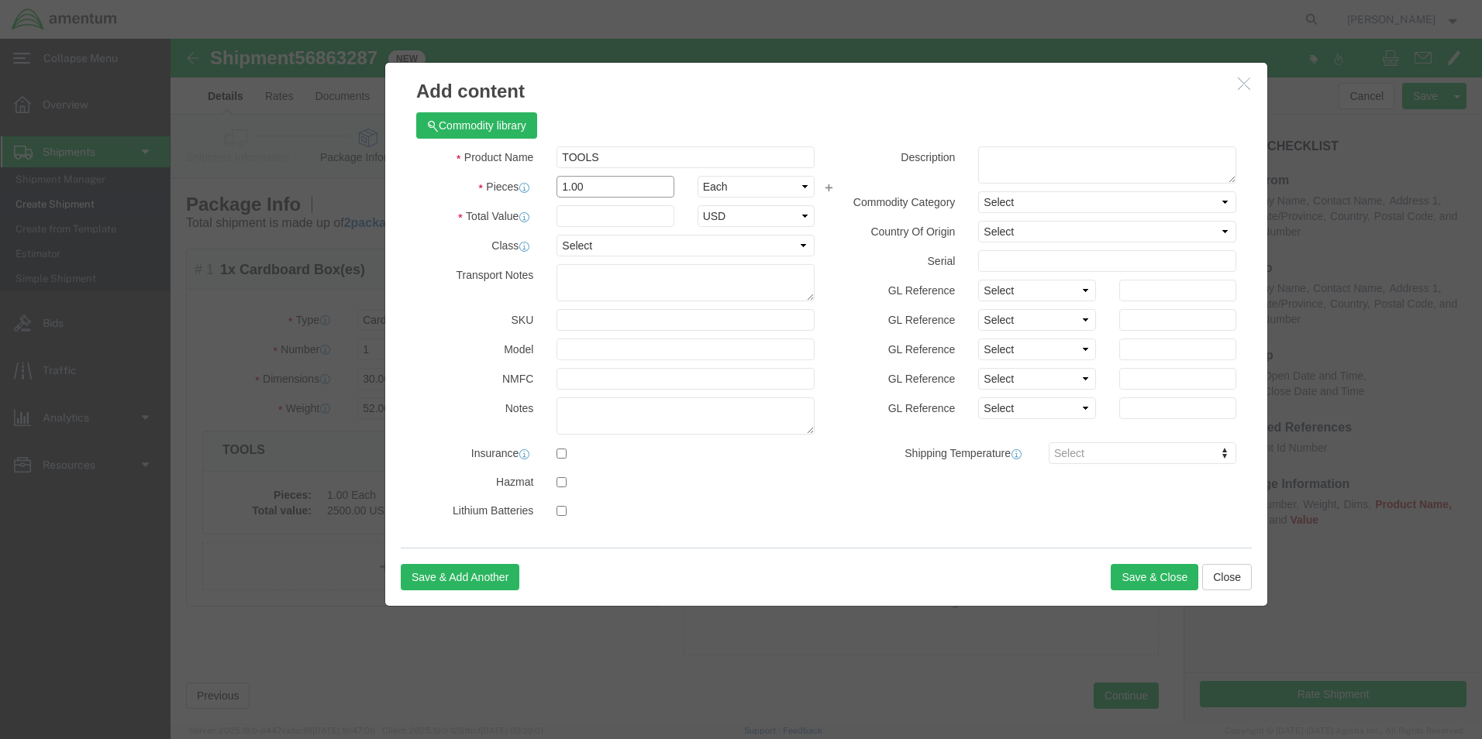
type input "1.00"
type input "2500.00"
select select "USD"
click input "checkbox"
checkbox input "true"
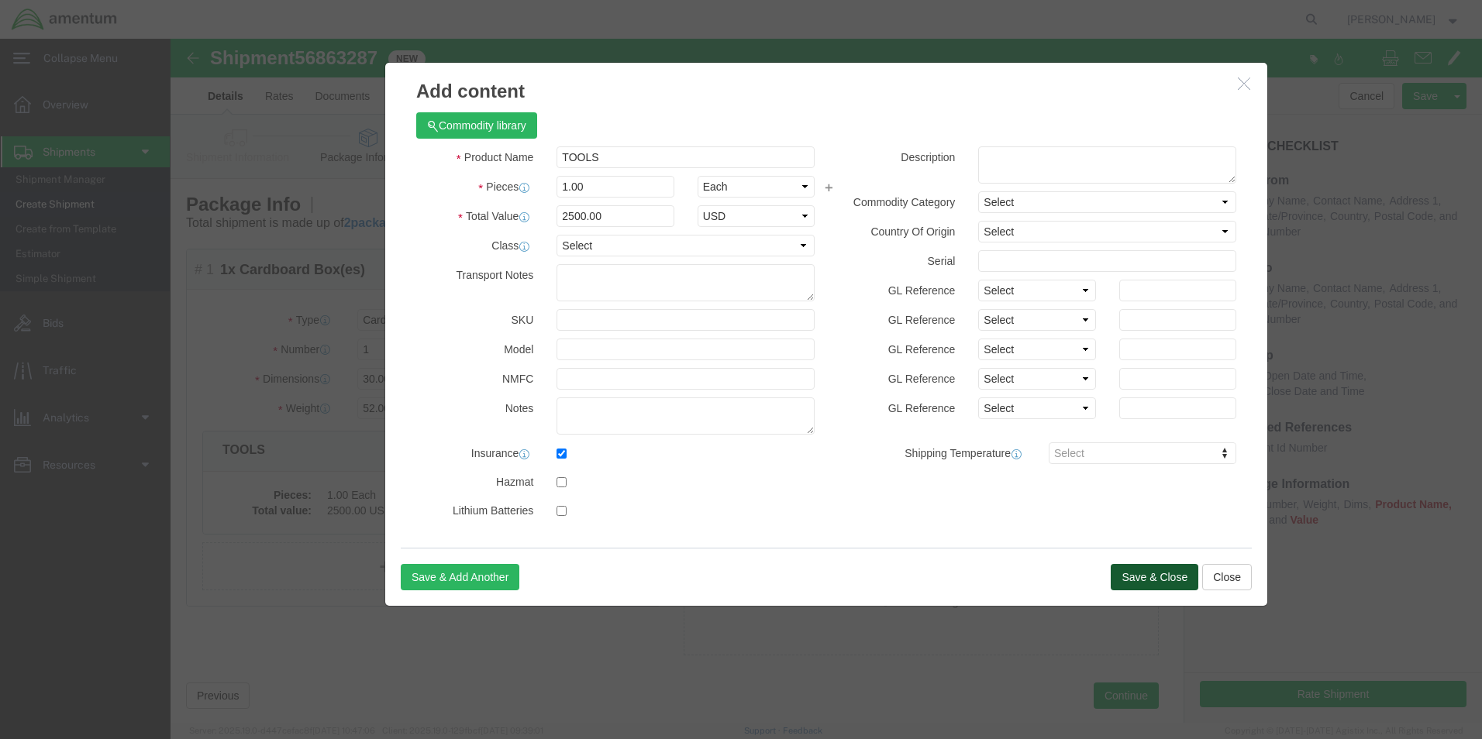
click button "Save & Close"
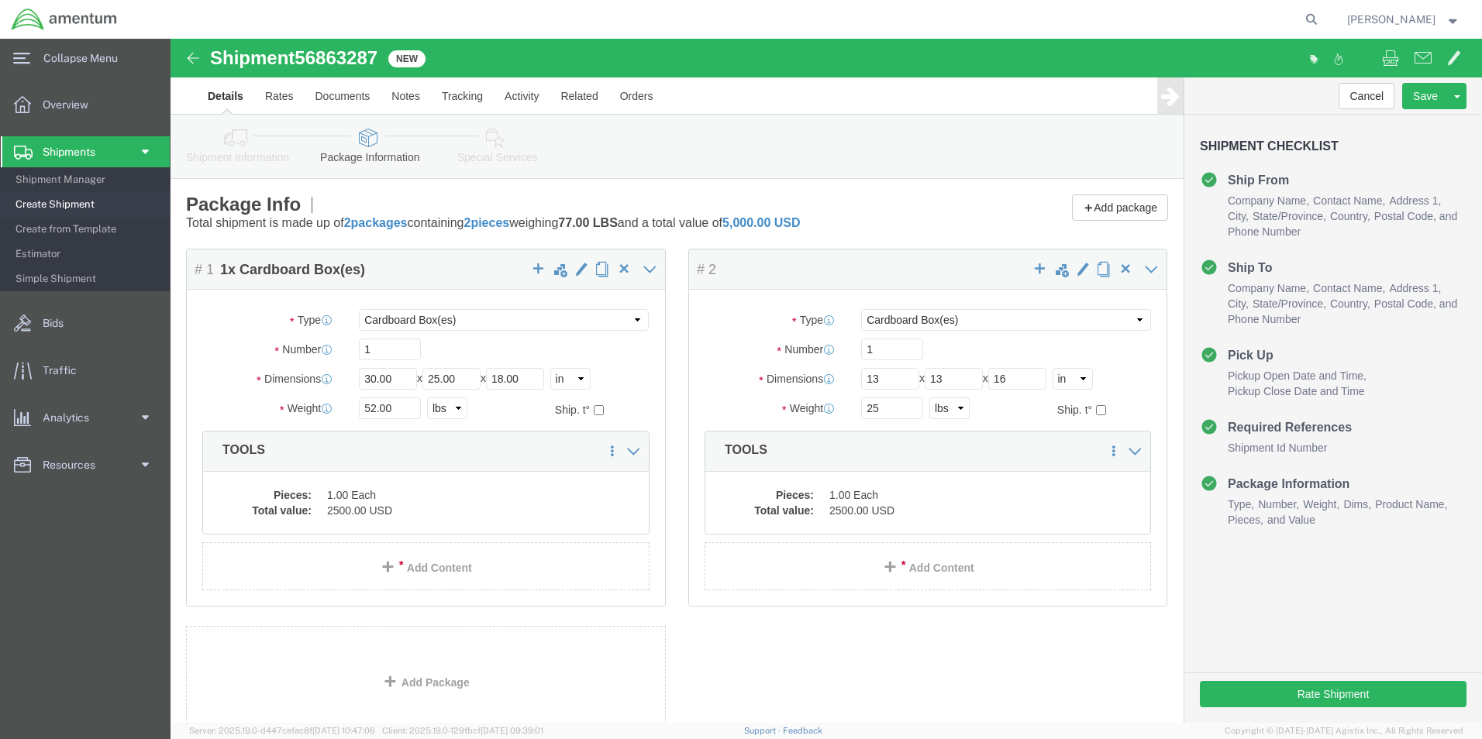
click link "Add Package"
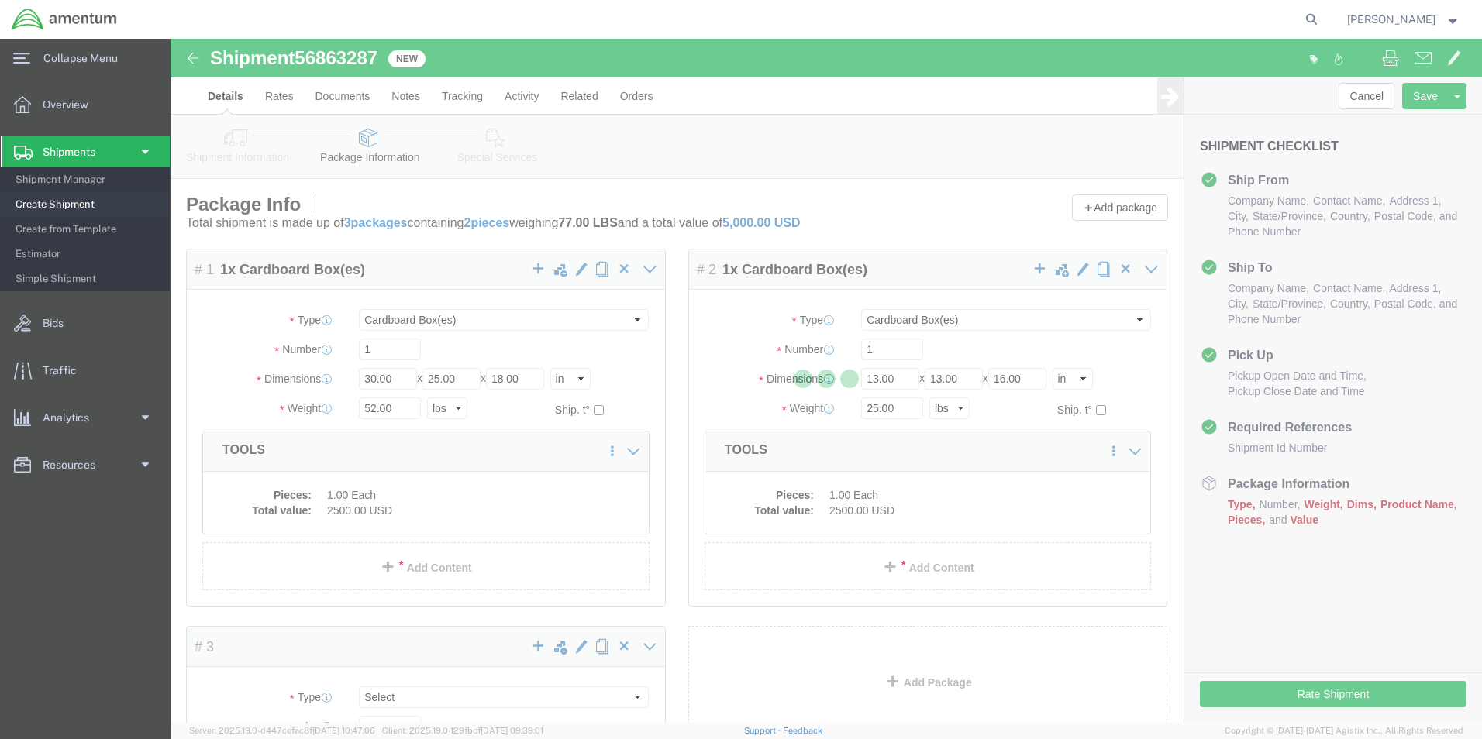
select select "CBOX"
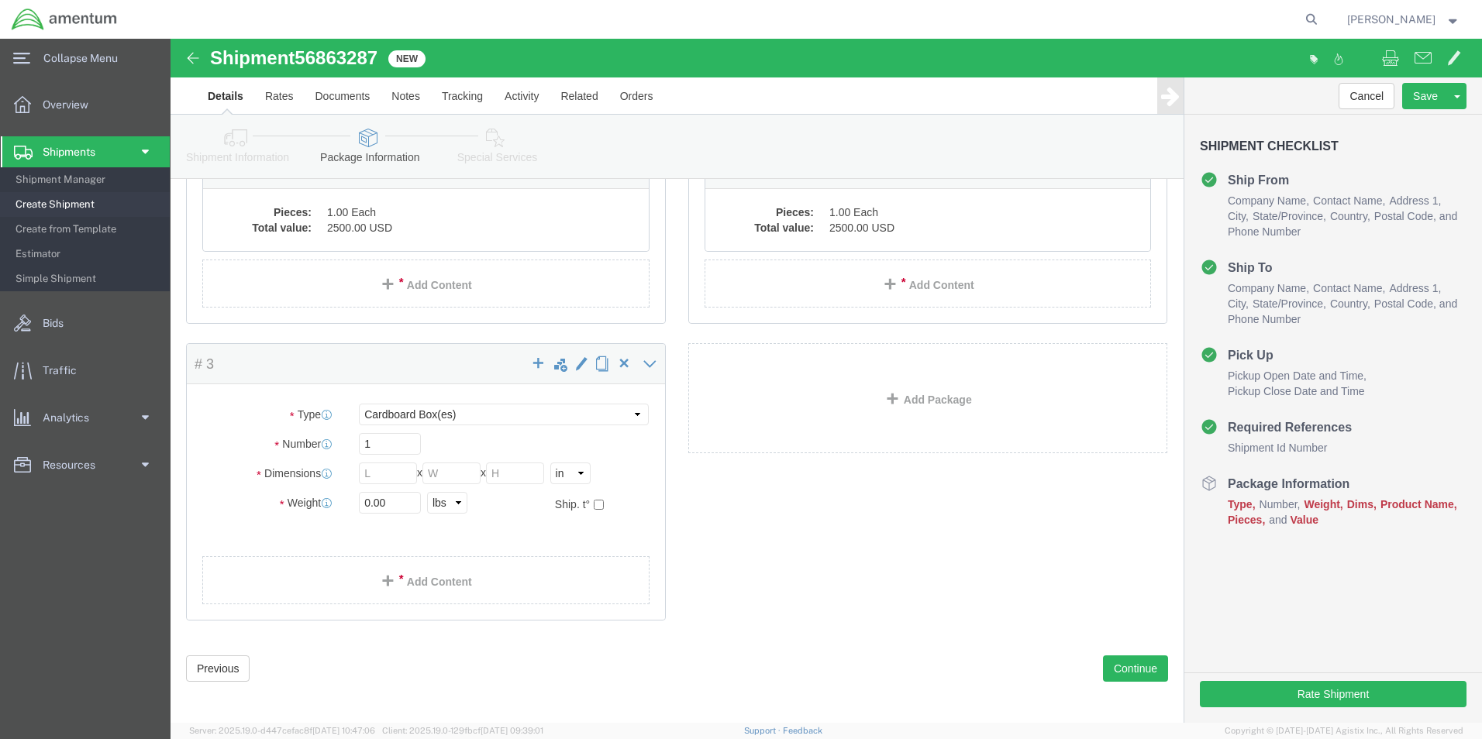
scroll to position [289, 0]
click input "text"
type input "16"
type input "14"
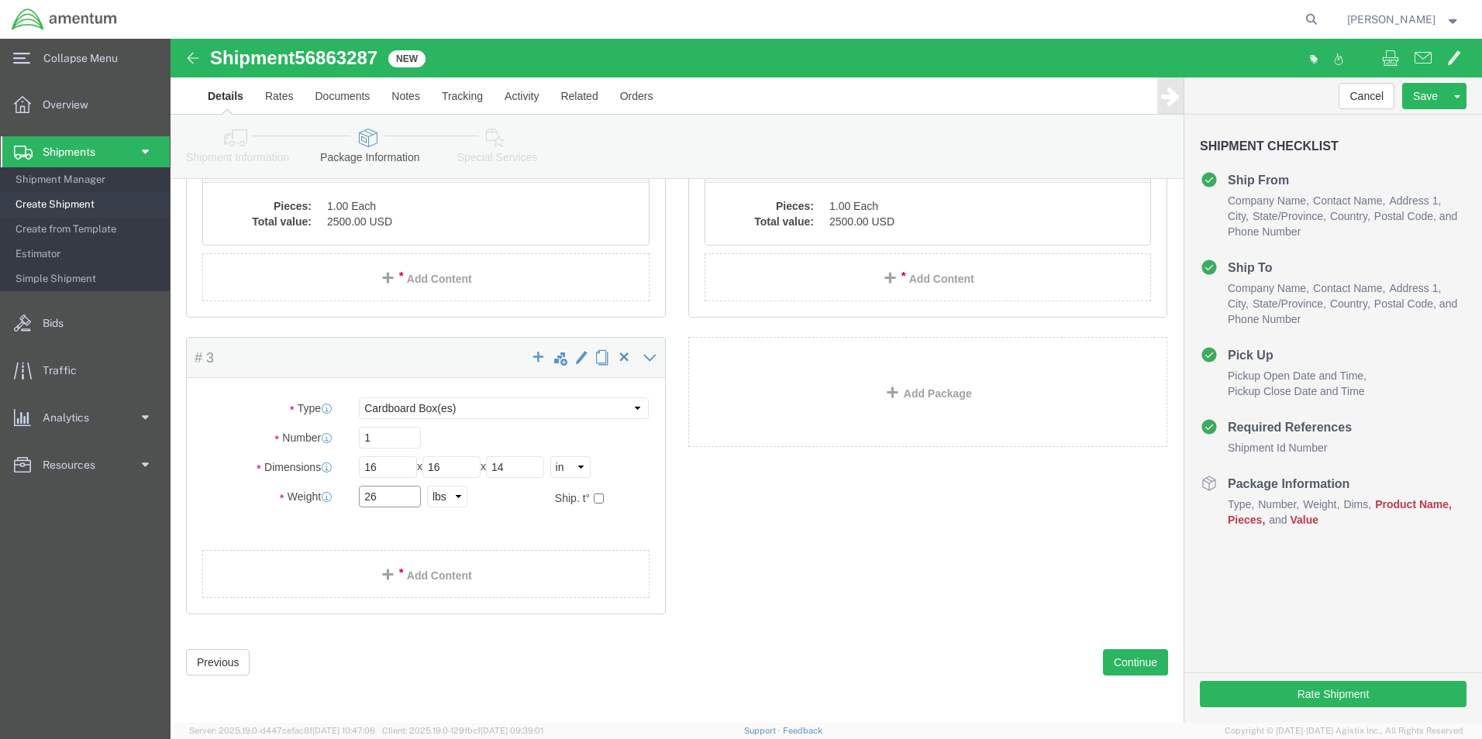
type input "26"
click link "Add Content"
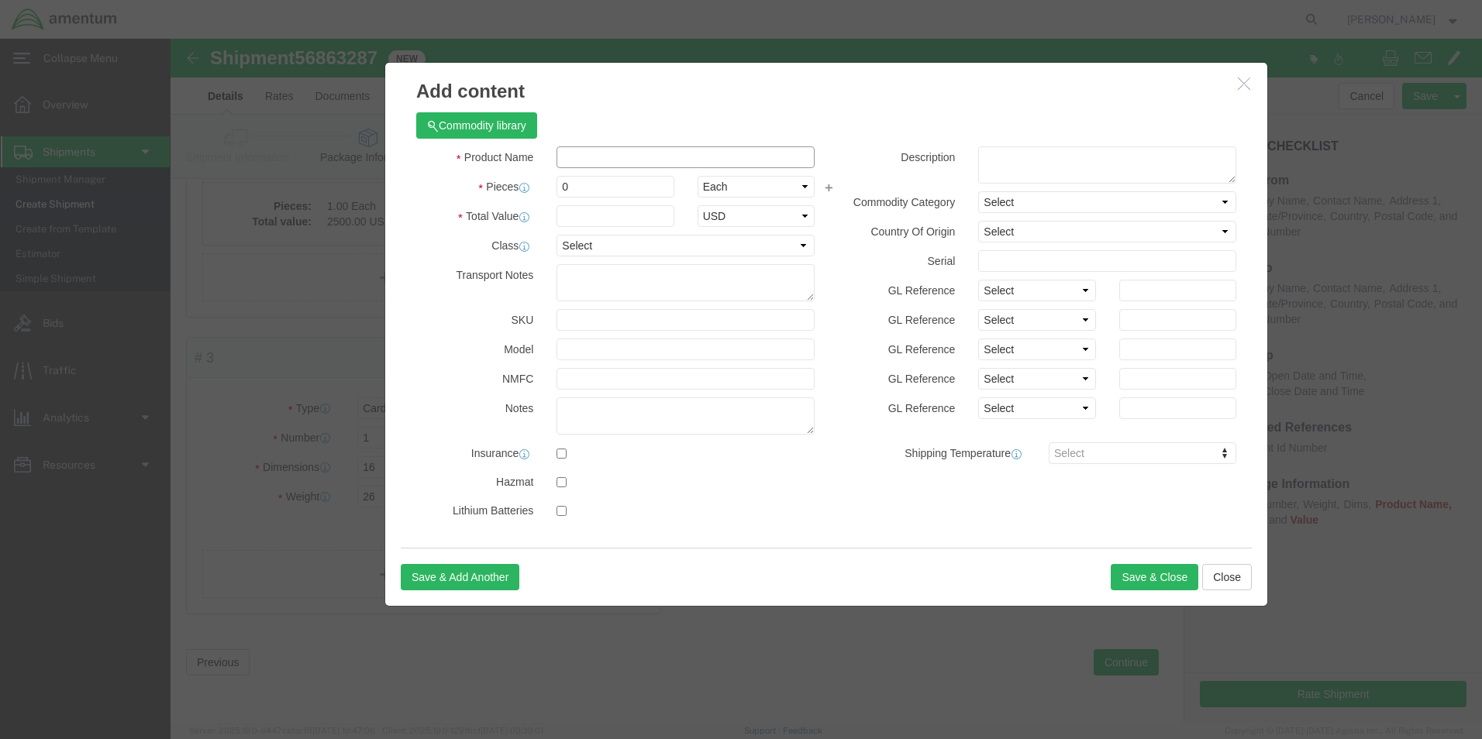
click input "text"
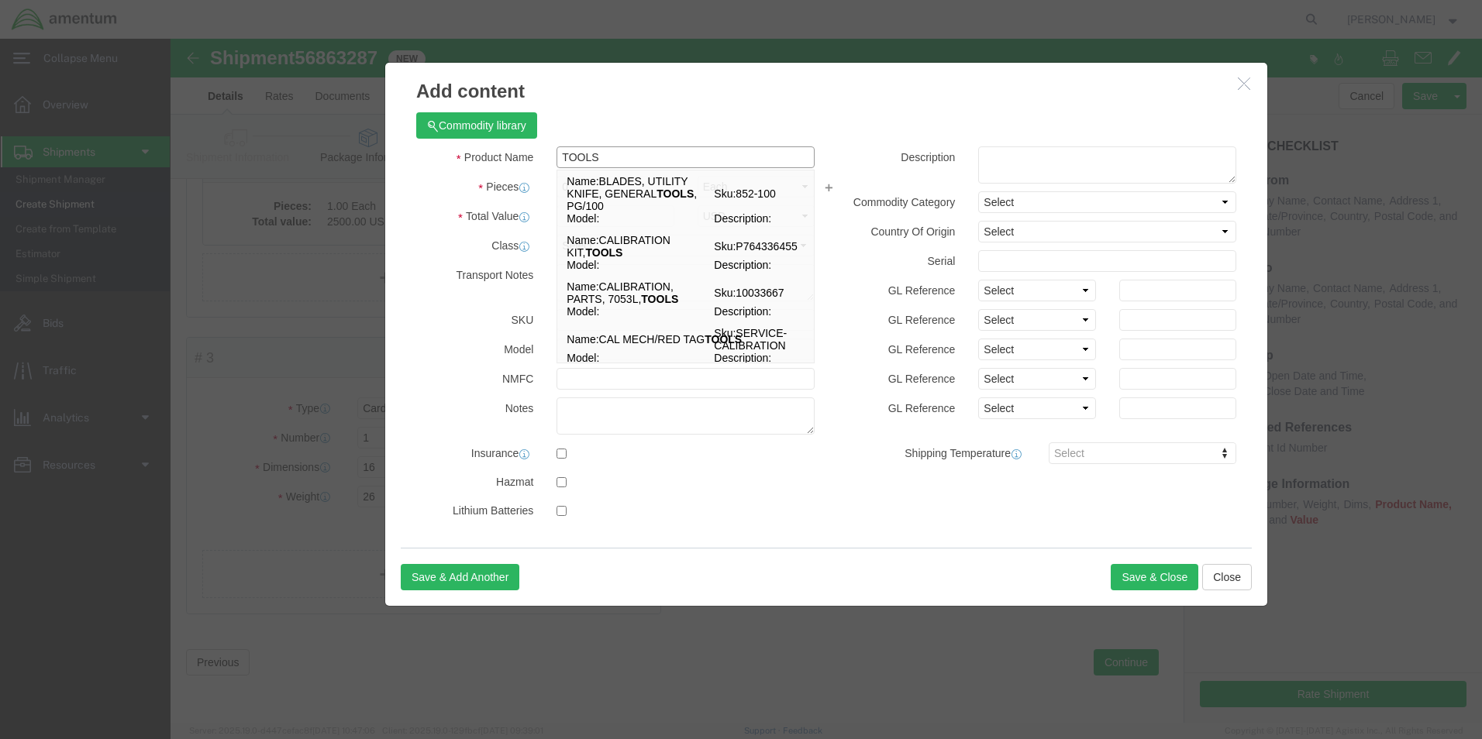
type input "TOOLS"
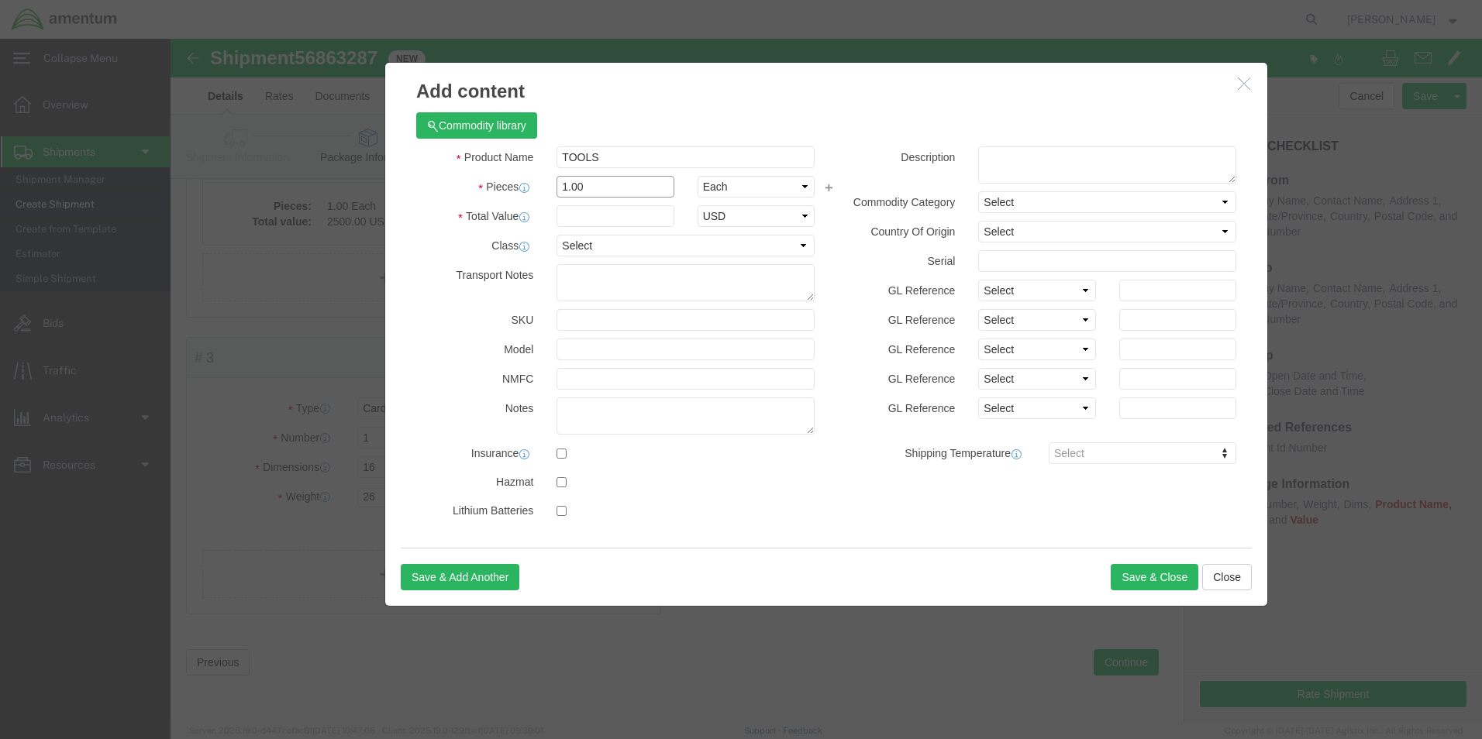
type input "1.00"
type input "2500.00"
select select "USD"
click input "checkbox"
checkbox input "true"
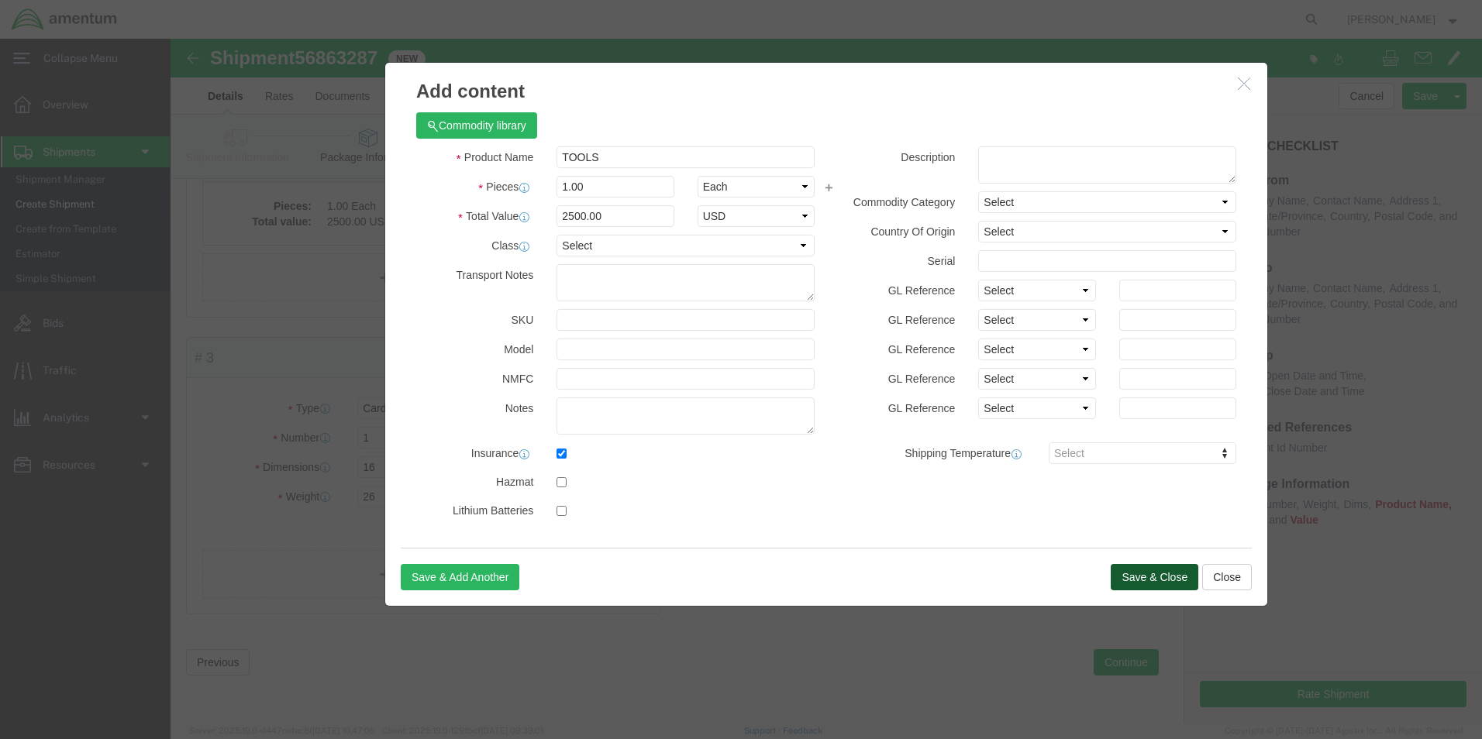
click button "Save & Close"
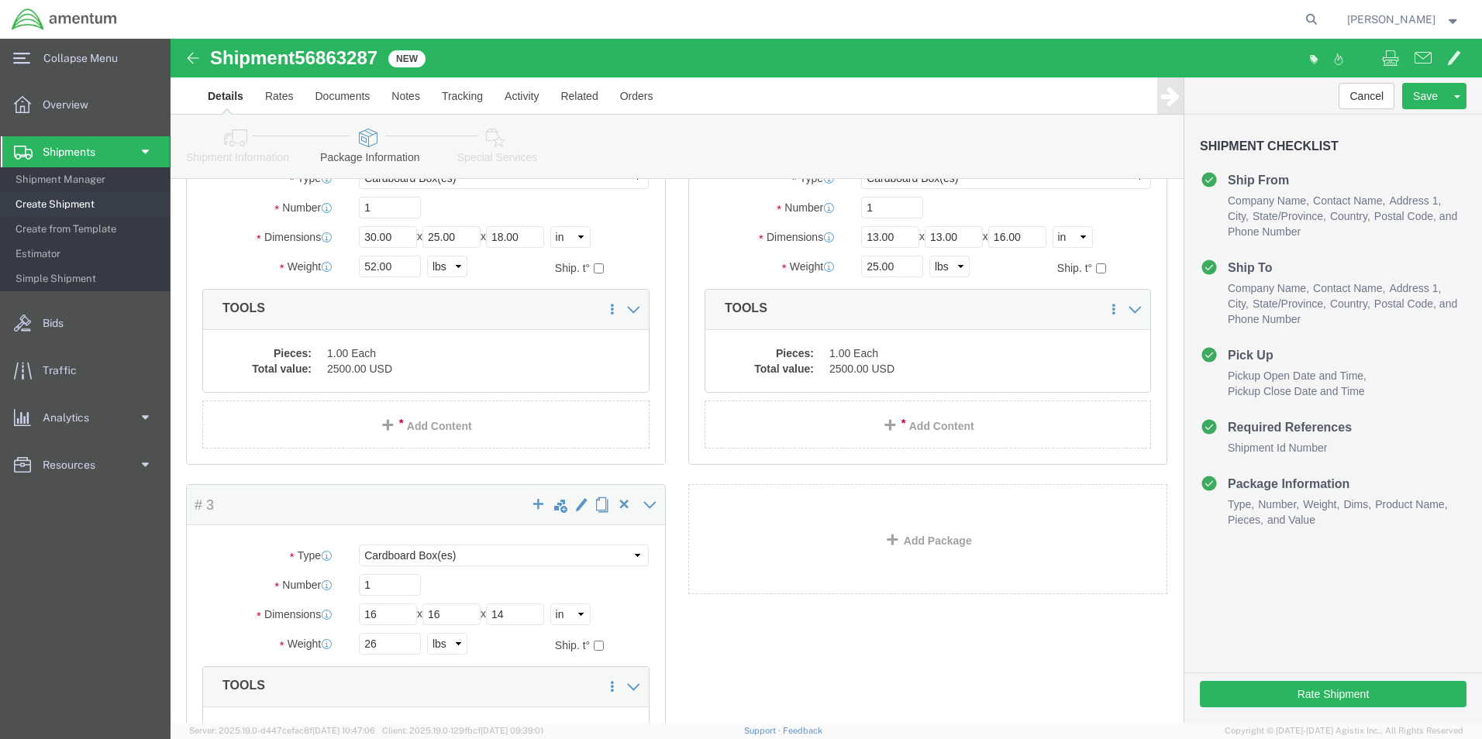
scroll to position [0, 0]
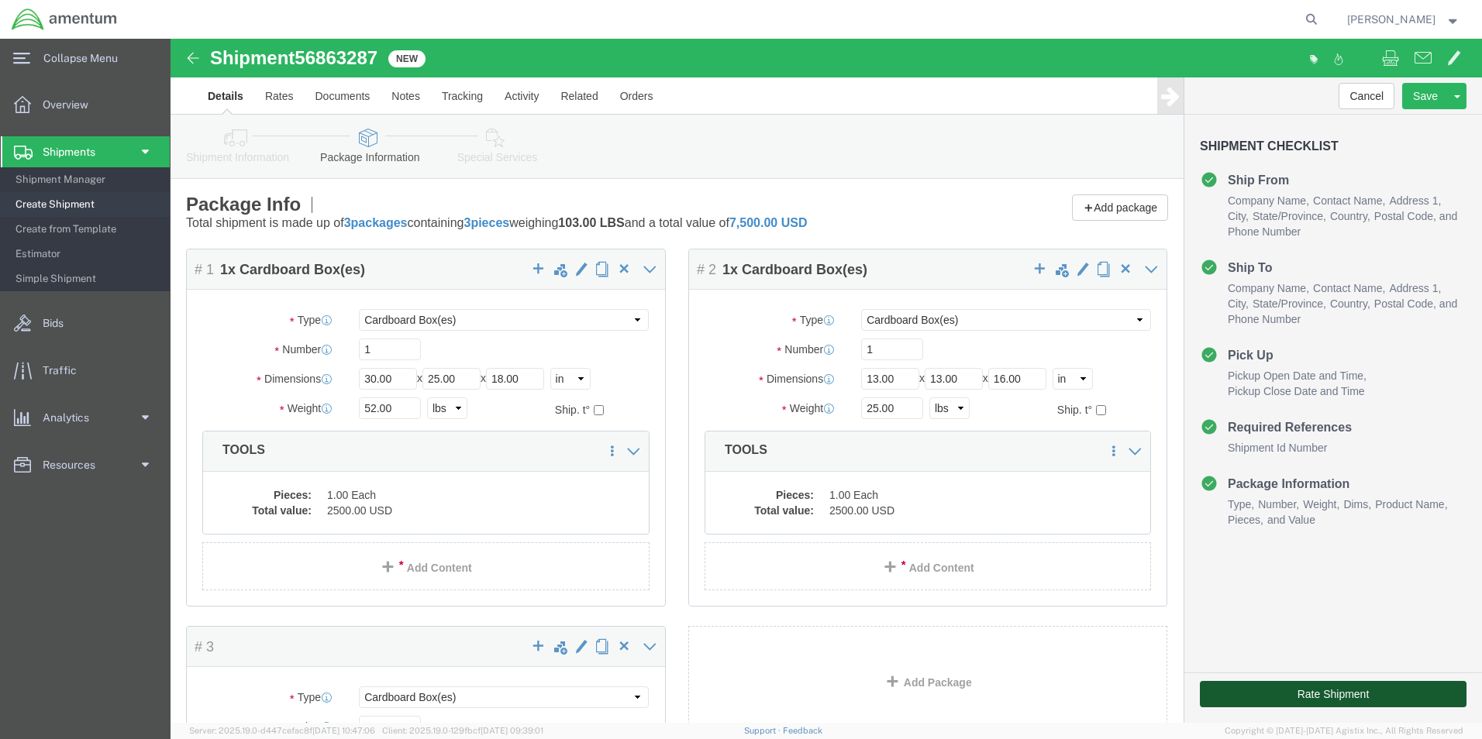
click button "Rate Shipment"
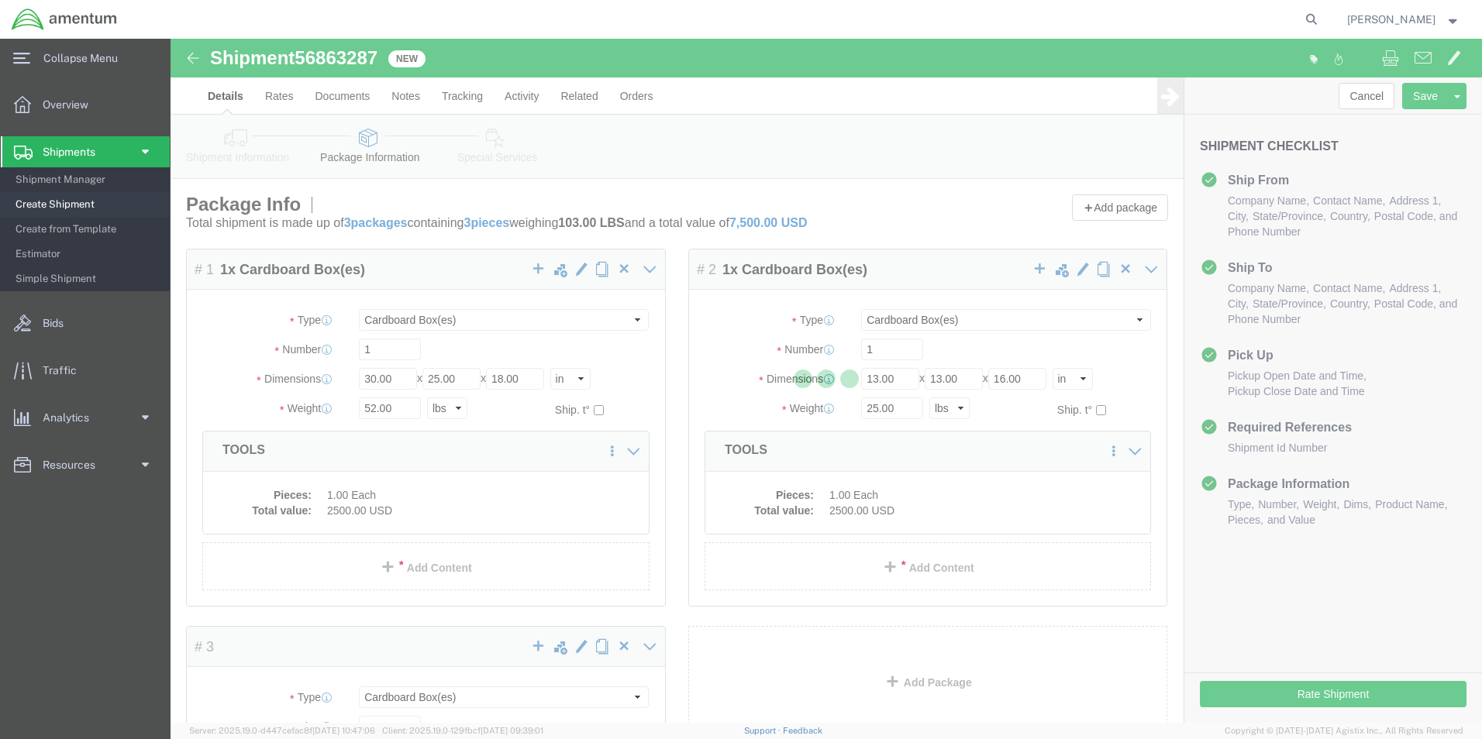
select select
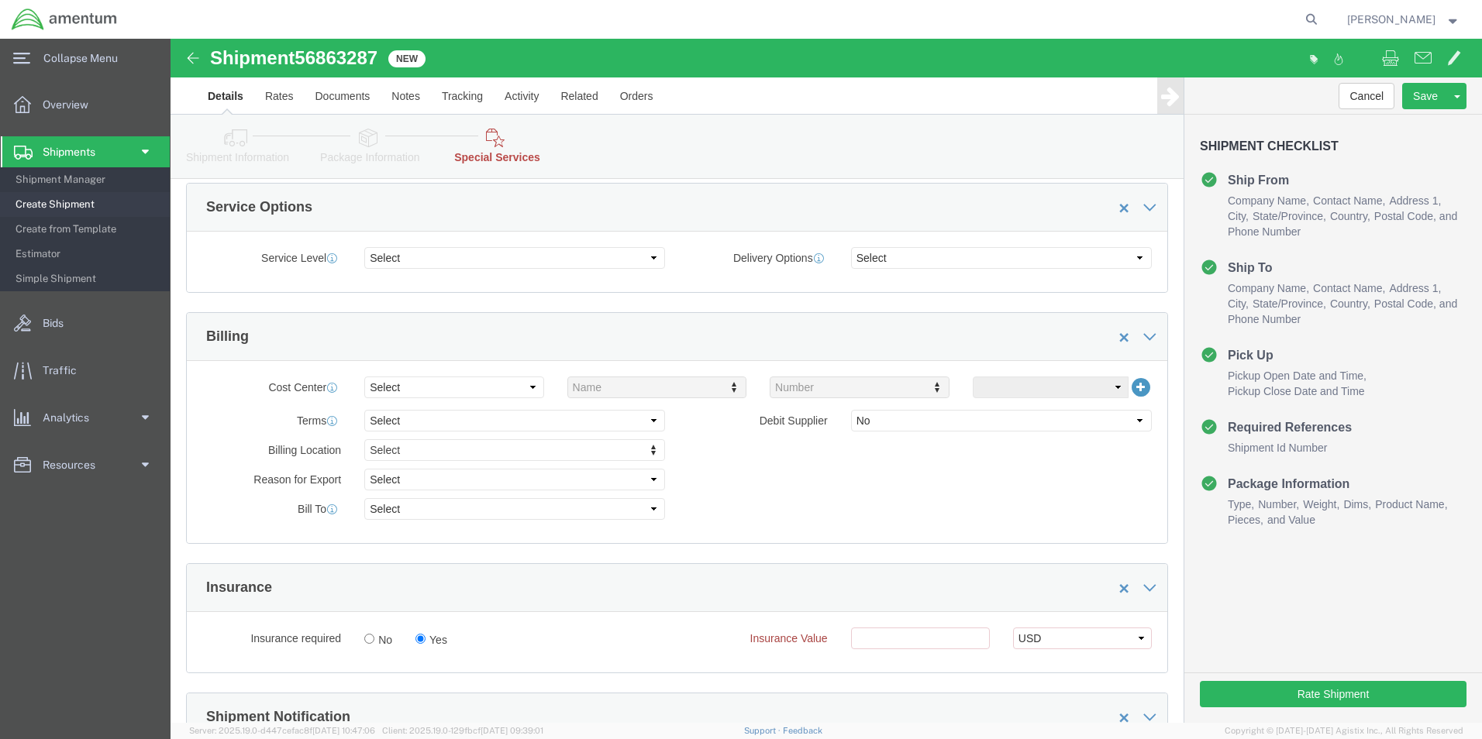
scroll to position [620, 0]
click input "text"
type input "2500.00"
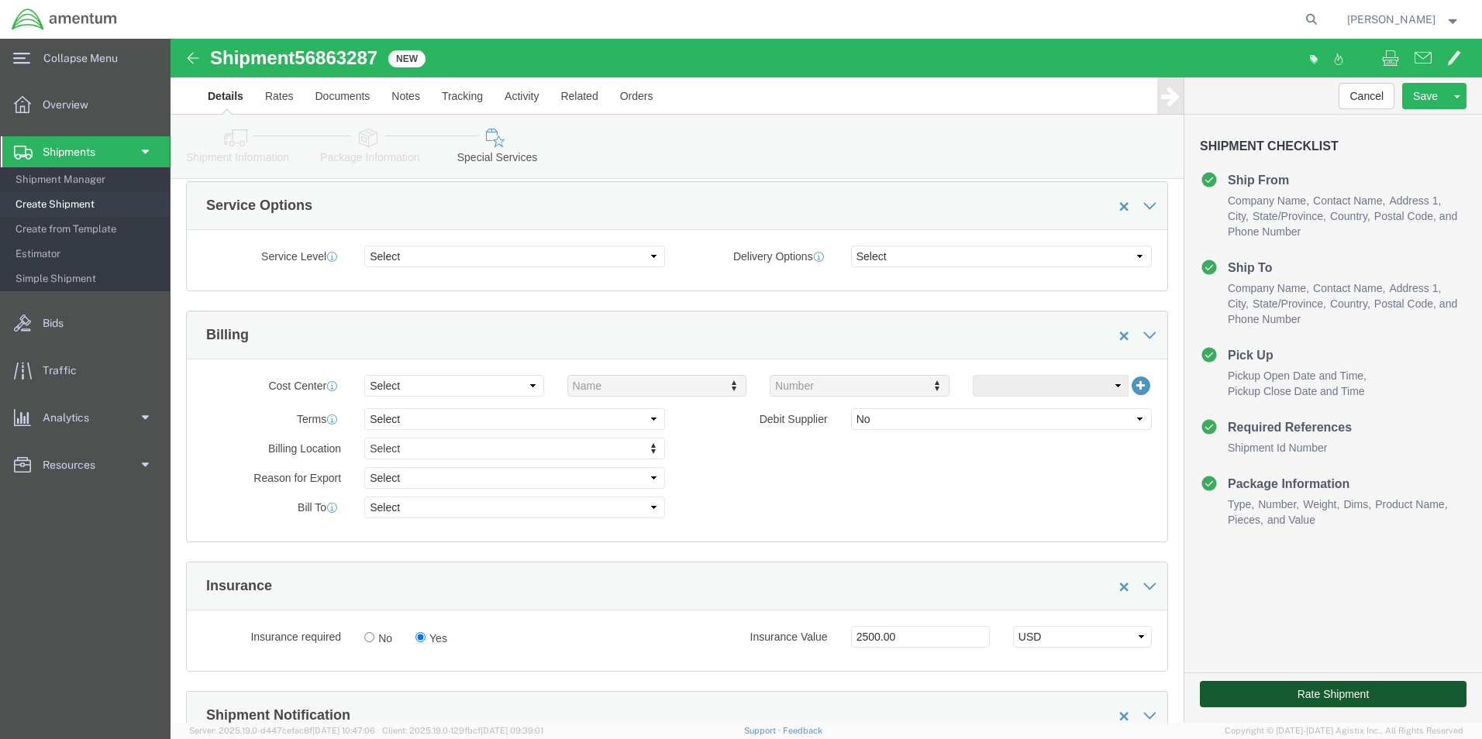
drag, startPoint x: 1097, startPoint y: 654, endPoint x: 737, endPoint y: 516, distance: 385.1
click button "Rate Shipment"
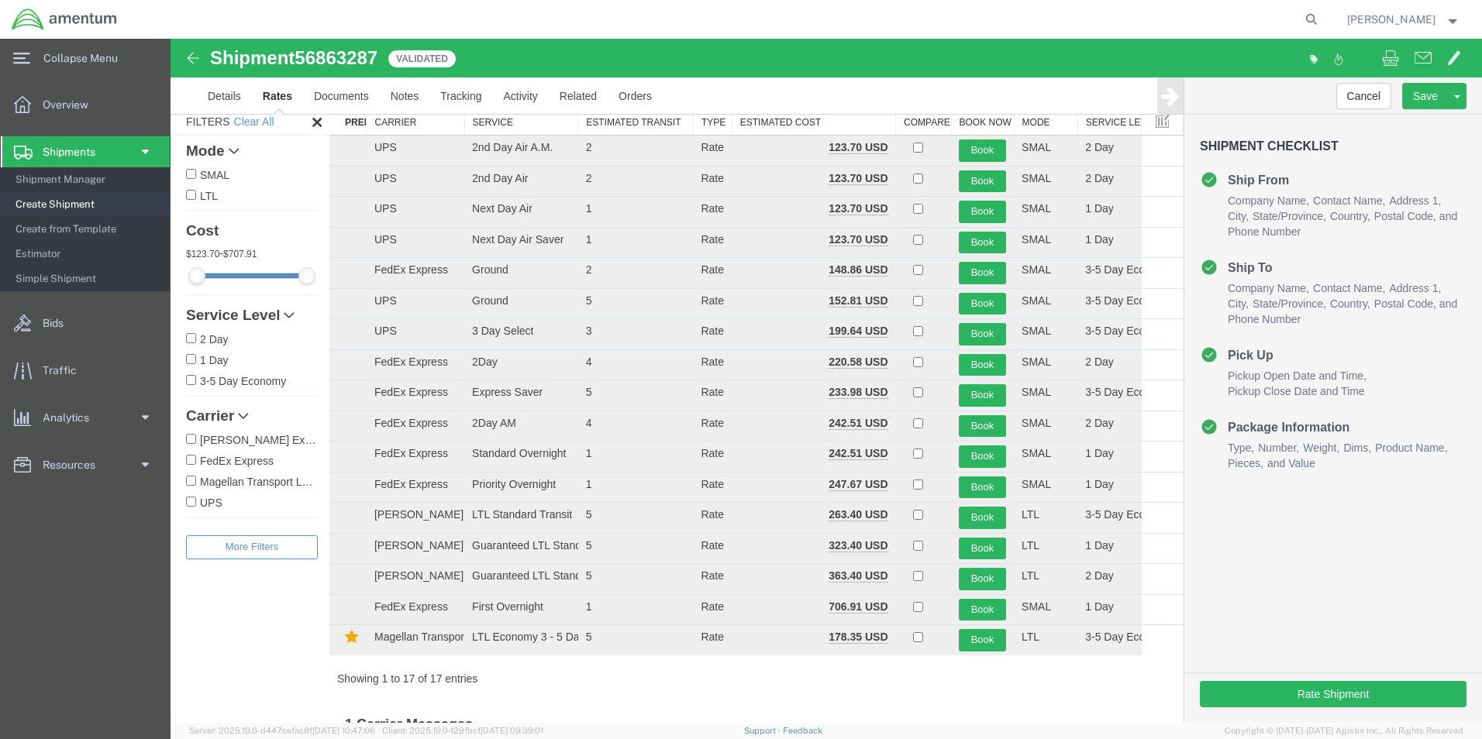
scroll to position [0, 0]
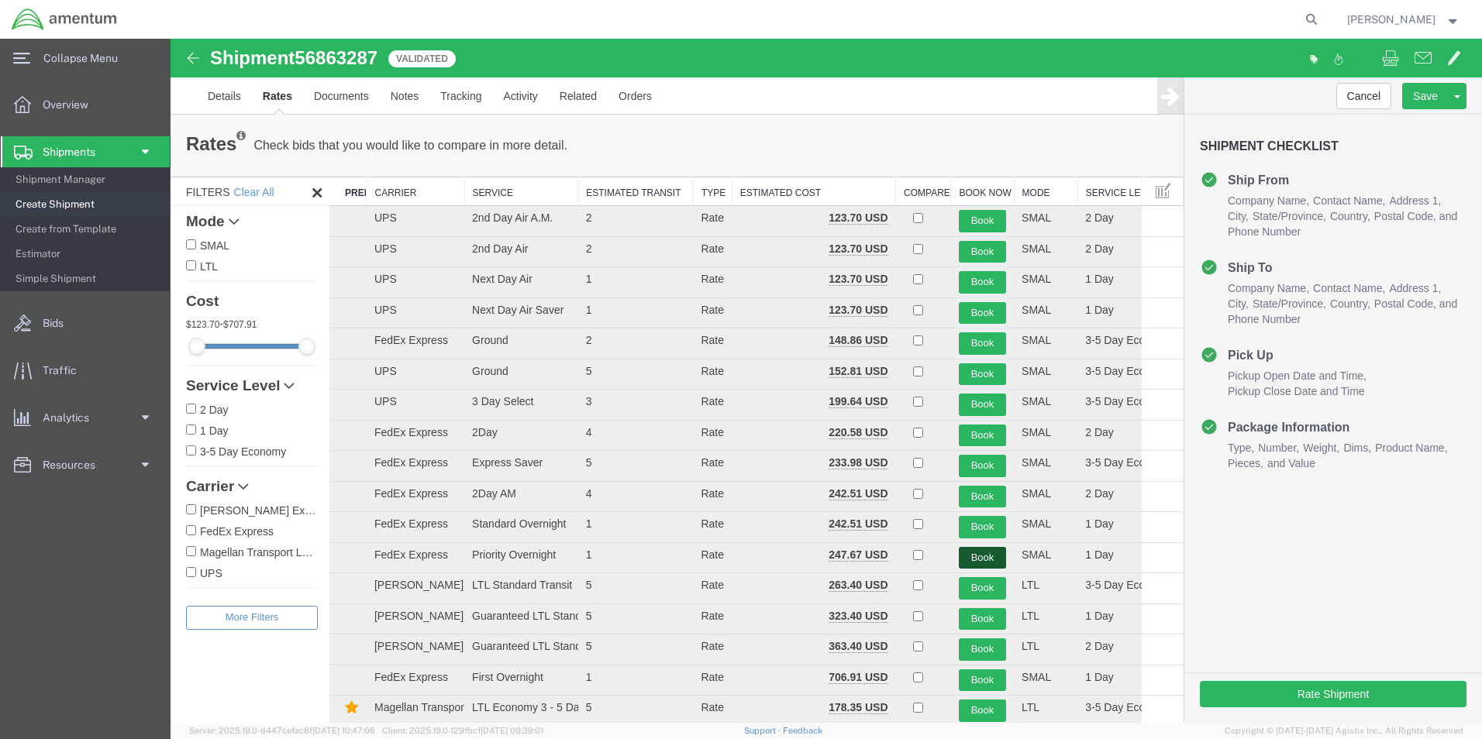
click at [977, 557] on button "Book" at bounding box center [982, 558] width 47 height 22
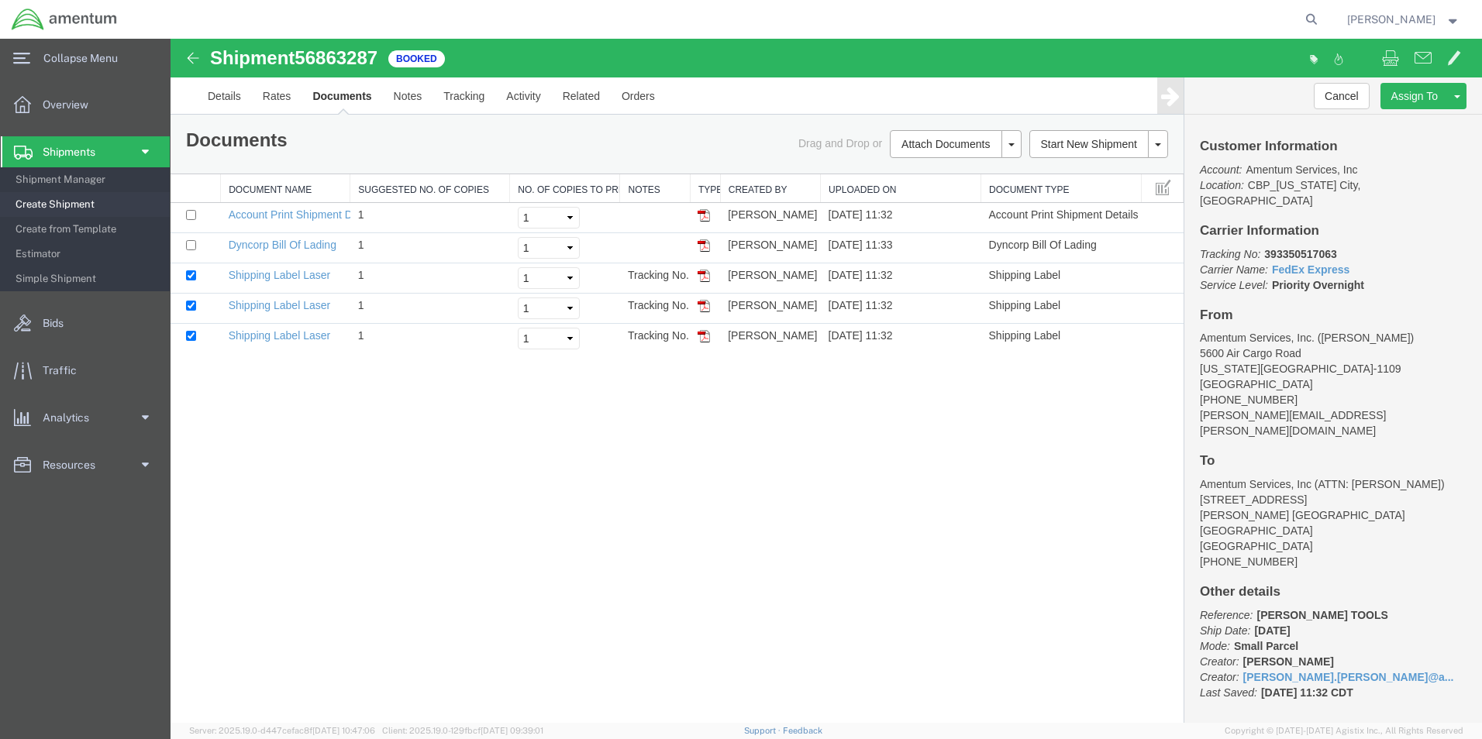
click at [703, 248] on img at bounding box center [703, 245] width 12 height 12
drag, startPoint x: 708, startPoint y: 276, endPoint x: 359, endPoint y: 39, distance: 421.7
click at [708, 276] on img at bounding box center [703, 276] width 12 height 12
drag, startPoint x: 337, startPoint y: 43, endPoint x: 708, endPoint y: 308, distance: 455.6
click at [708, 308] on img at bounding box center [703, 306] width 12 height 12
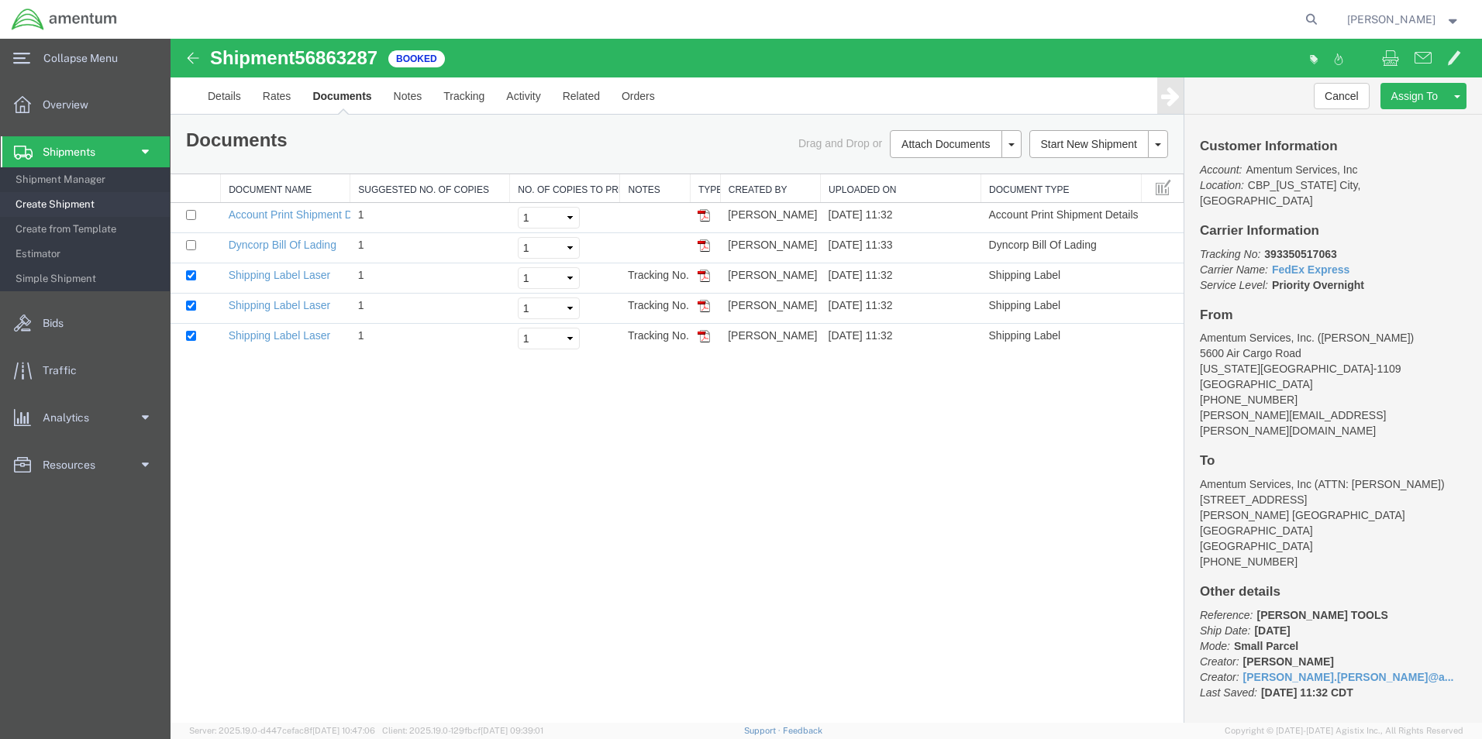
drag, startPoint x: 704, startPoint y: 338, endPoint x: 401, endPoint y: 45, distance: 422.0
click at [704, 338] on img at bounding box center [703, 336] width 12 height 12
click at [229, 94] on link "Details" at bounding box center [224, 95] width 55 height 37
